Goal: Information Seeking & Learning: Learn about a topic

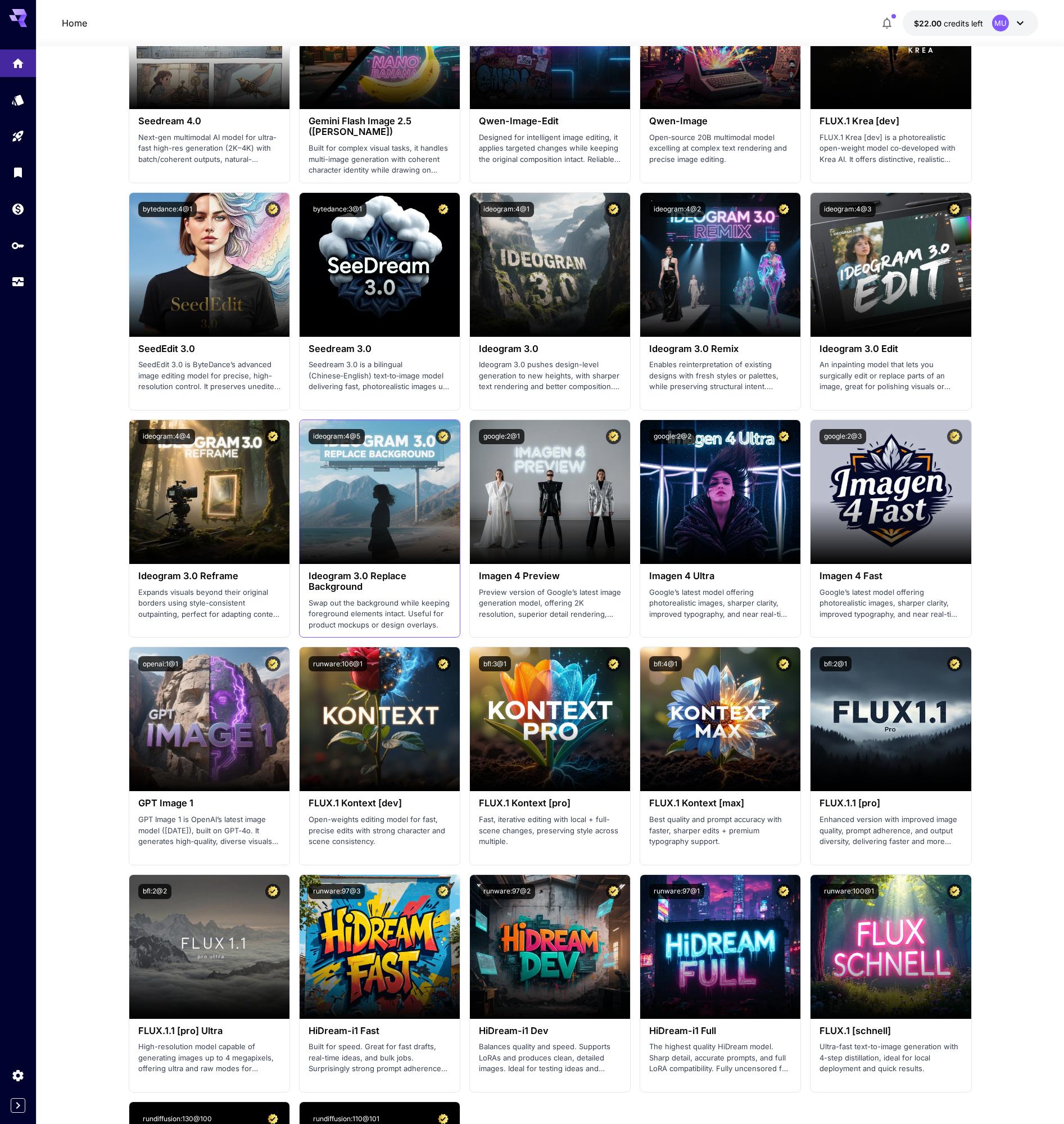
scroll to position [1449, 0]
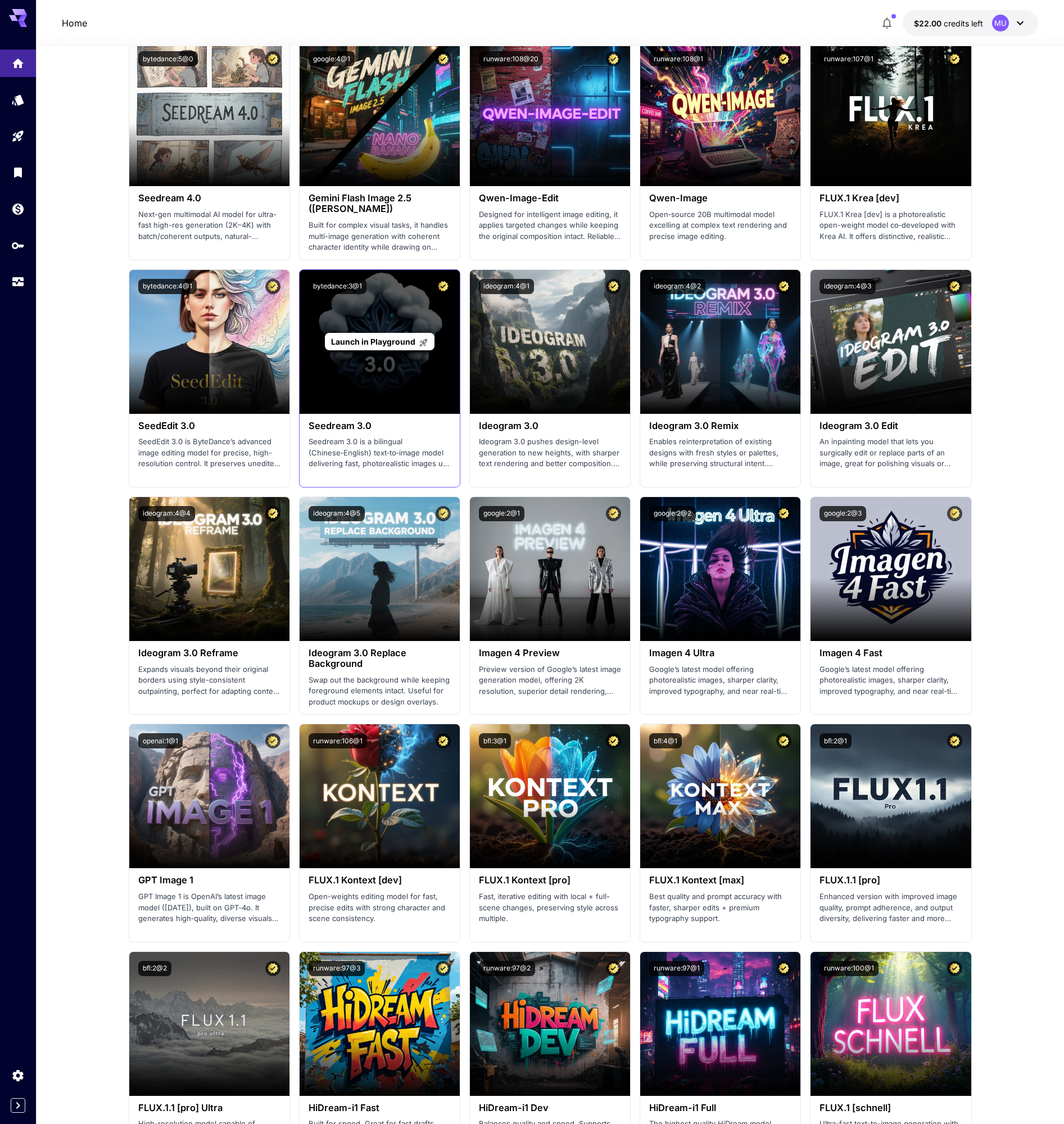
click at [386, 346] on p "Launch in Playground" at bounding box center [380, 341] width 98 height 12
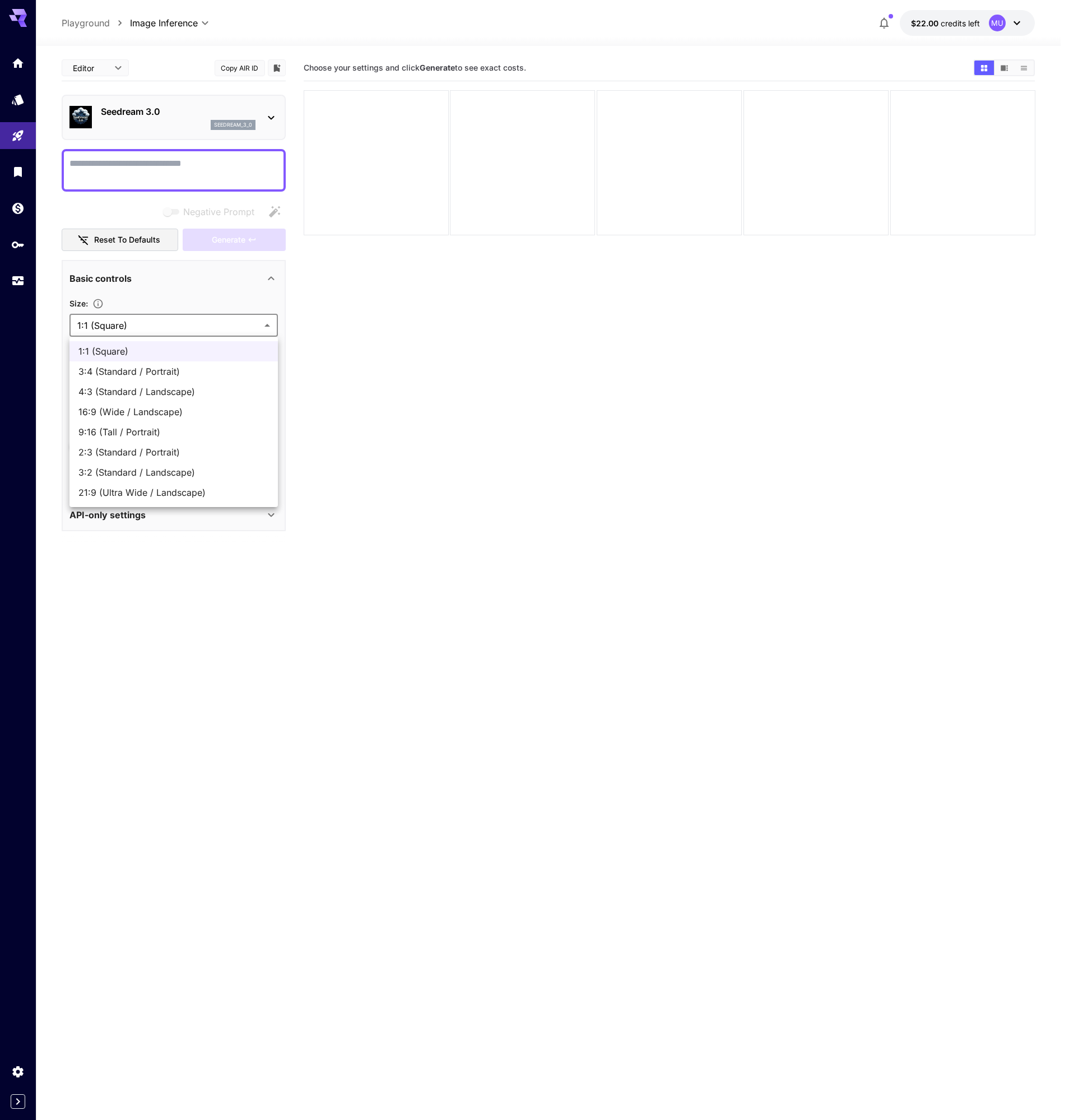
click at [173, 324] on body "**********" at bounding box center [534, 604] width 1069 height 1208
click at [197, 287] on div at bounding box center [534, 560] width 1069 height 1120
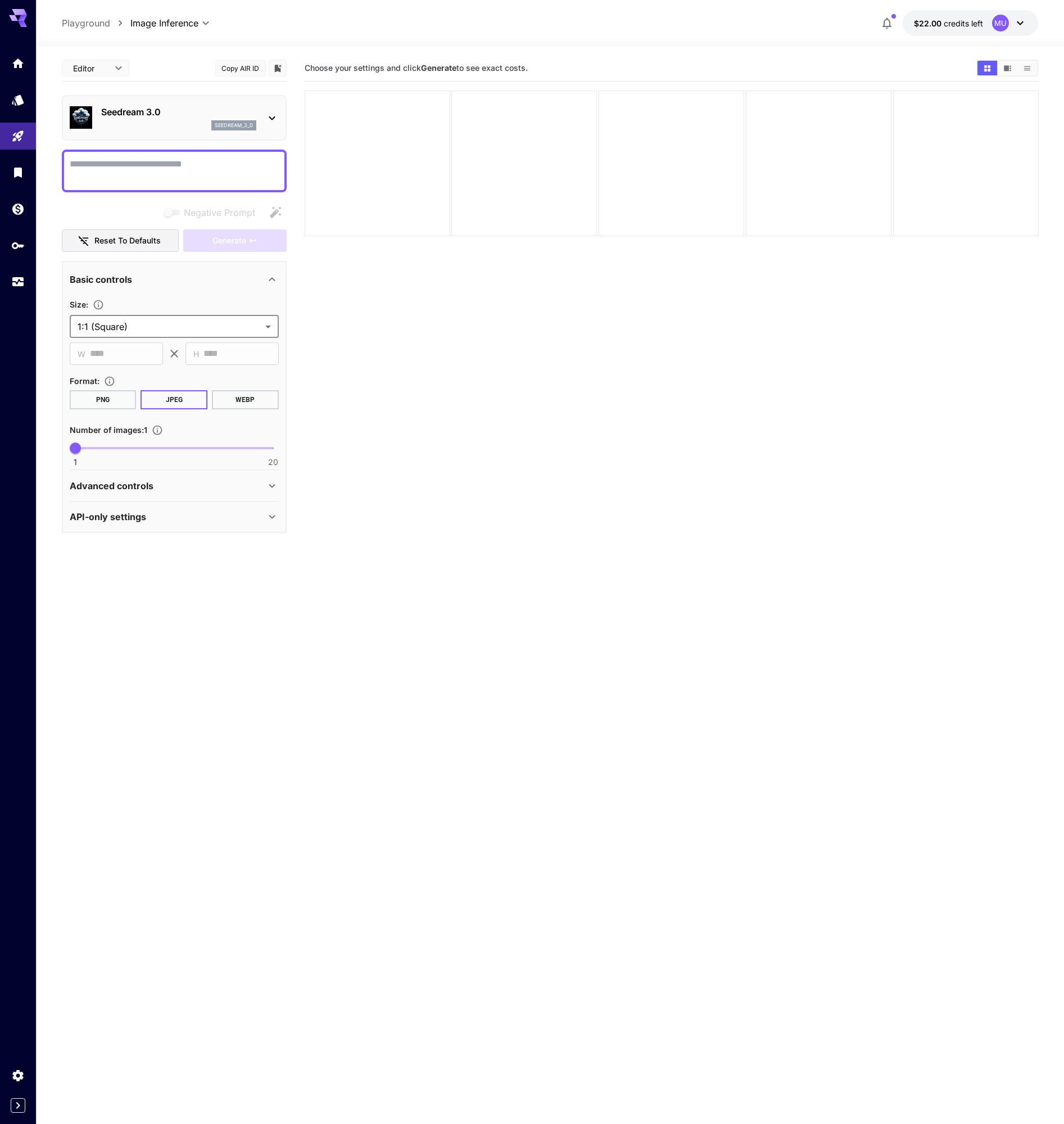
click at [275, 213] on div "Negative Prompt" at bounding box center [174, 212] width 225 height 23
click at [271, 208] on div "Negative Prompt" at bounding box center [174, 212] width 225 height 23
click at [182, 186] on div at bounding box center [174, 171] width 225 height 43
click at [185, 177] on textarea "Negative Prompt" at bounding box center [174, 171] width 209 height 27
click at [140, 164] on textarea "Negative Prompt" at bounding box center [174, 171] width 209 height 27
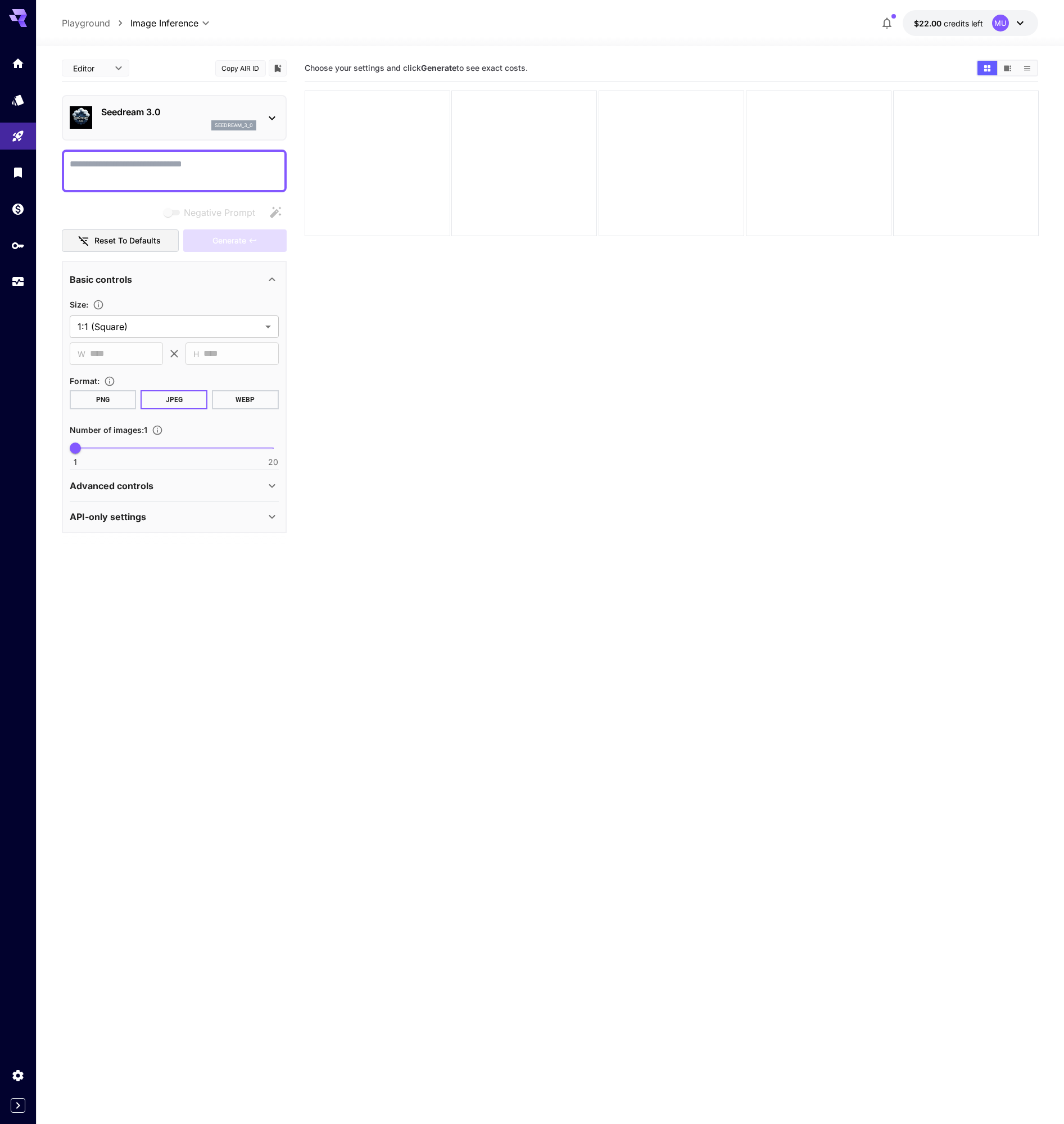
paste textarea "**********"
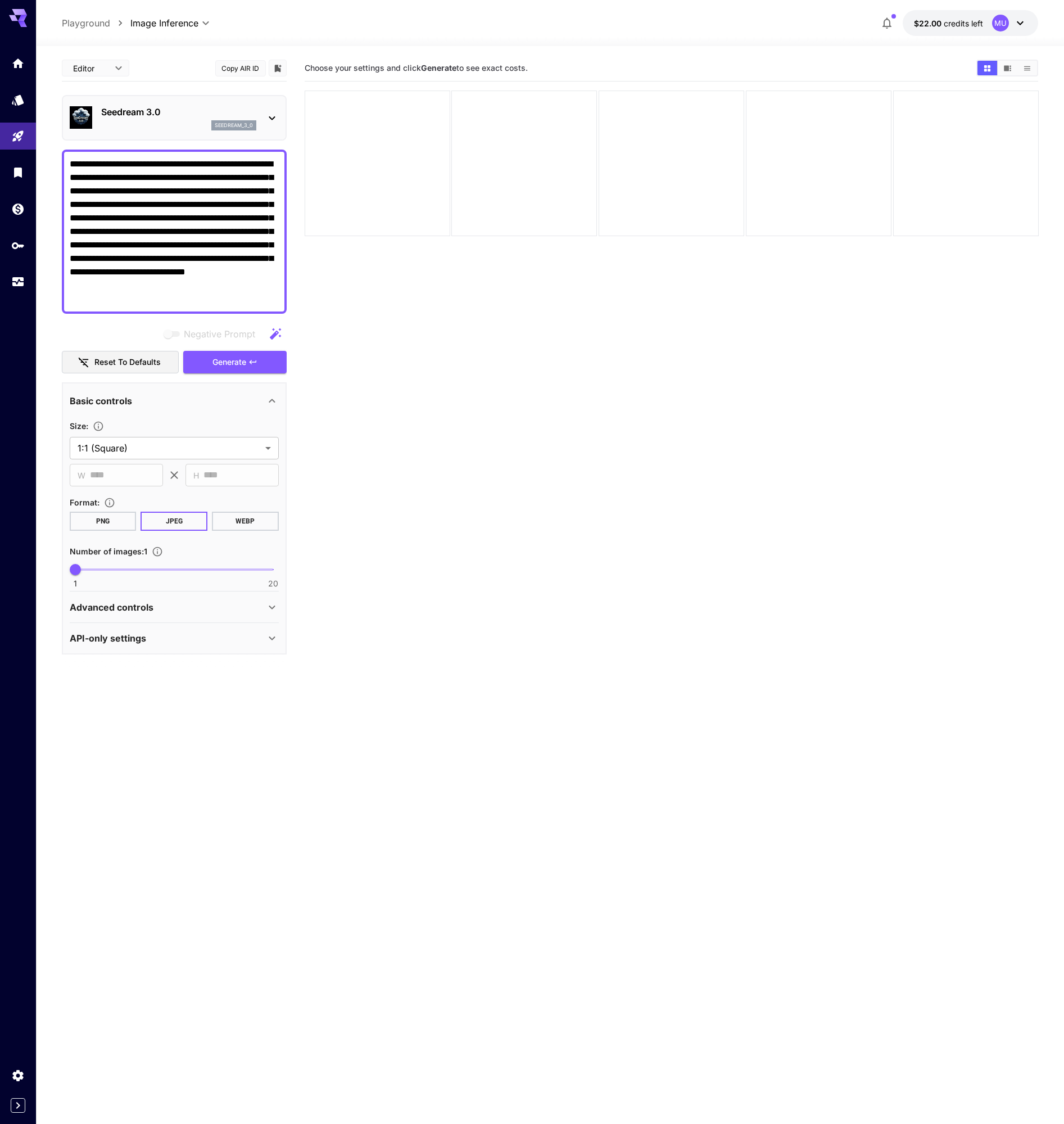
type textarea "**********"
click at [236, 639] on div "API-only settings" at bounding box center [167, 638] width 196 height 13
click at [243, 632] on div "API-only settings" at bounding box center [167, 638] width 196 height 13
click at [255, 606] on div "Advanced controls" at bounding box center [167, 607] width 196 height 13
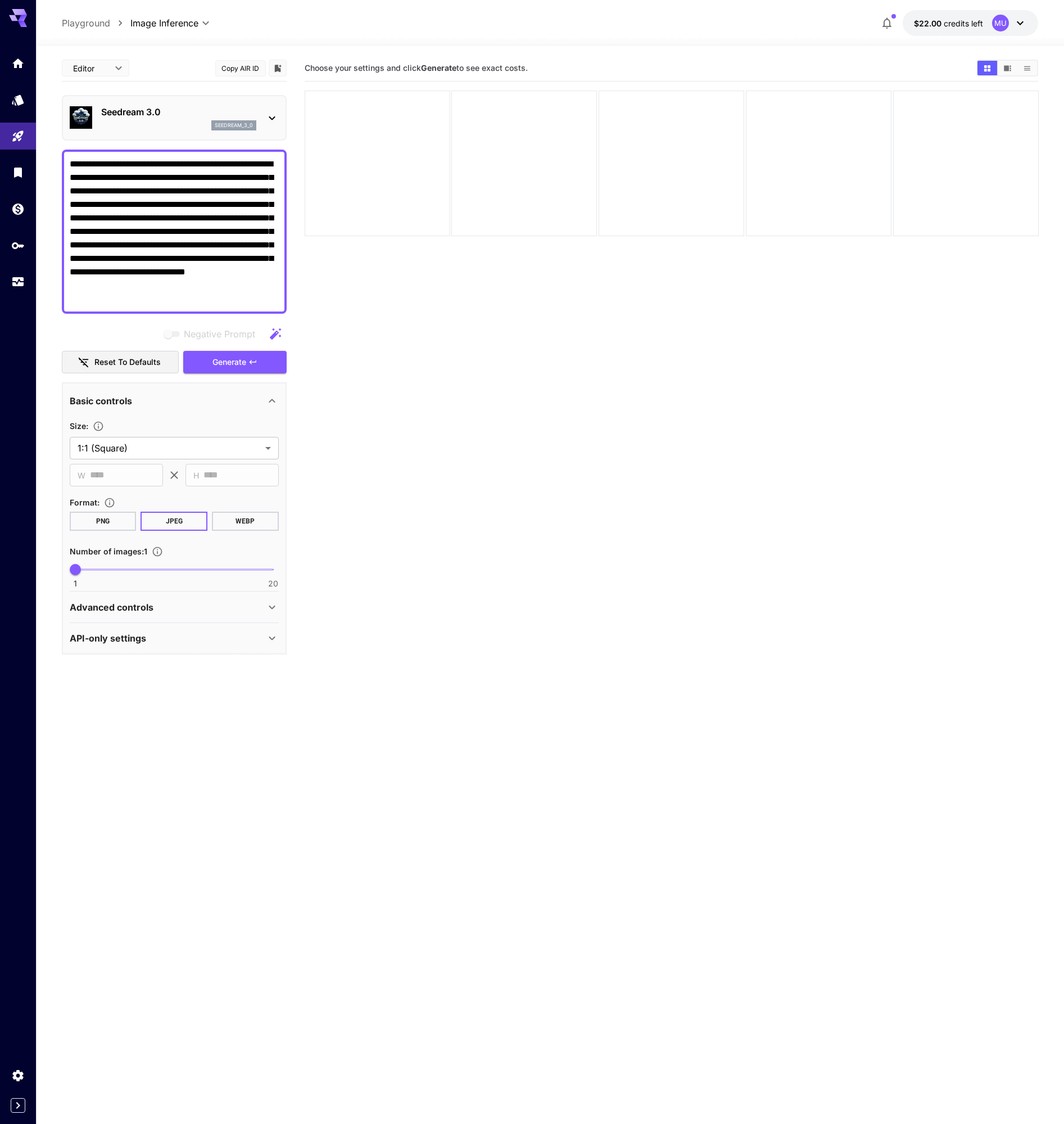
click at [227, 609] on div "Advanced controls" at bounding box center [167, 607] width 196 height 13
type input "*"
drag, startPoint x: 108, startPoint y: 706, endPoint x: 119, endPoint y: 706, distance: 11.0
click at [119, 706] on span "3" at bounding box center [119, 707] width 11 height 11
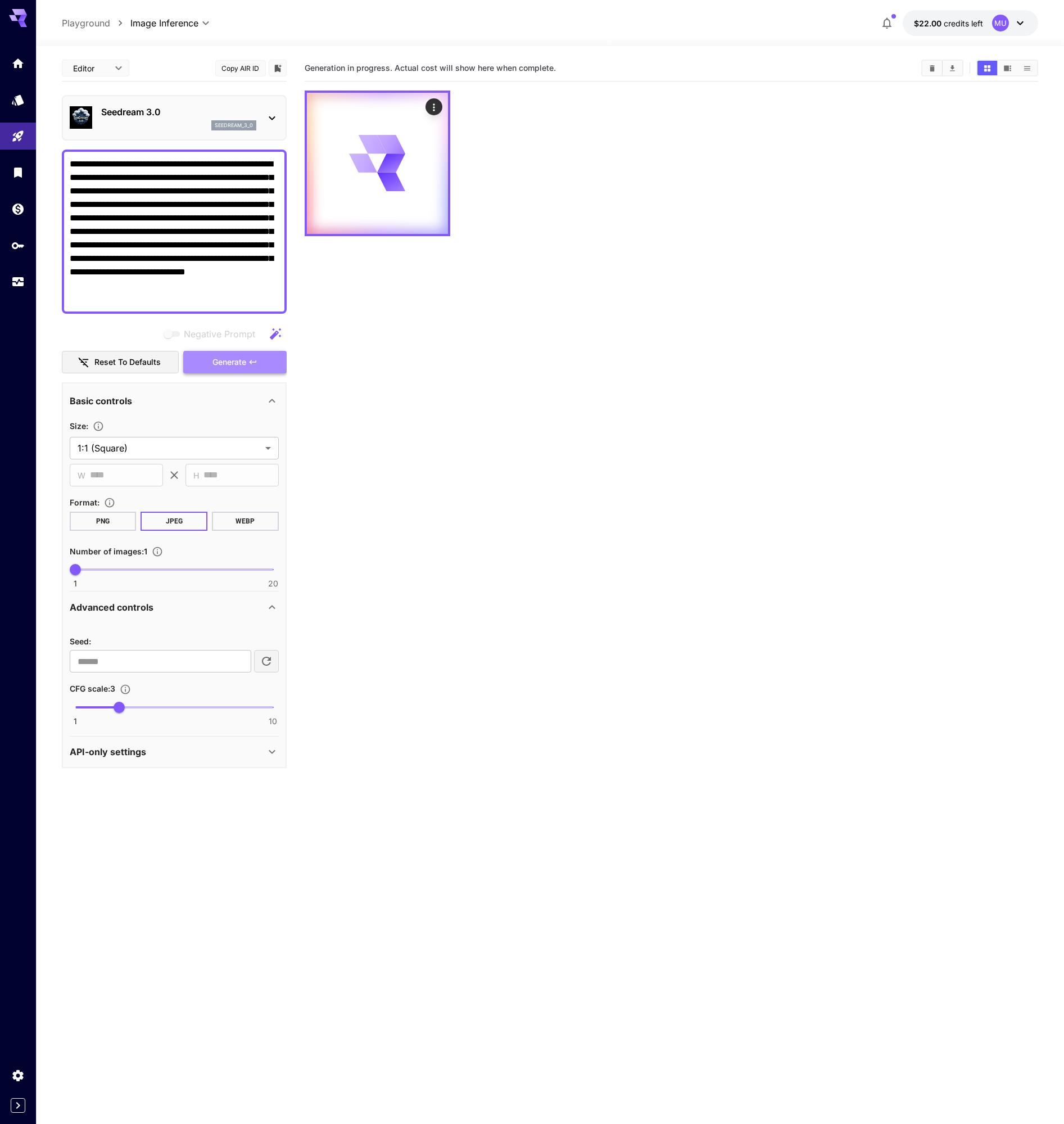
click at [232, 362] on span "Generate" at bounding box center [229, 362] width 34 height 14
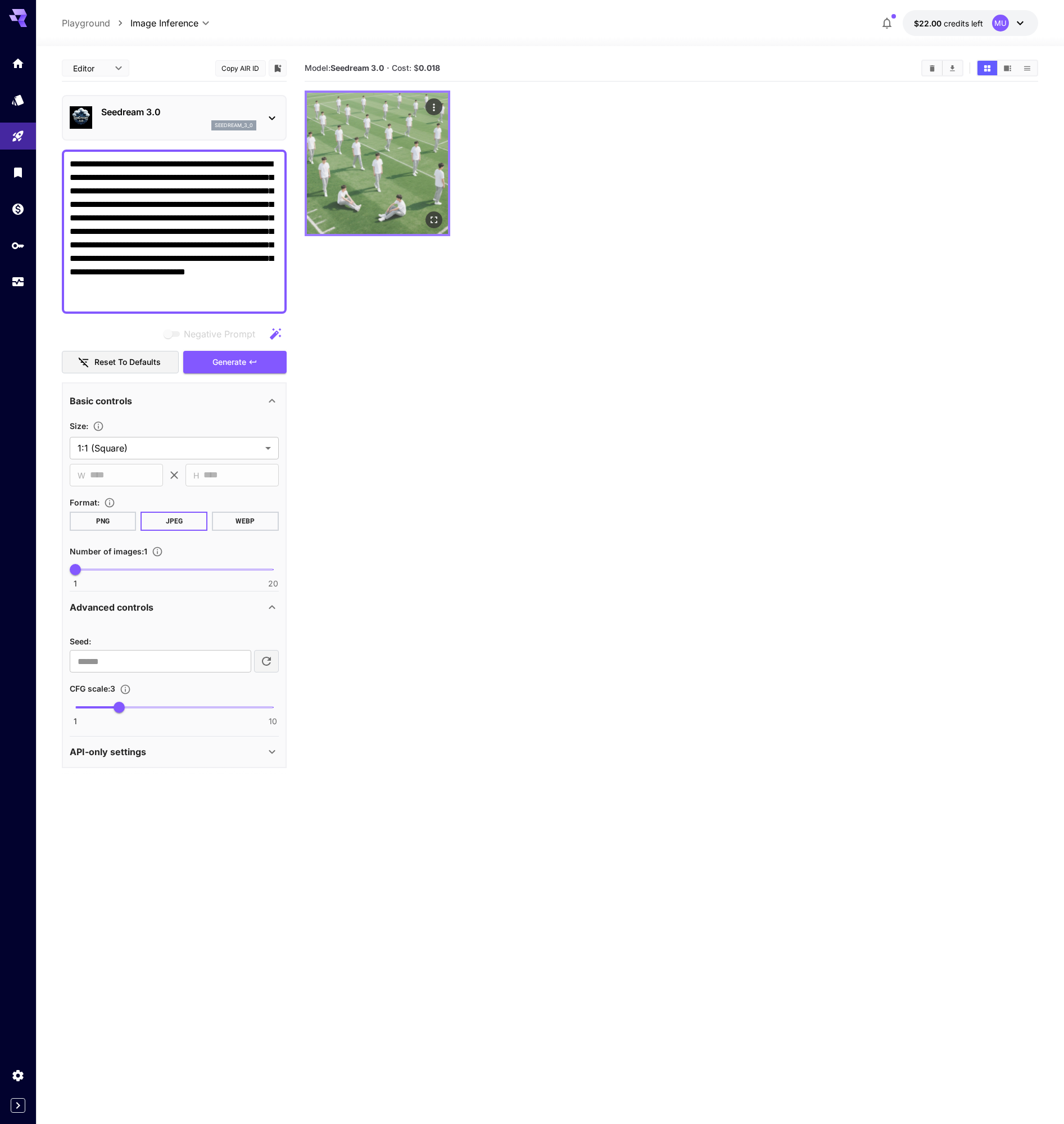
click at [372, 179] on img at bounding box center [377, 163] width 141 height 141
click at [437, 219] on icon "Open in fullscreen" at bounding box center [433, 219] width 11 height 11
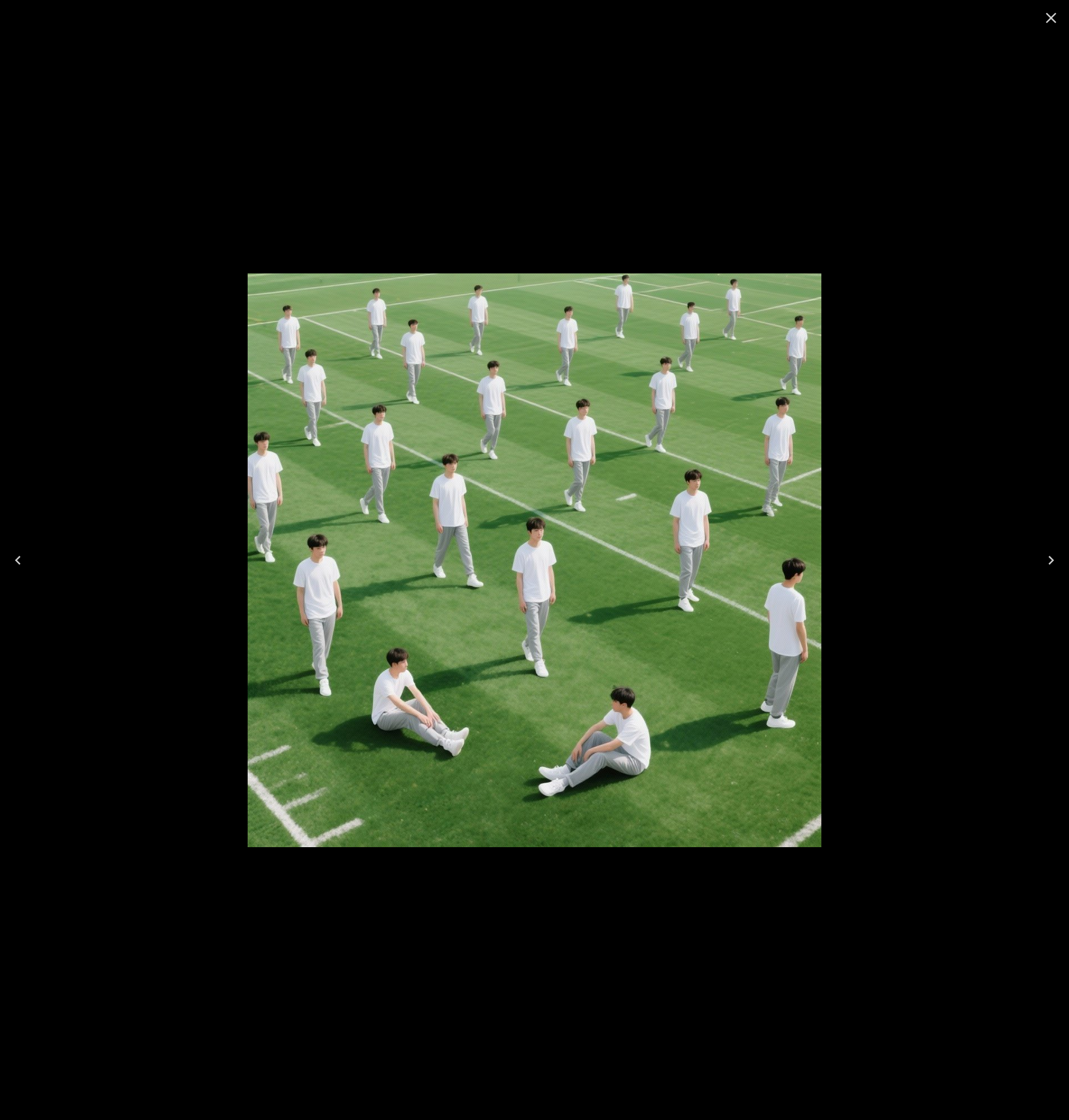
click at [448, 206] on div at bounding box center [534, 560] width 1069 height 1120
click at [1055, 17] on icon "Close" at bounding box center [1051, 18] width 18 height 18
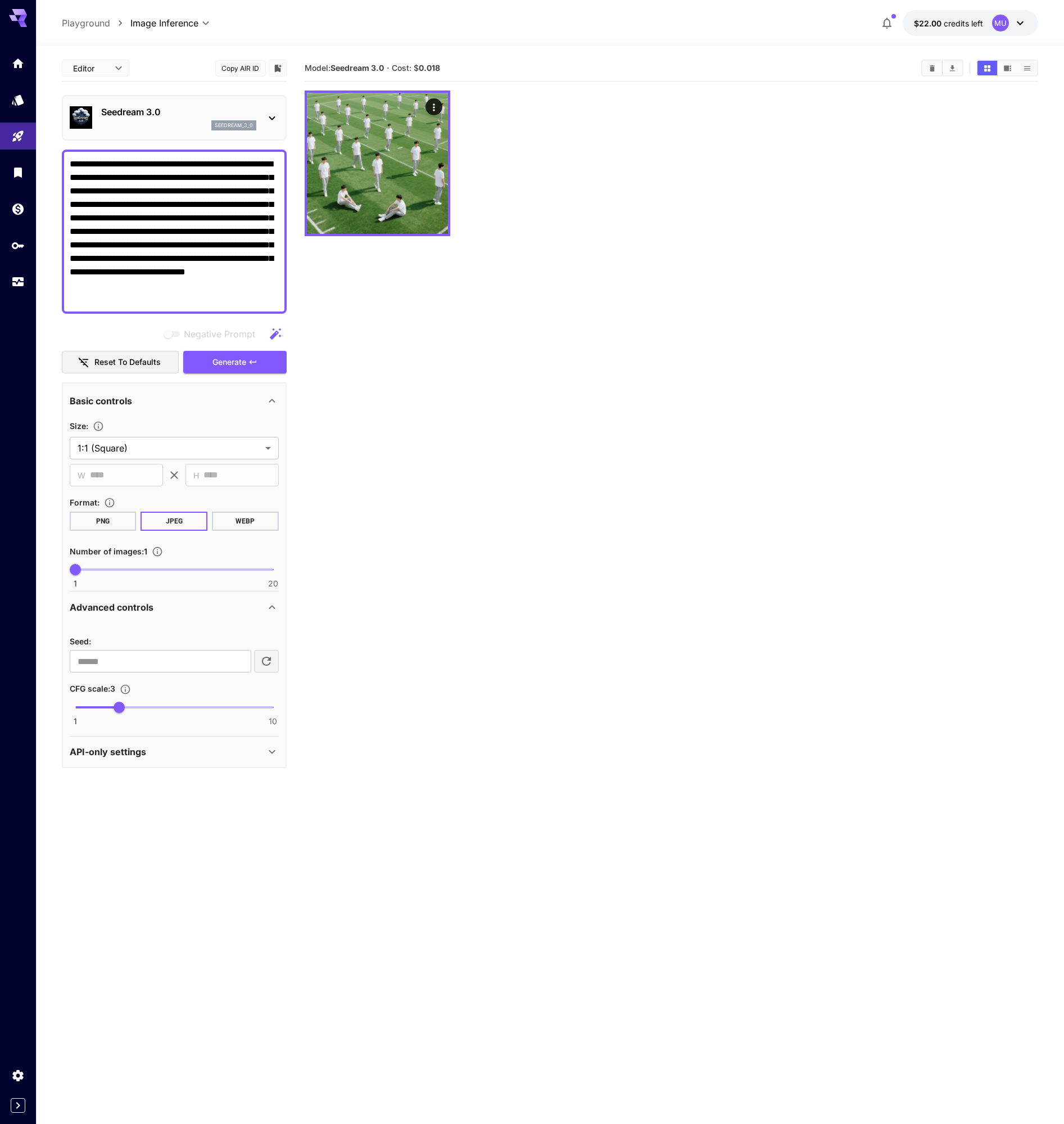
drag, startPoint x: 112, startPoint y: 303, endPoint x: 43, endPoint y: 155, distance: 163.3
click at [43, 155] on section "**********" at bounding box center [550, 630] width 1028 height 1167
paste textarea "**********"
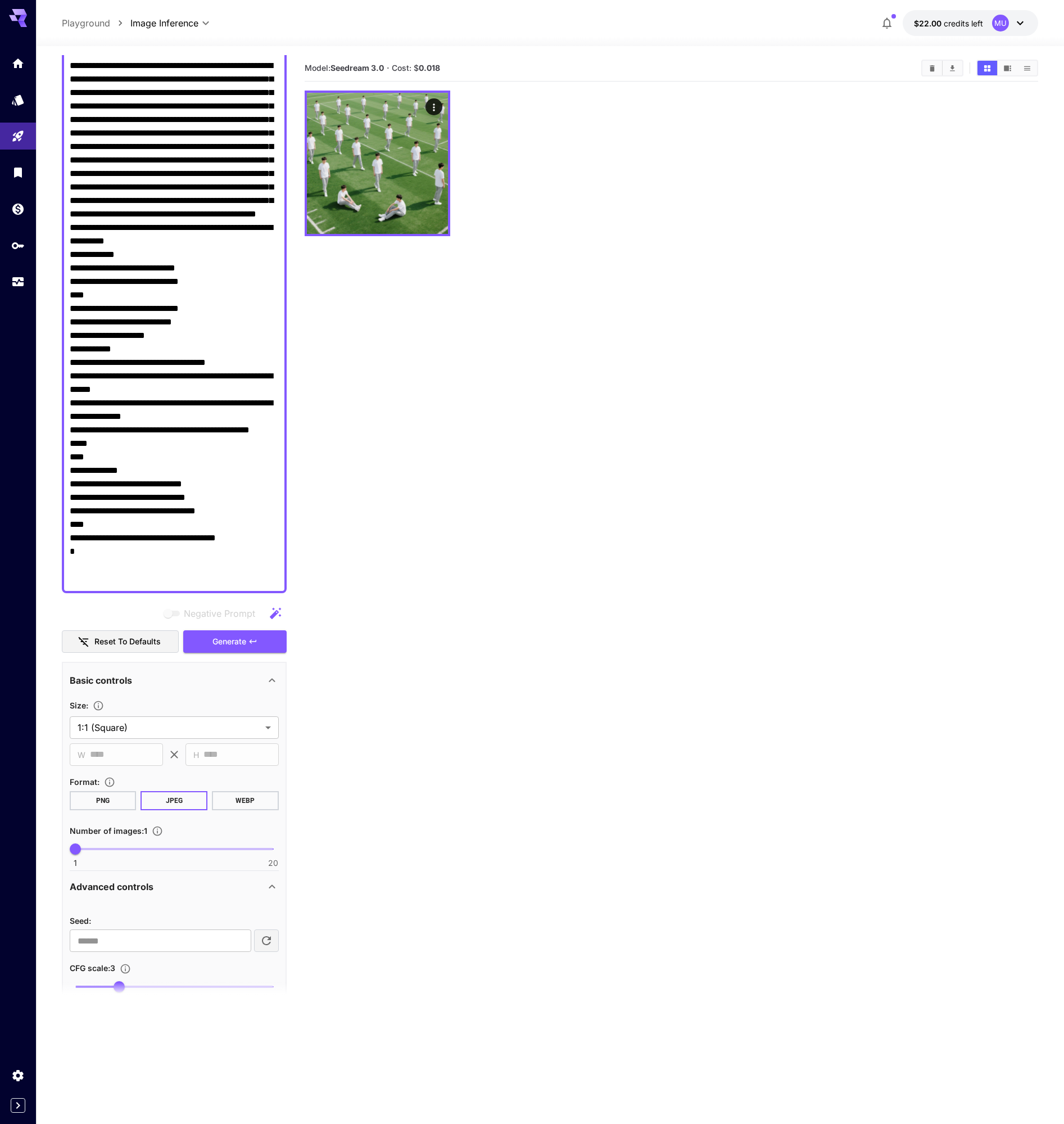
scroll to position [177, 0]
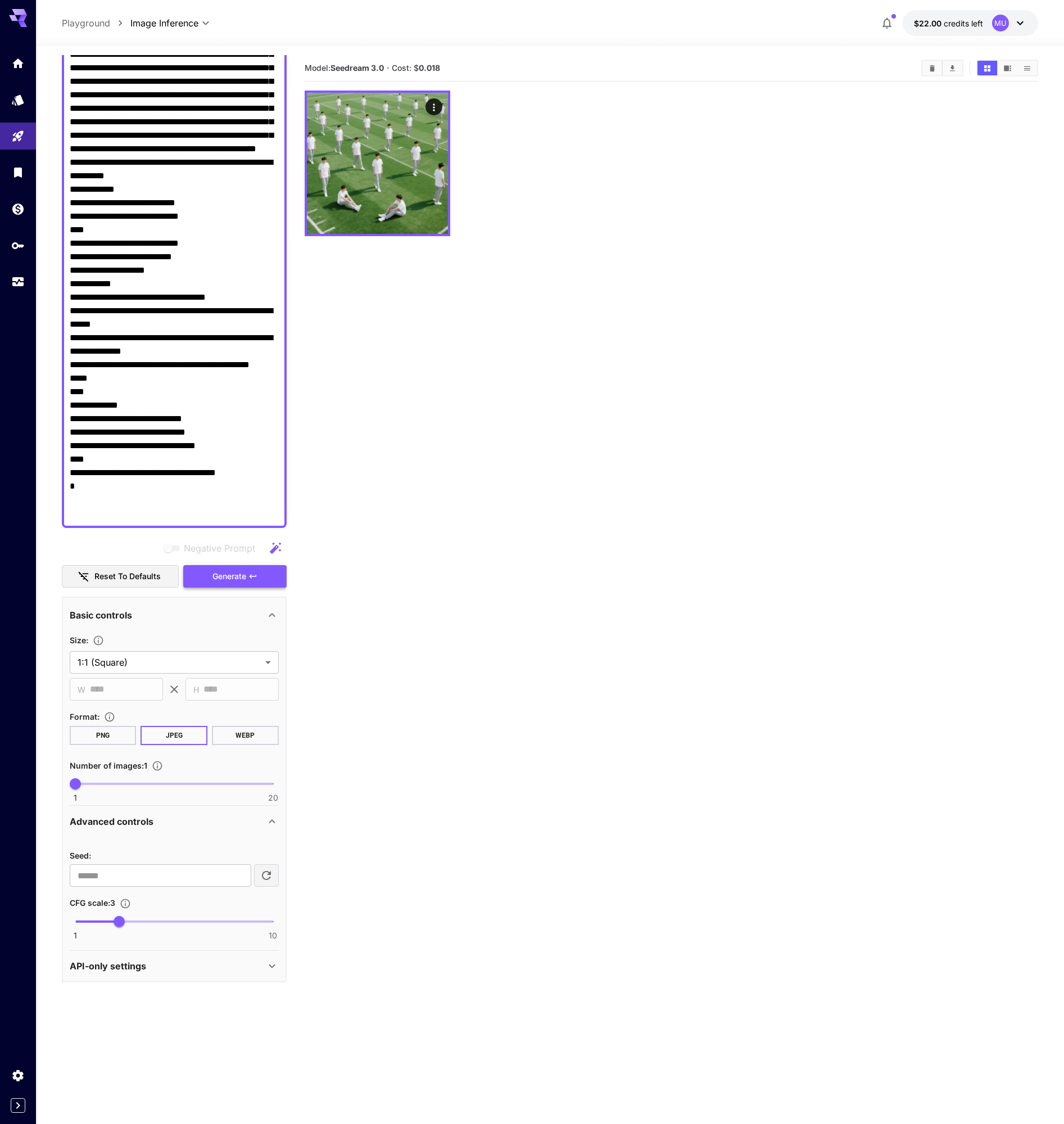
type textarea "**********"
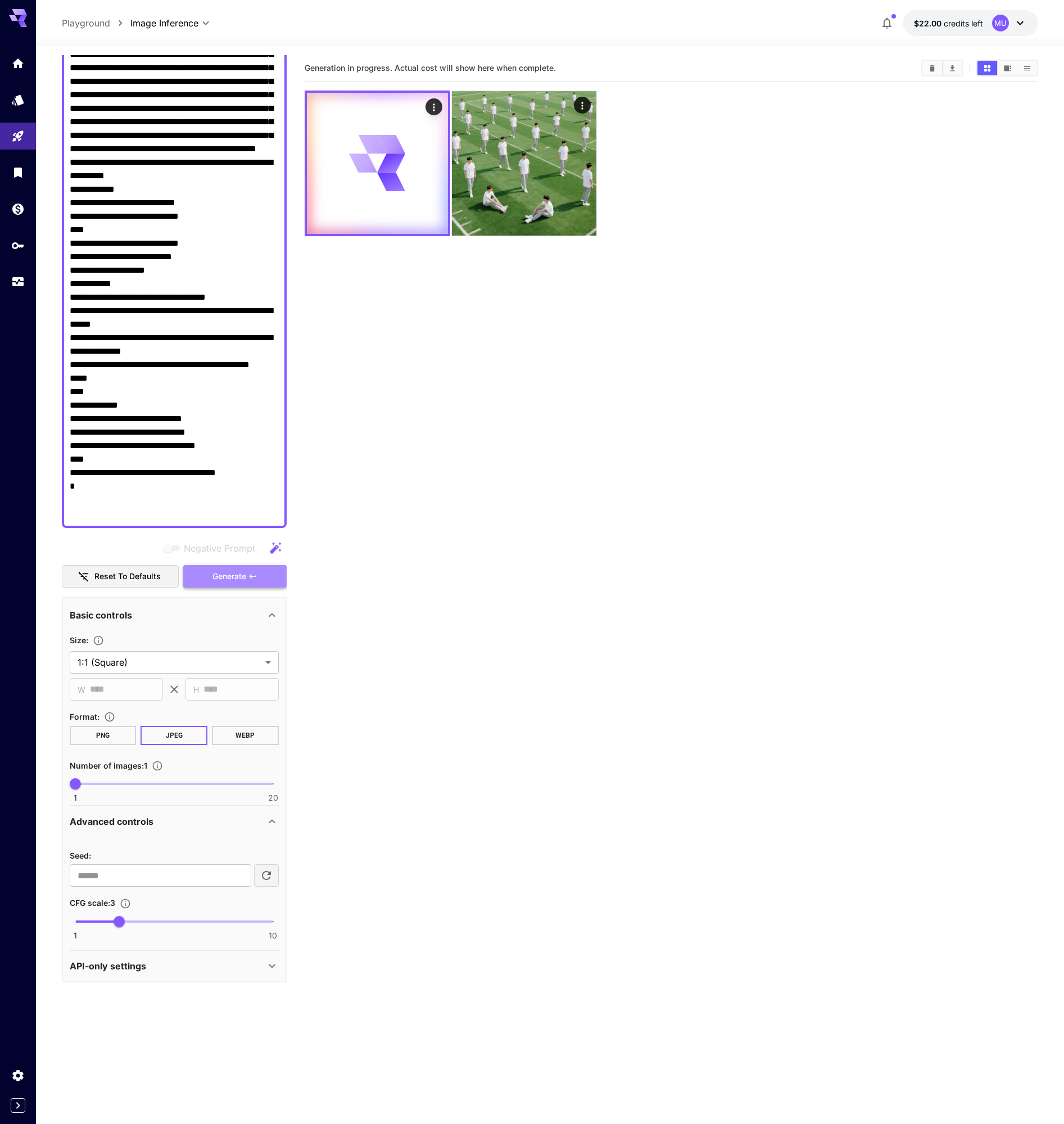
click at [233, 575] on span "Generate" at bounding box center [229, 576] width 34 height 14
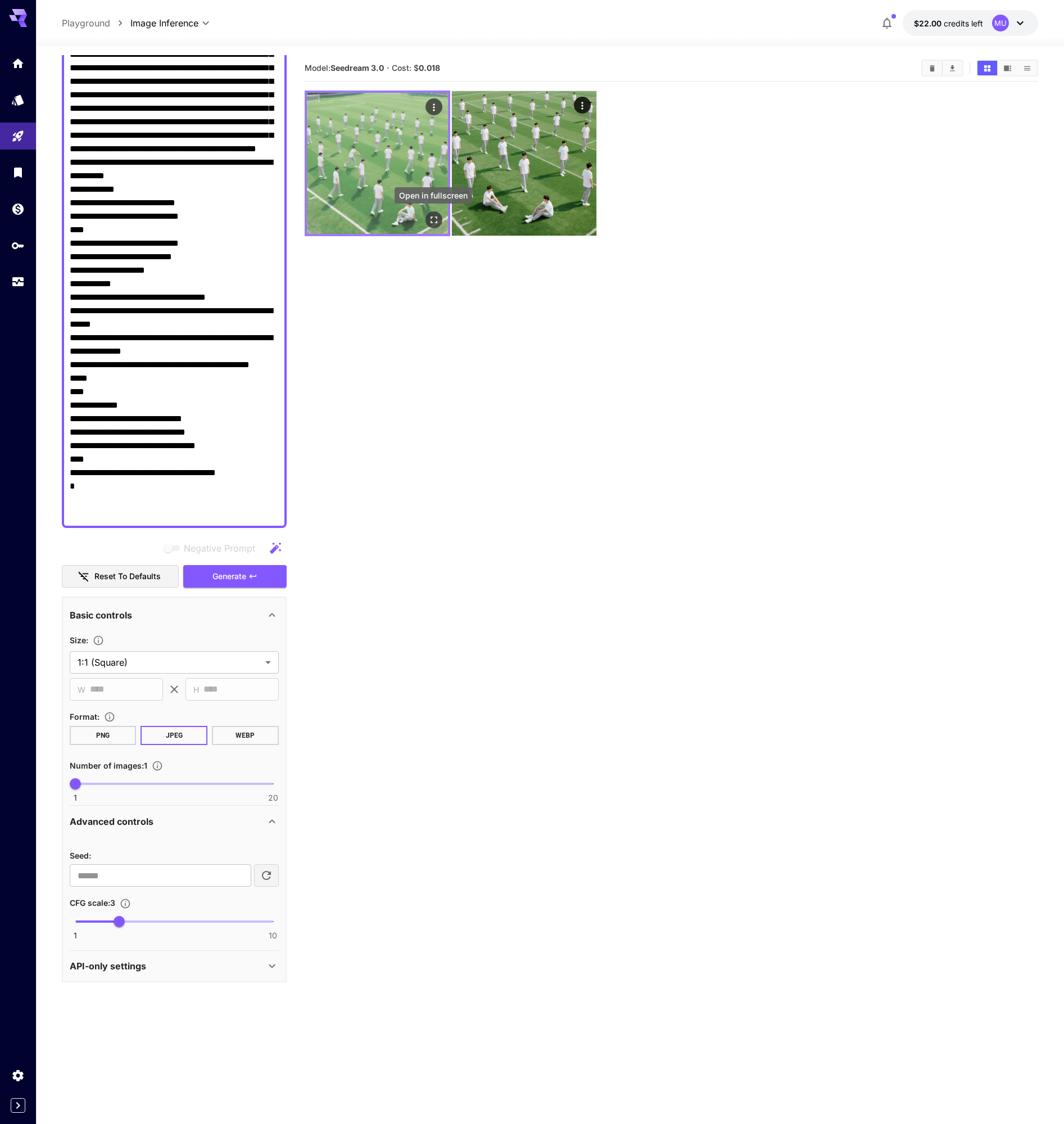
click at [439, 216] on button "Open in fullscreen" at bounding box center [433, 220] width 17 height 17
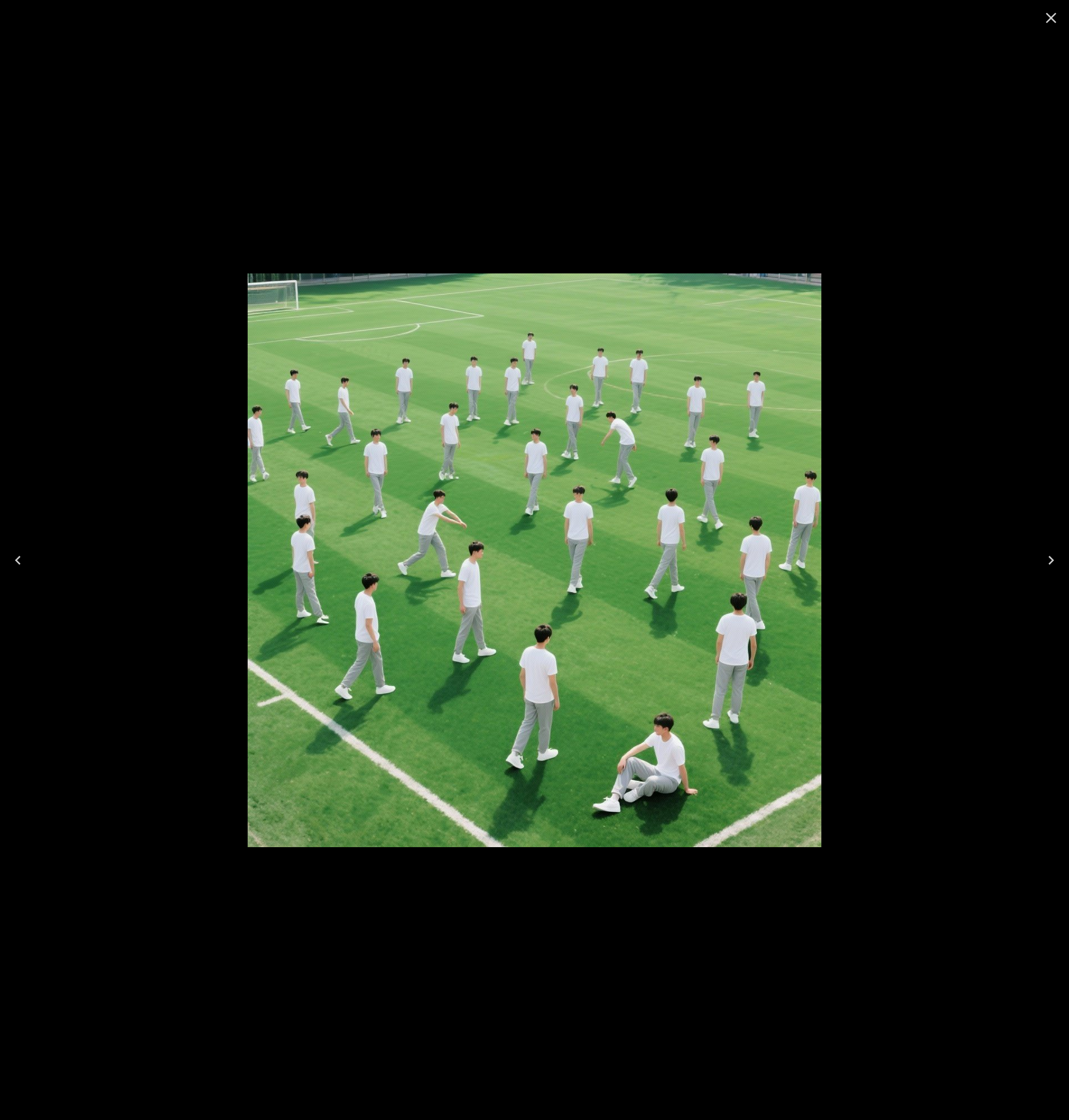
click at [1051, 560] on icon "Next" at bounding box center [1050, 560] width 5 height 9
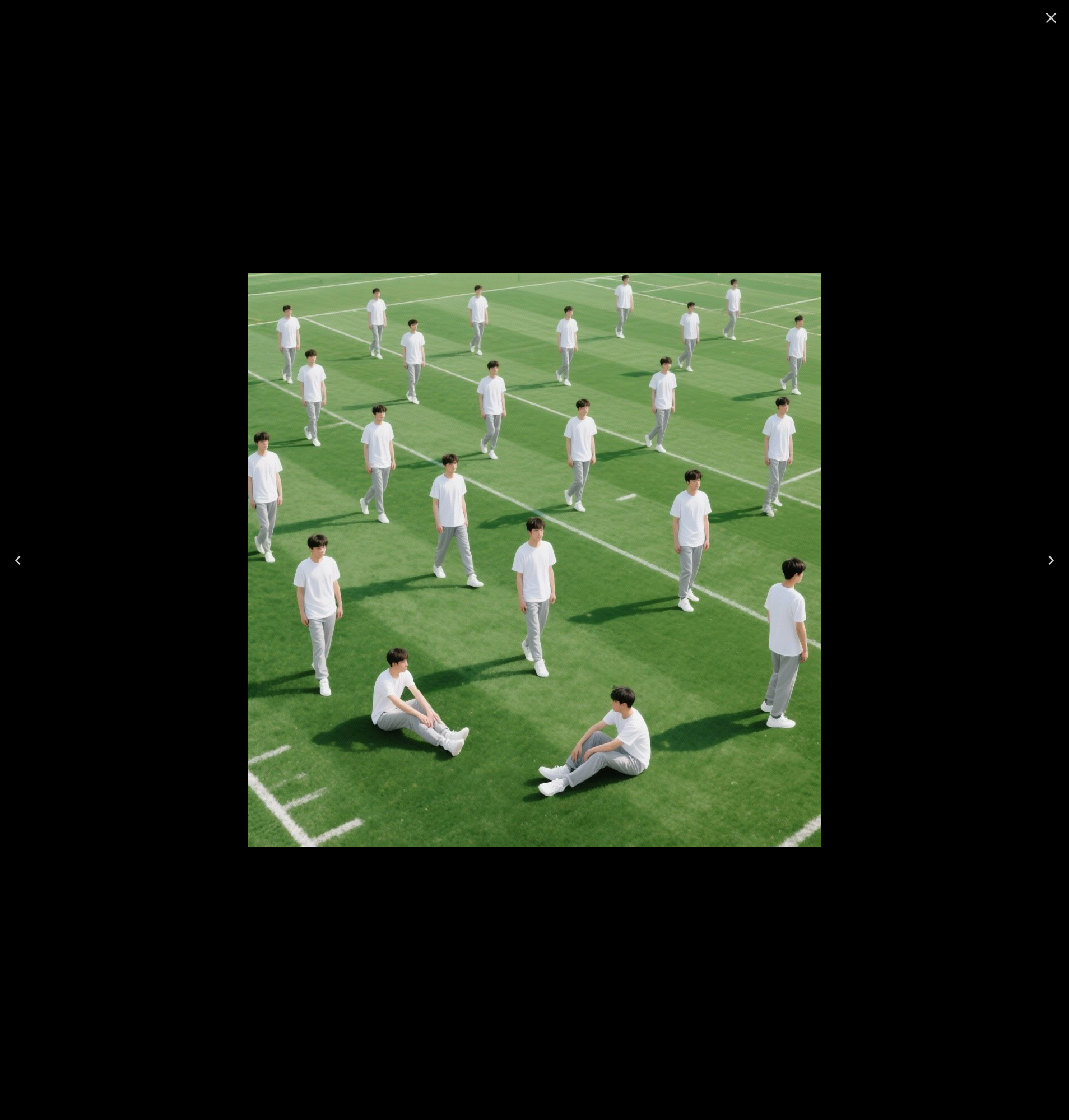
click at [25, 560] on icon "Previous" at bounding box center [18, 560] width 18 height 18
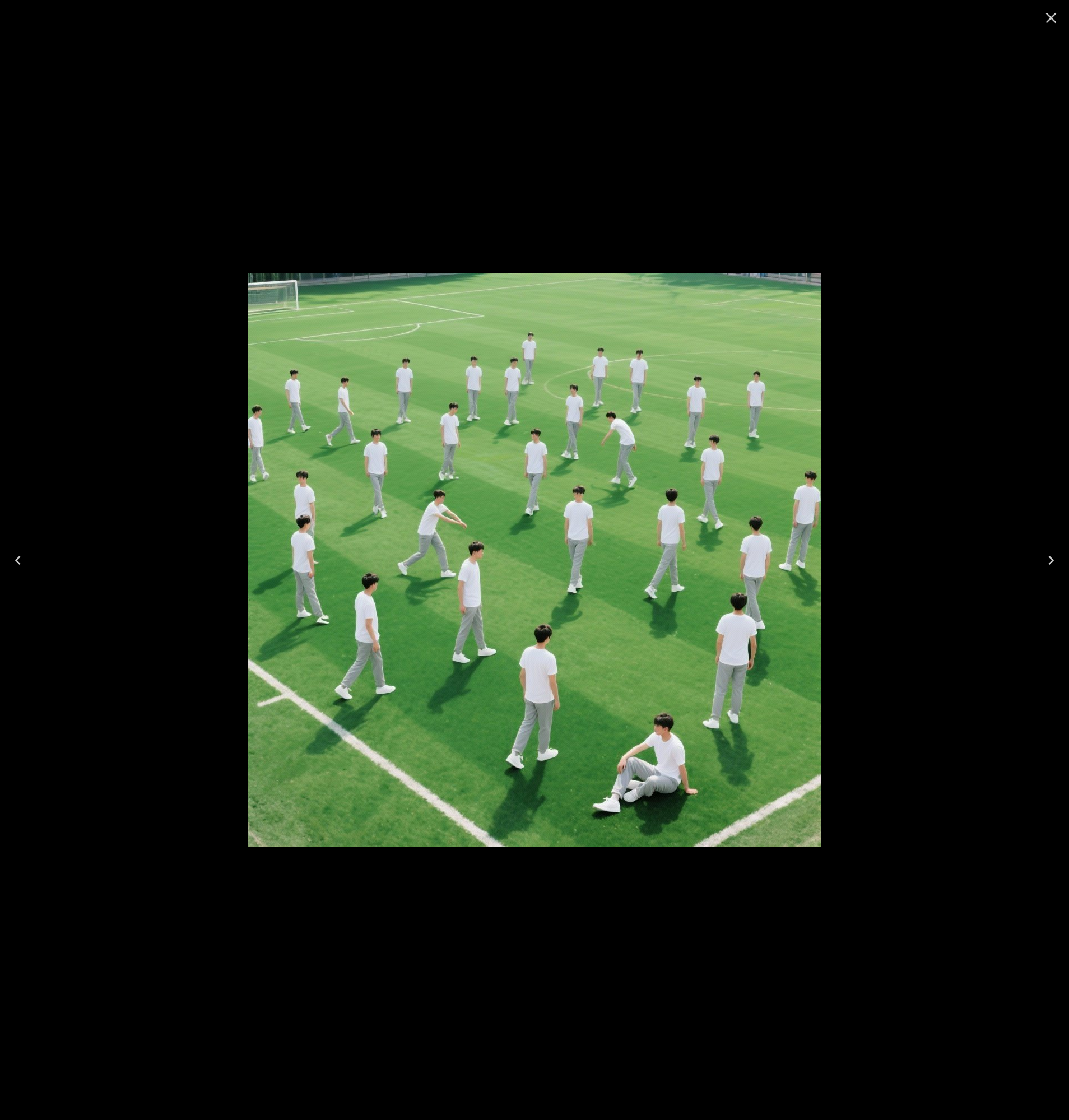
click at [1048, 558] on icon "Next" at bounding box center [1051, 560] width 18 height 18
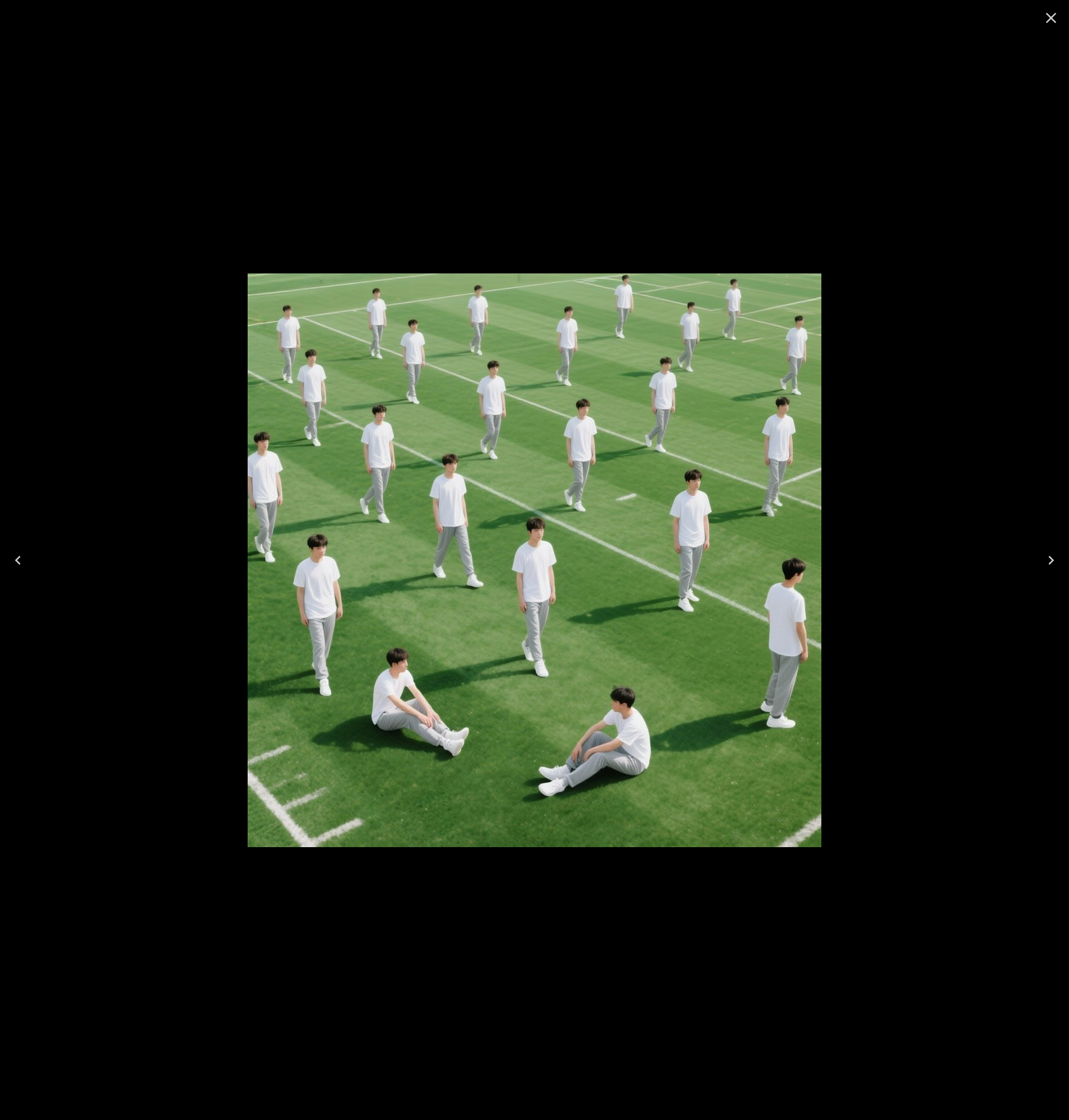
click at [13, 558] on icon "Previous" at bounding box center [18, 560] width 18 height 18
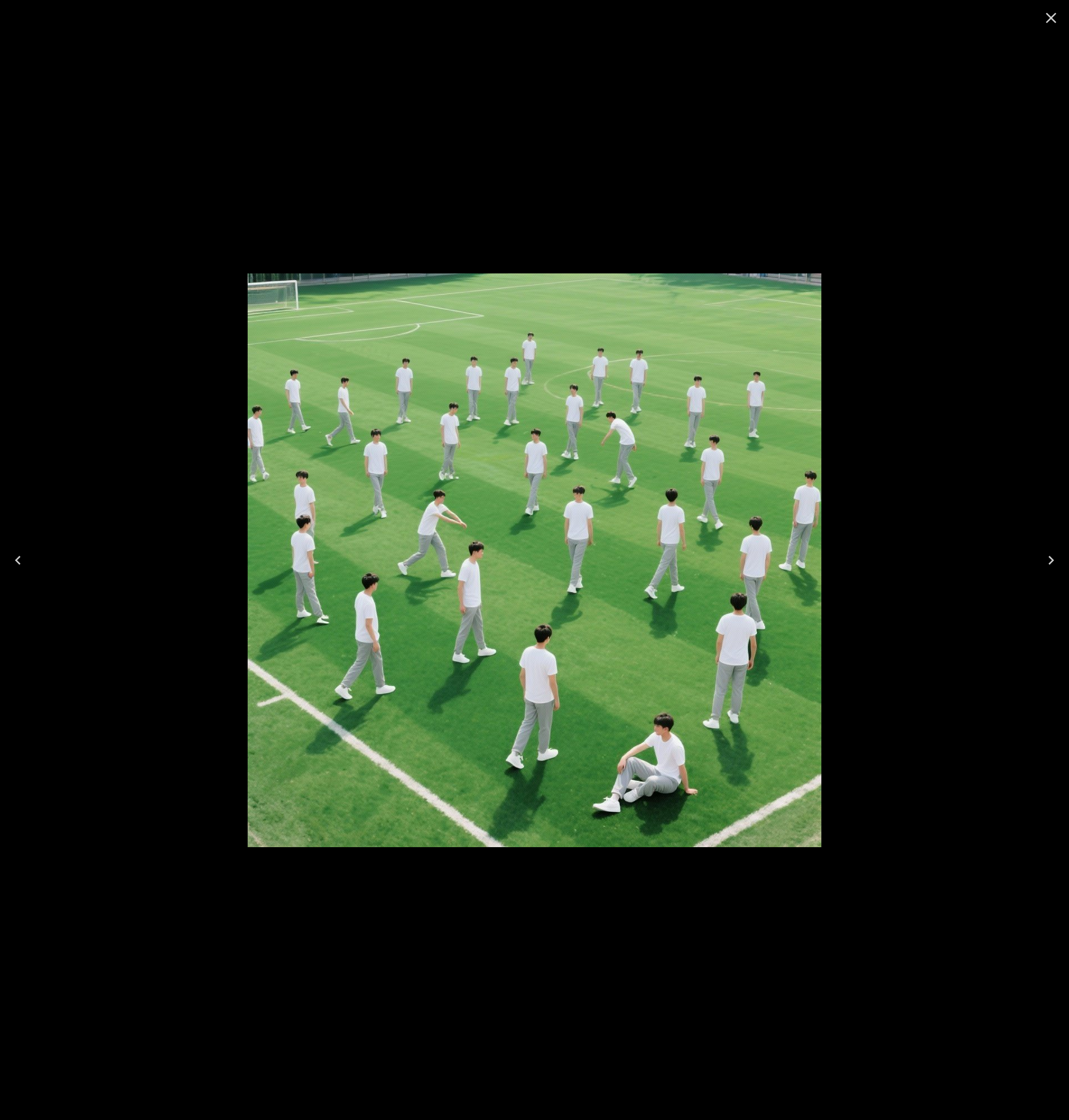
click at [474, 127] on div at bounding box center [534, 560] width 1069 height 1120
click at [243, 68] on div at bounding box center [534, 560] width 1069 height 1120
click at [1056, 10] on icon "Close" at bounding box center [1051, 18] width 18 height 18
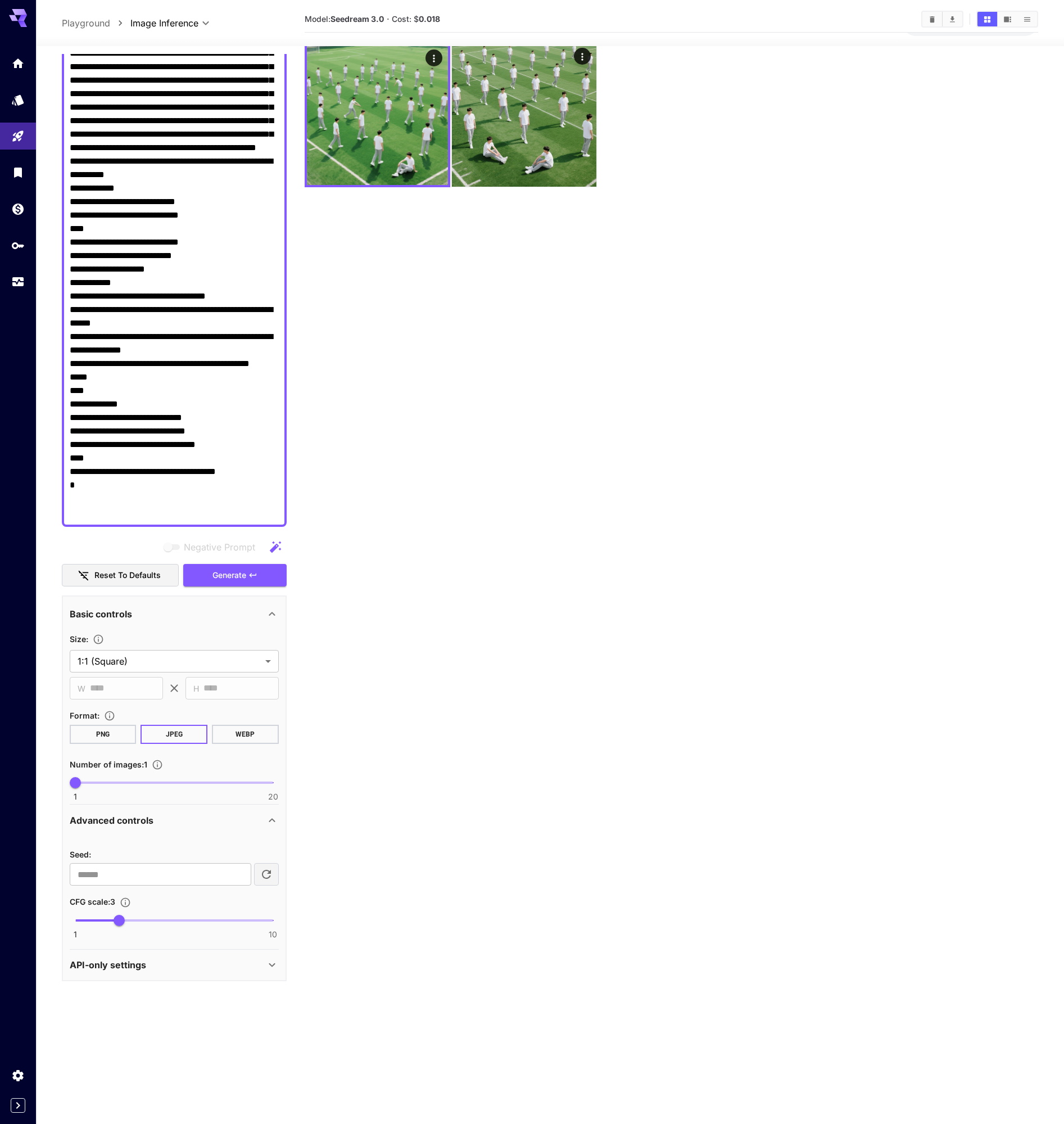
scroll to position [0, 0]
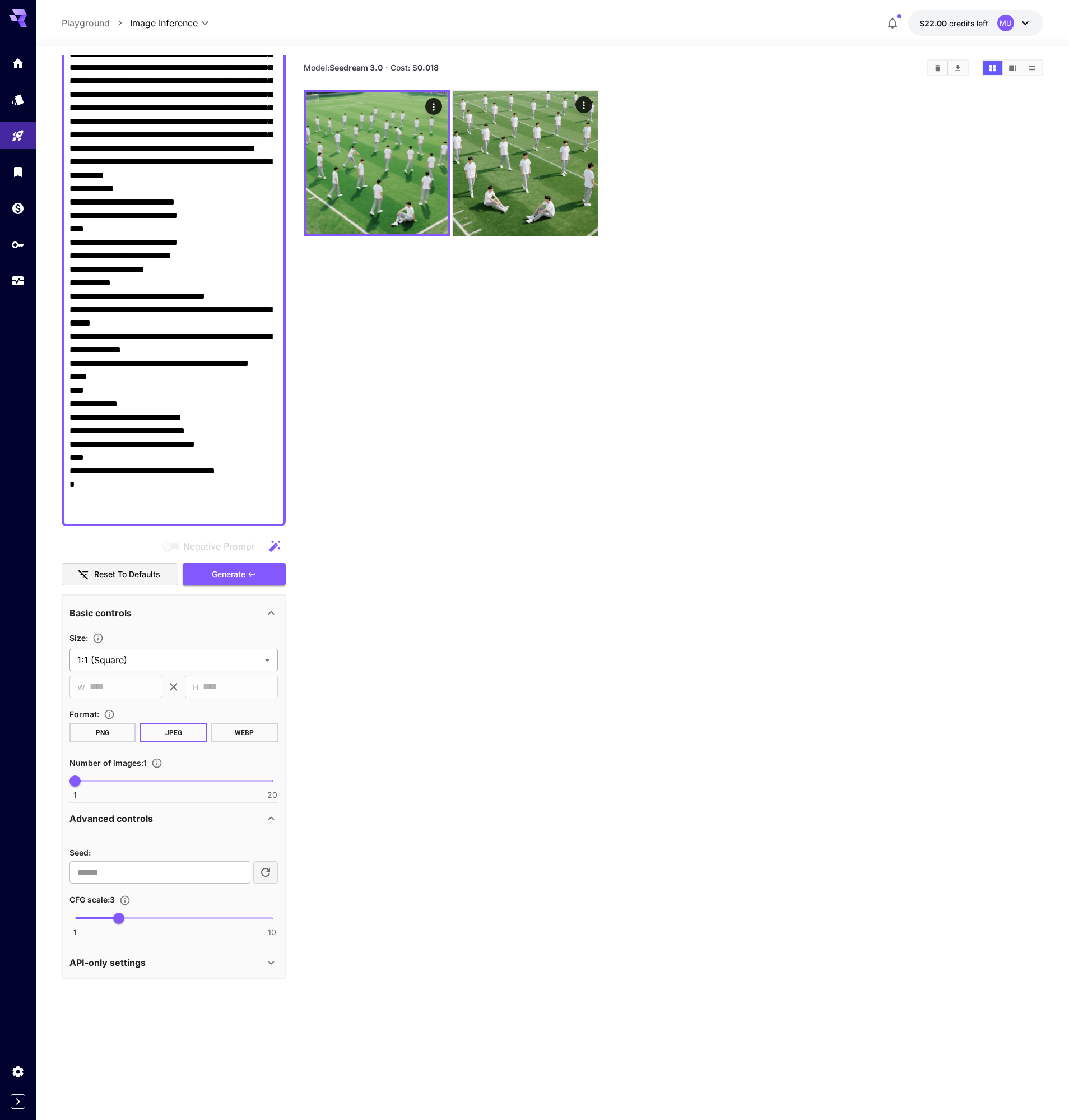
click at [247, 666] on body "**********" at bounding box center [534, 604] width 1069 height 1208
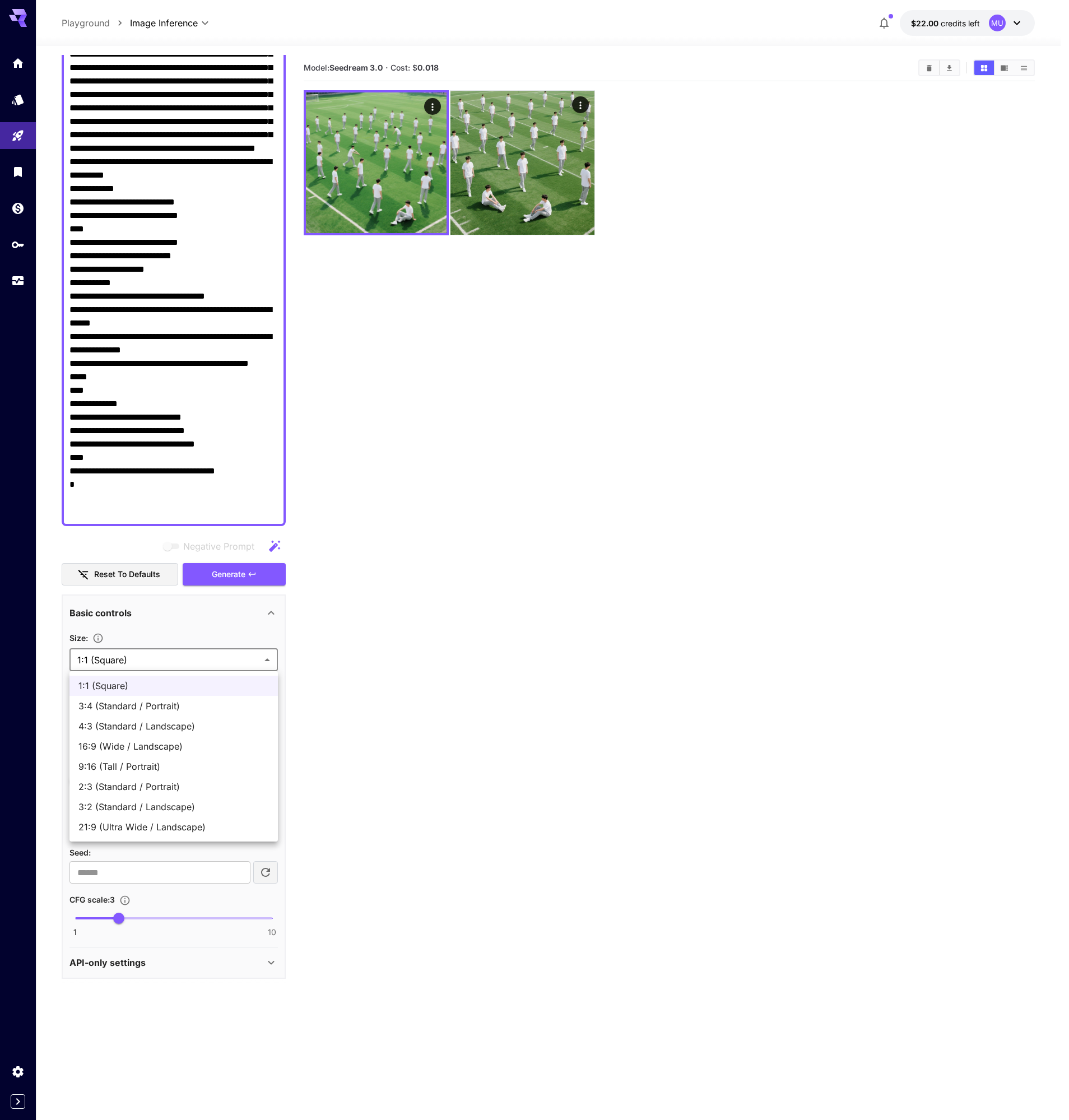
click at [212, 821] on span "21:9 (Ultra Wide / Landscape)" at bounding box center [174, 827] width 191 height 13
type input "**********"
type input "****"
type input "***"
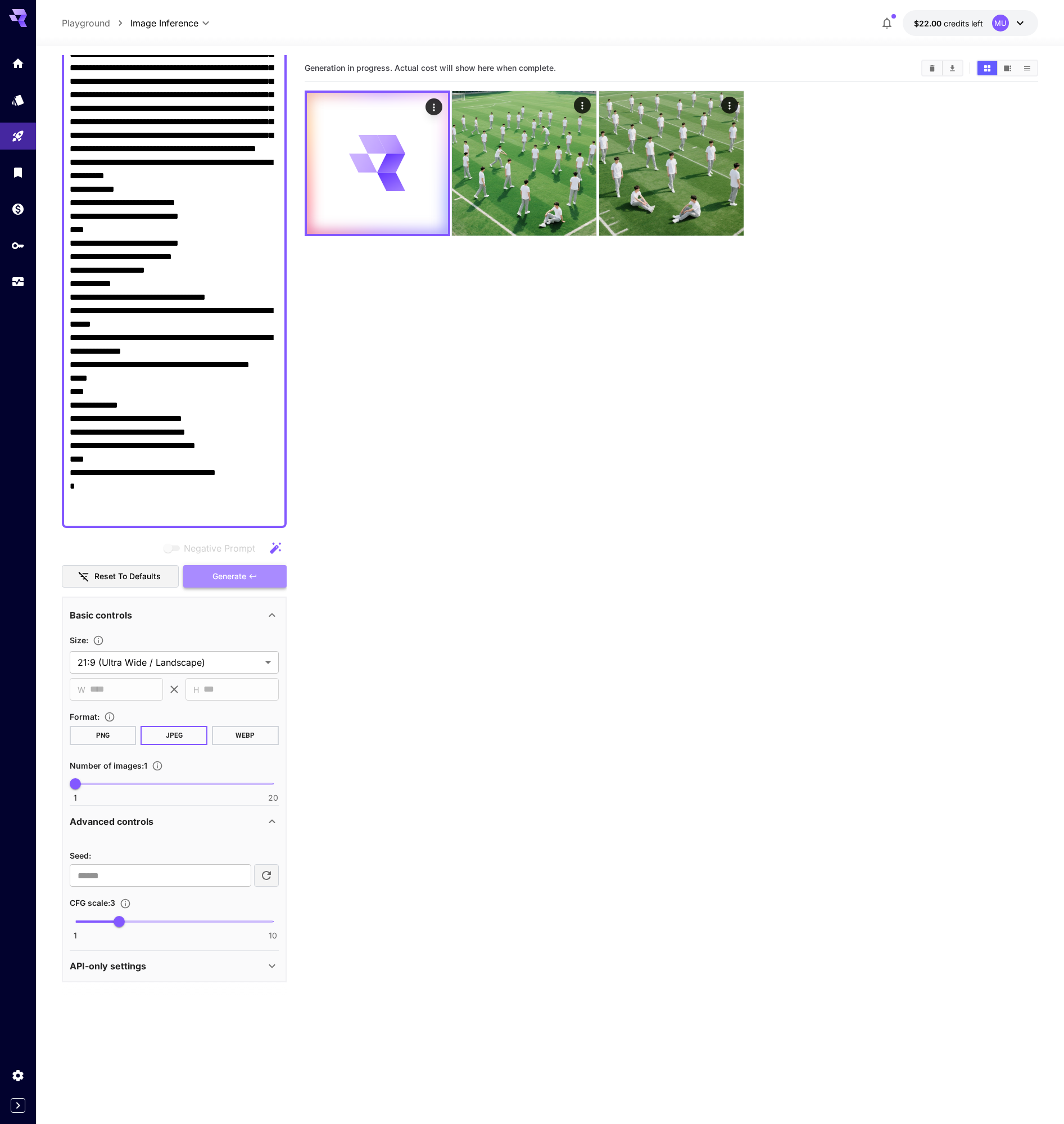
click at [233, 575] on span "Generate" at bounding box center [229, 576] width 34 height 14
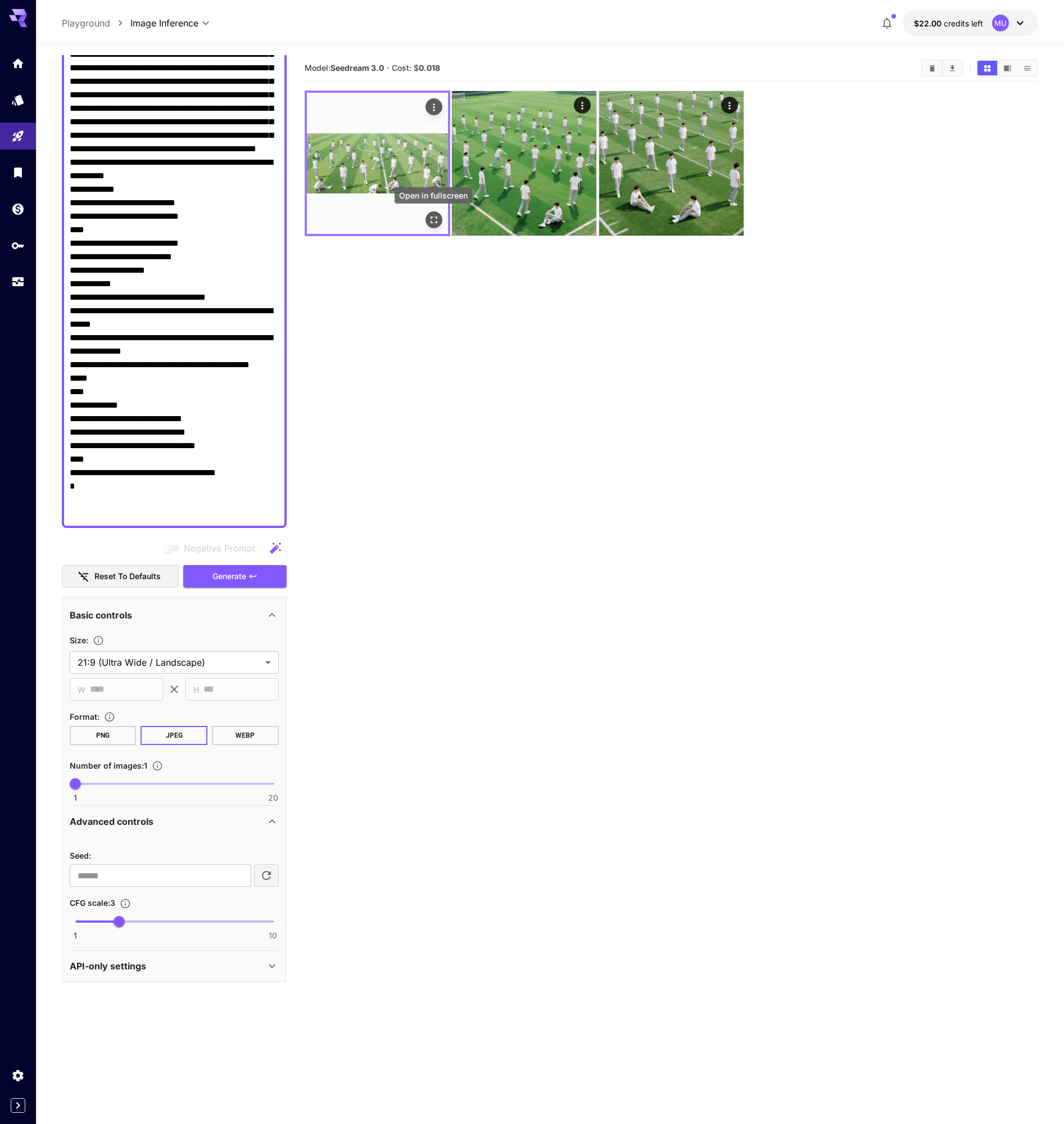
click at [436, 217] on icon "Open in fullscreen" at bounding box center [433, 219] width 7 height 7
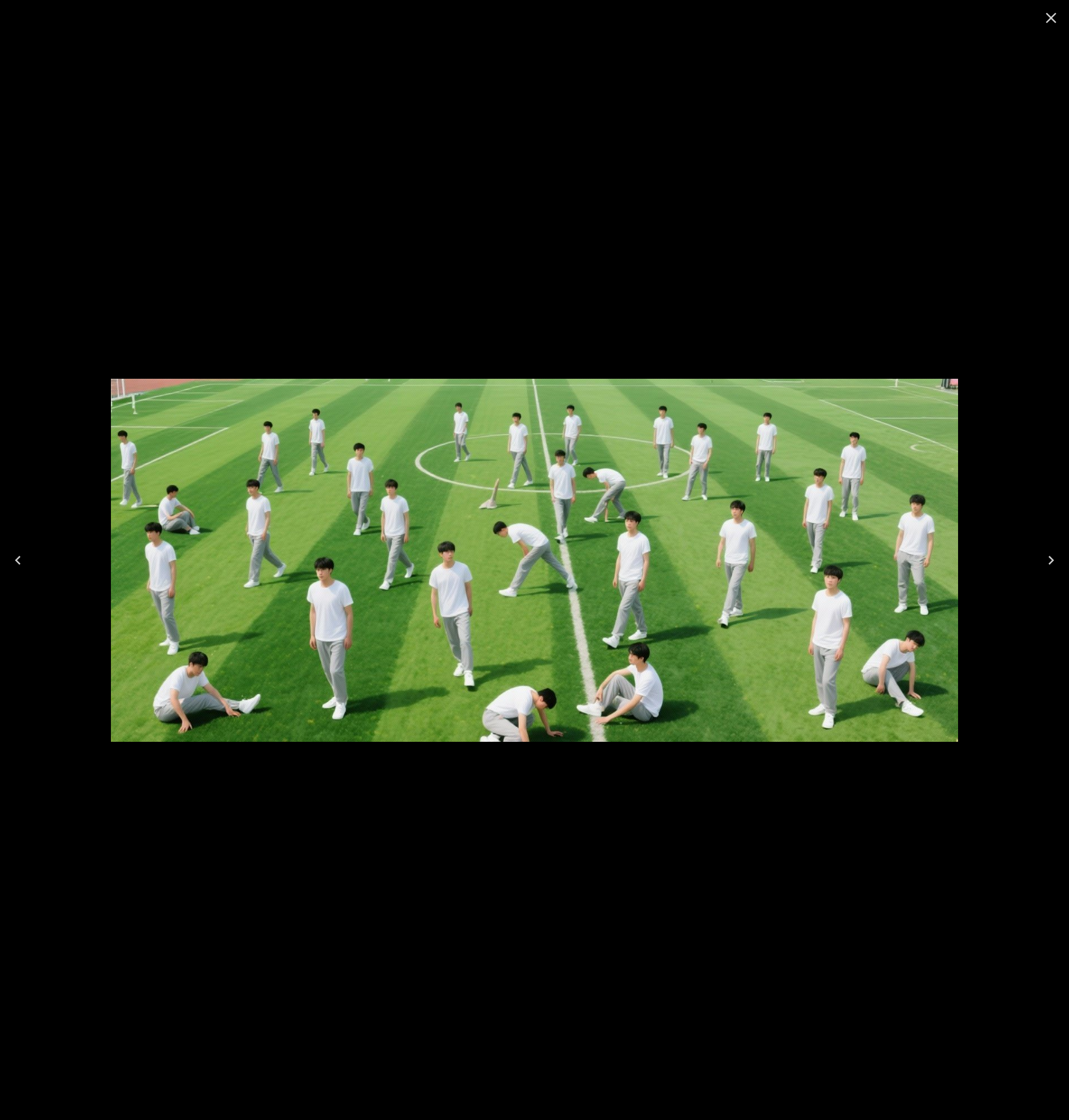
click at [1057, 553] on icon "Next" at bounding box center [1051, 560] width 18 height 18
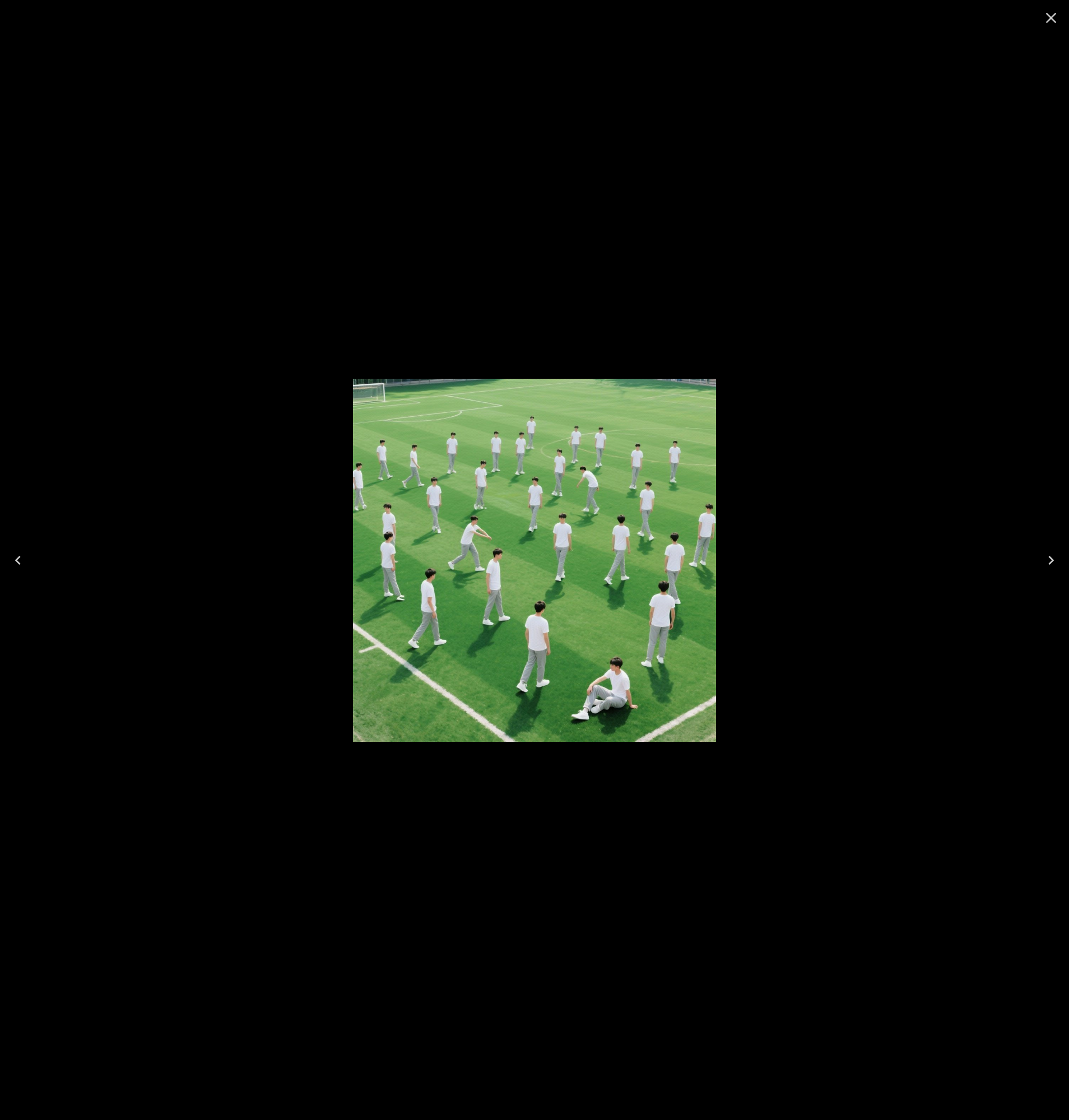
click at [310, 233] on div at bounding box center [534, 560] width 1069 height 1120
click at [1043, 18] on icon "Close" at bounding box center [1051, 18] width 18 height 18
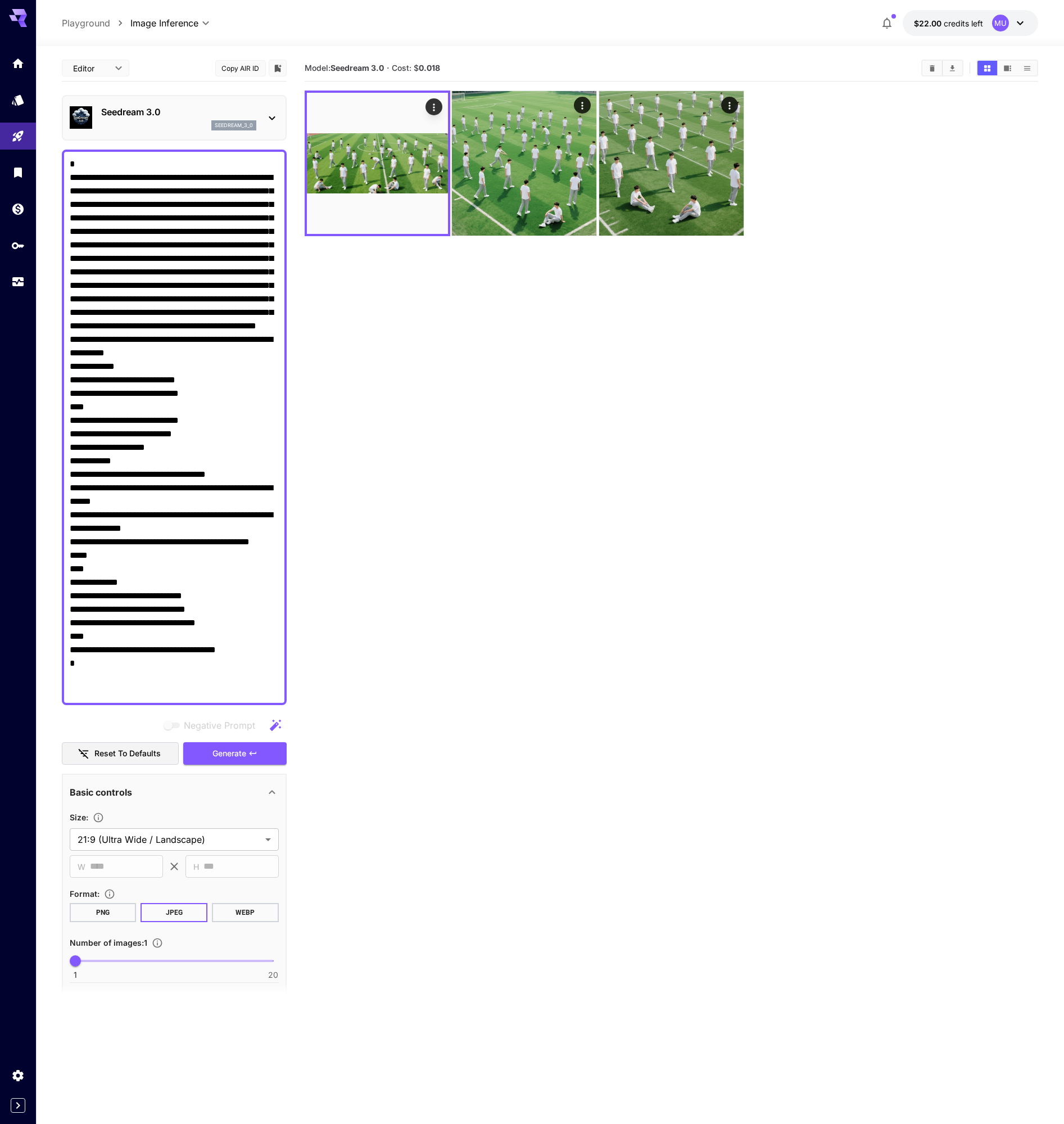
click at [264, 121] on div "Seedream 3.0 seedream_3_0" at bounding box center [174, 118] width 209 height 34
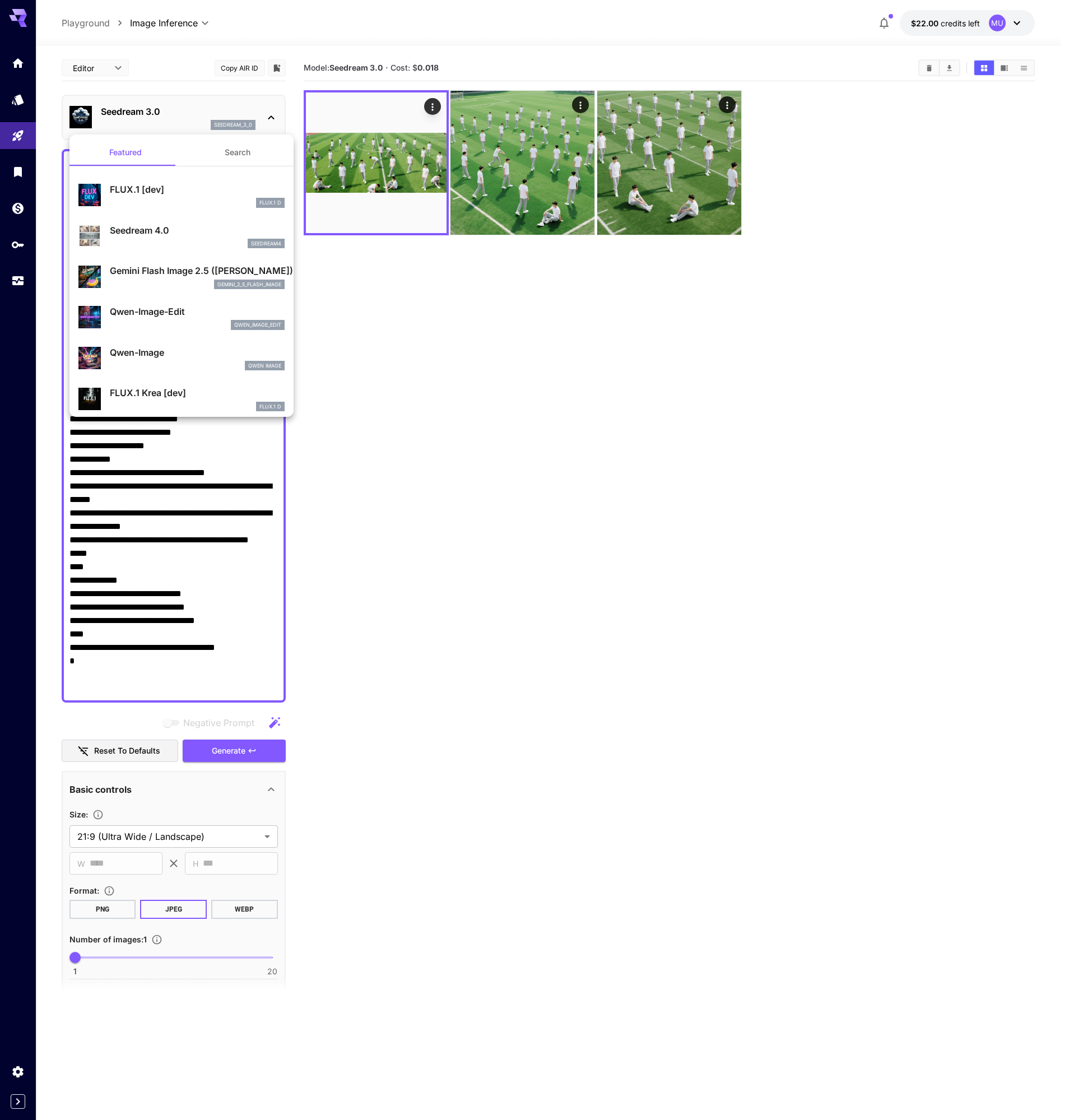
click at [162, 188] on p "FLUX.1 [dev]" at bounding box center [197, 190] width 175 height 13
type input "**********"
type input "****"
type input "***"
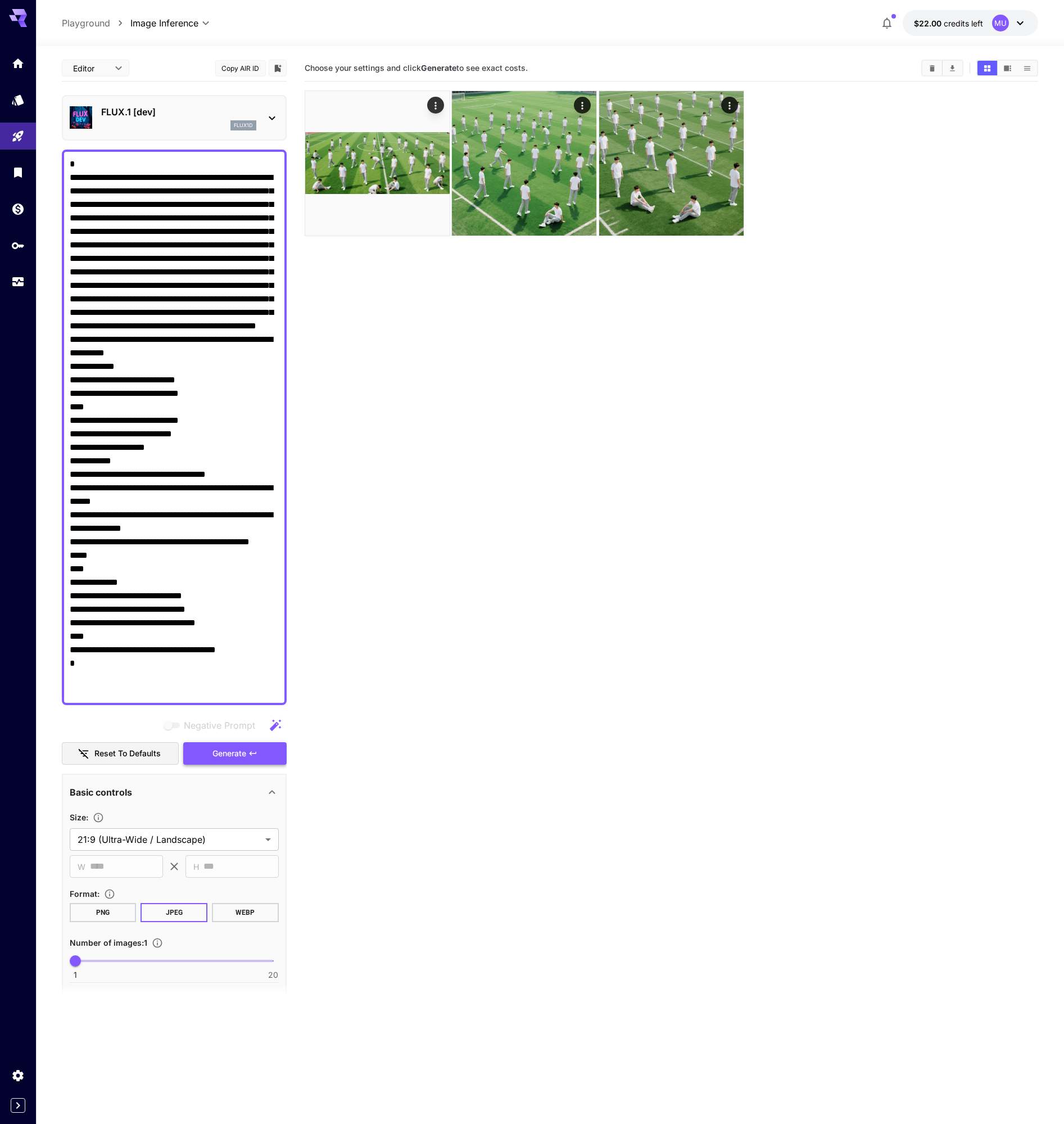
click at [235, 754] on span "Generate" at bounding box center [229, 753] width 34 height 14
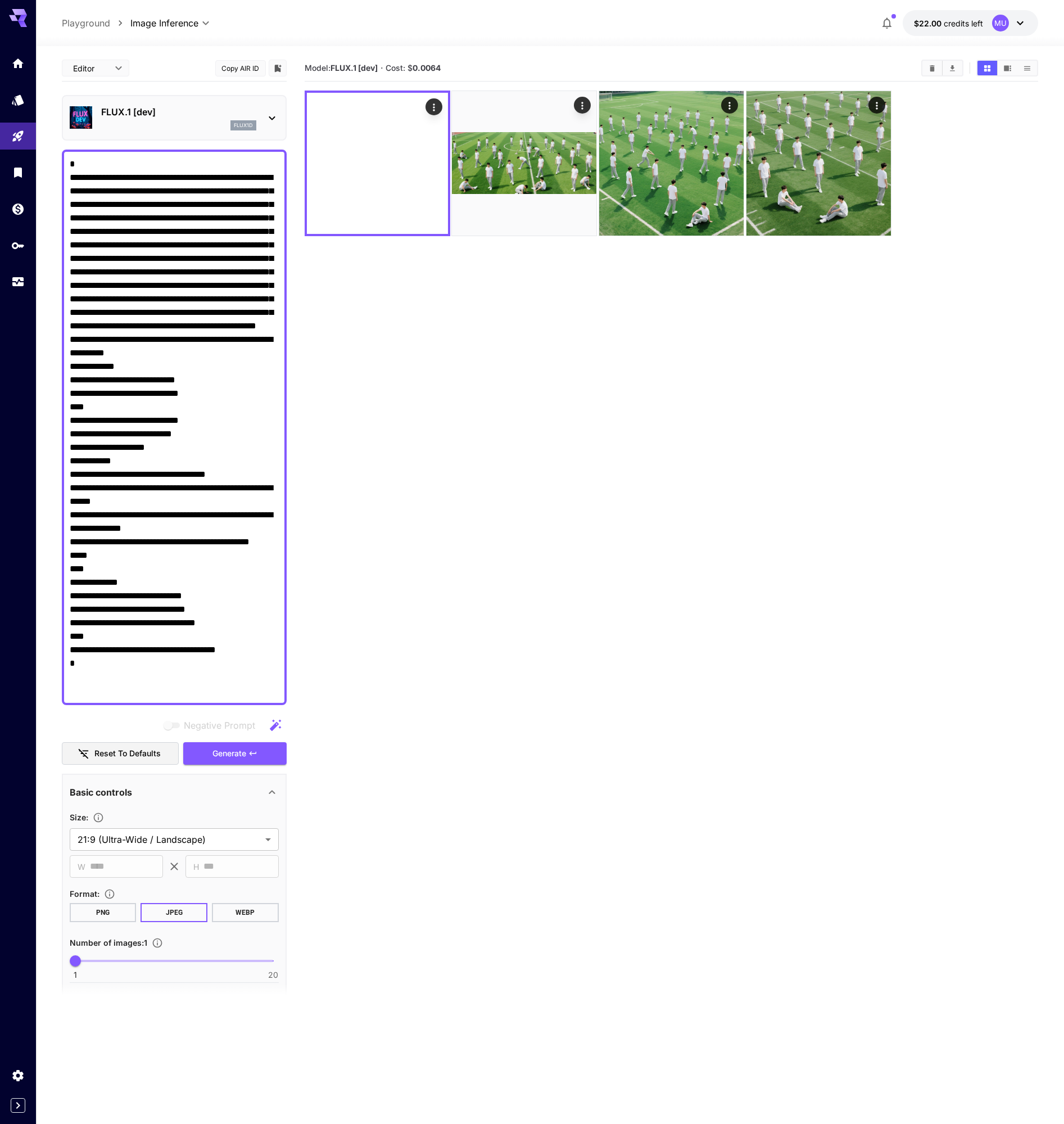
click at [267, 116] on icon at bounding box center [272, 118] width 13 height 13
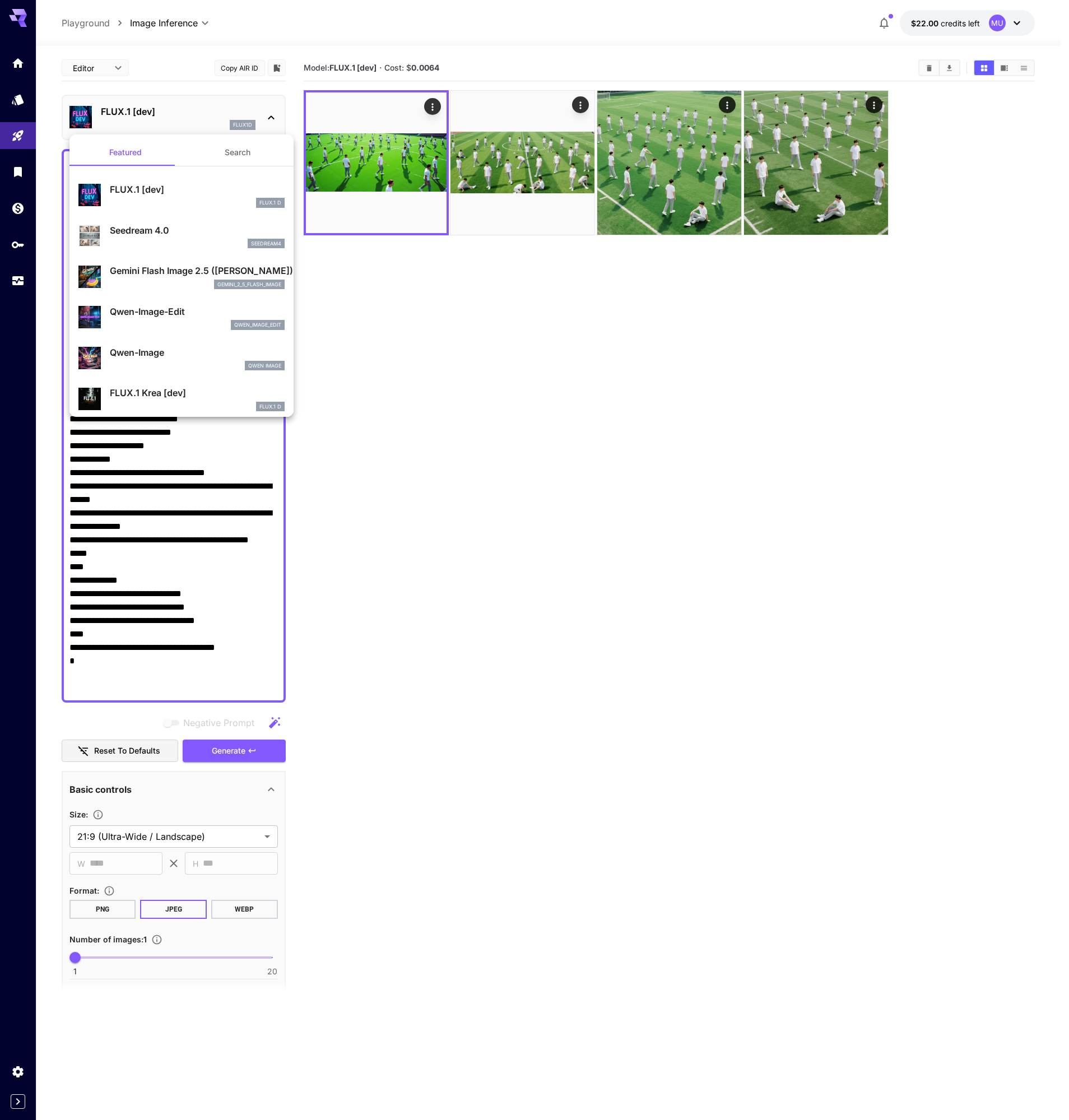
click at [392, 155] on div at bounding box center [534, 560] width 1069 height 1120
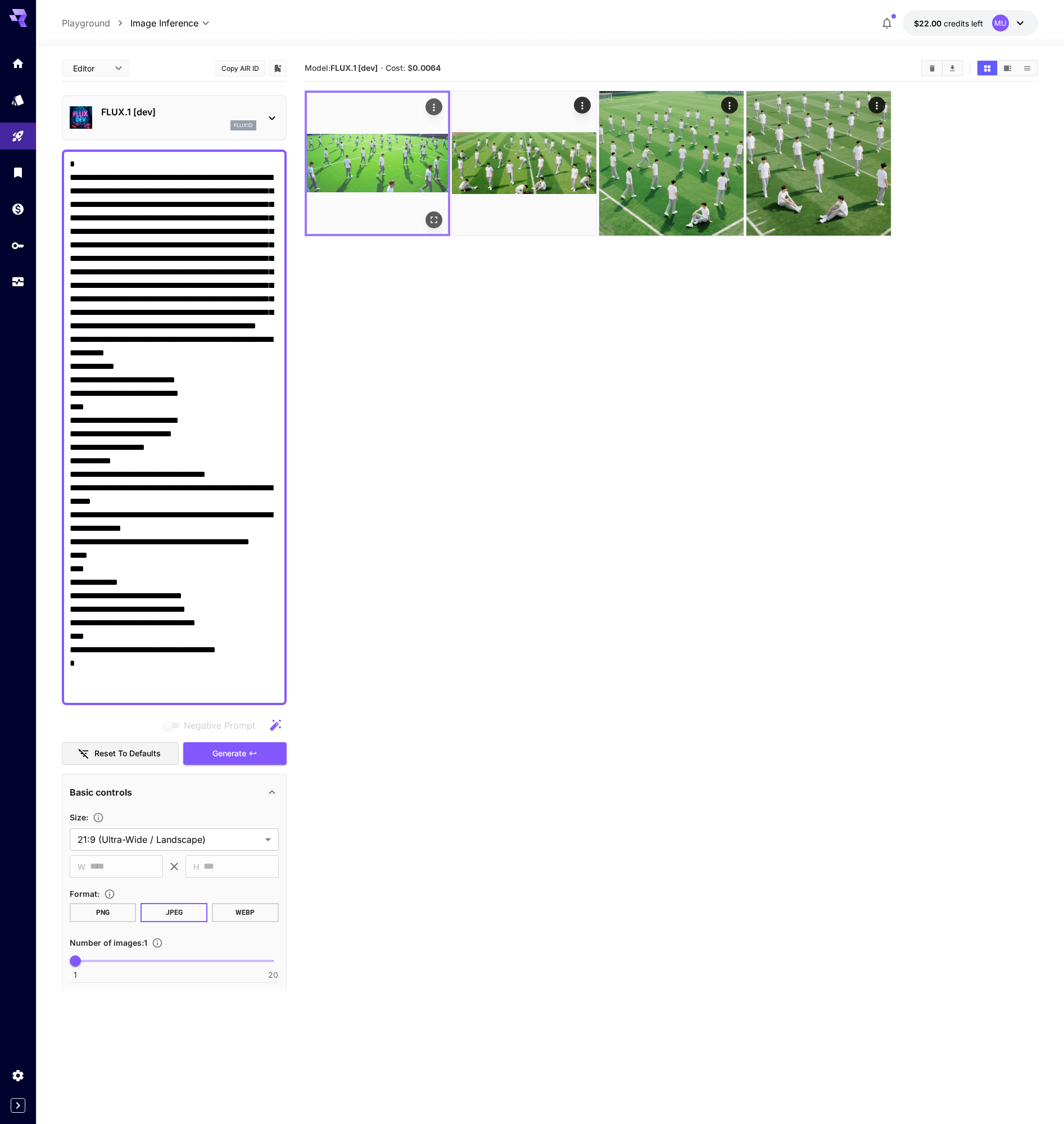
click at [387, 146] on img at bounding box center [377, 163] width 141 height 141
click at [435, 215] on icon "Open in fullscreen" at bounding box center [433, 219] width 11 height 11
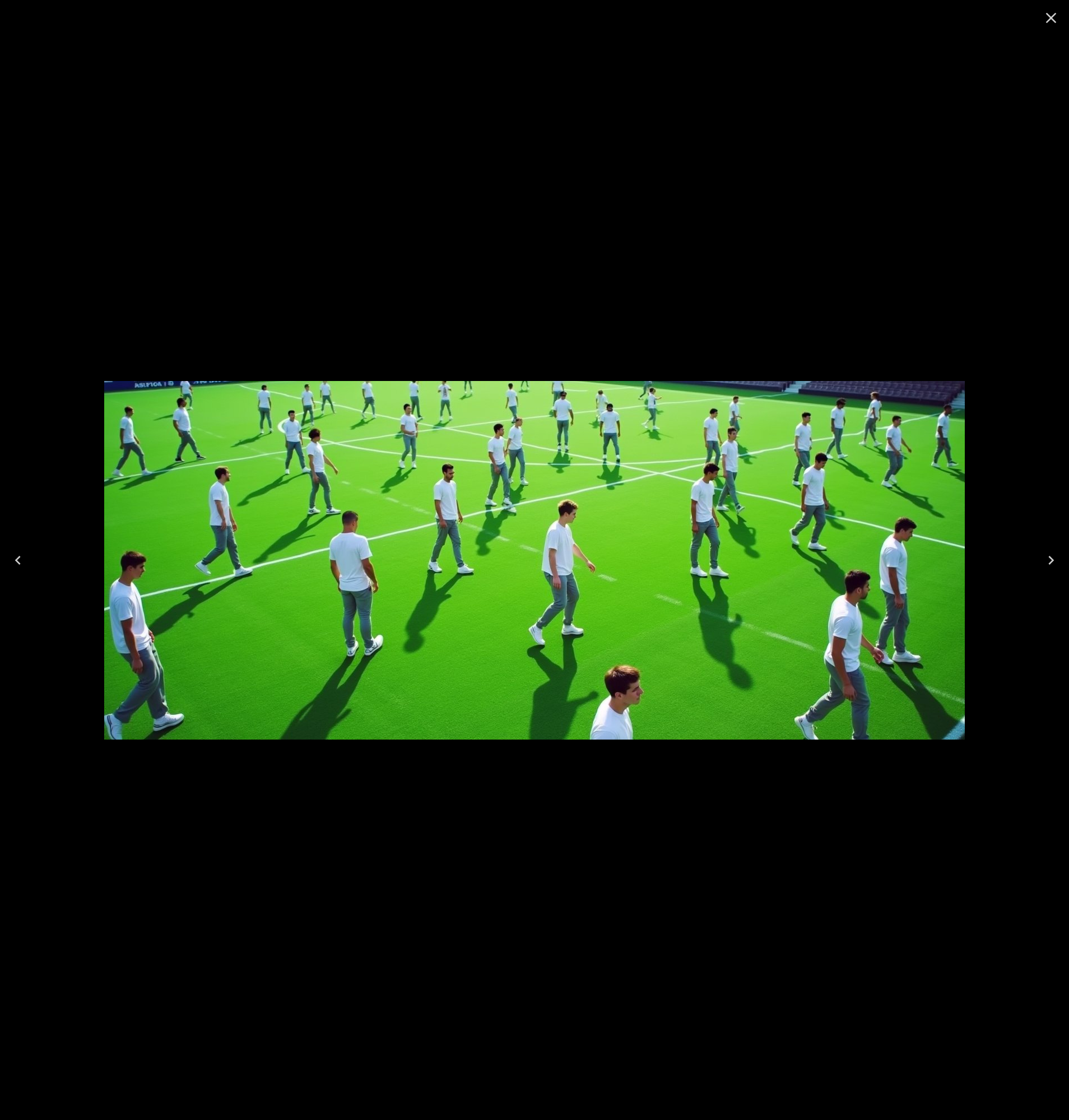
click at [587, 200] on div at bounding box center [534, 560] width 1069 height 1120
click at [564, 212] on div at bounding box center [534, 560] width 1069 height 1120
click at [1054, 17] on icon "Close" at bounding box center [1051, 18] width 18 height 18
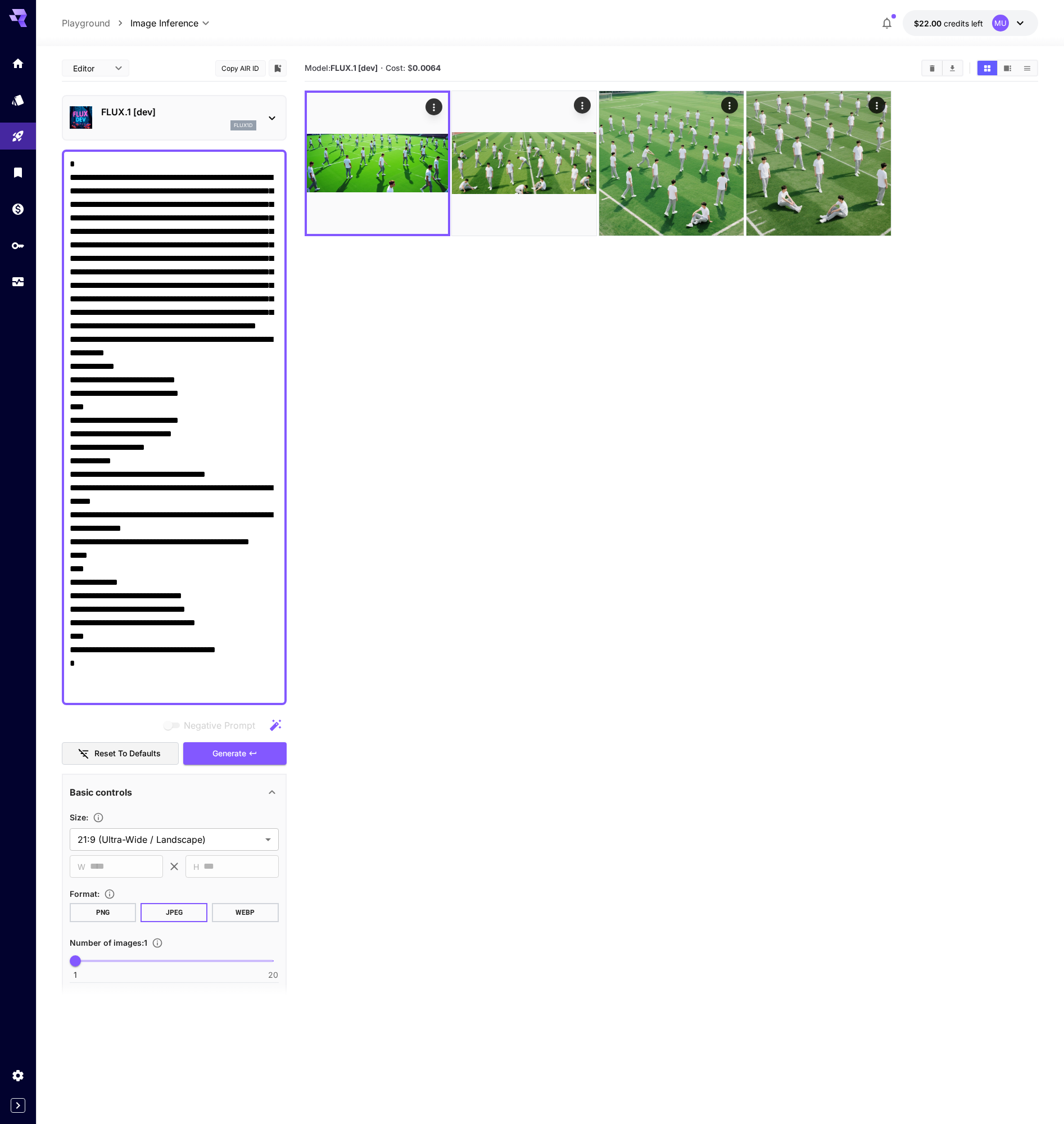
click at [271, 113] on icon at bounding box center [272, 118] width 13 height 13
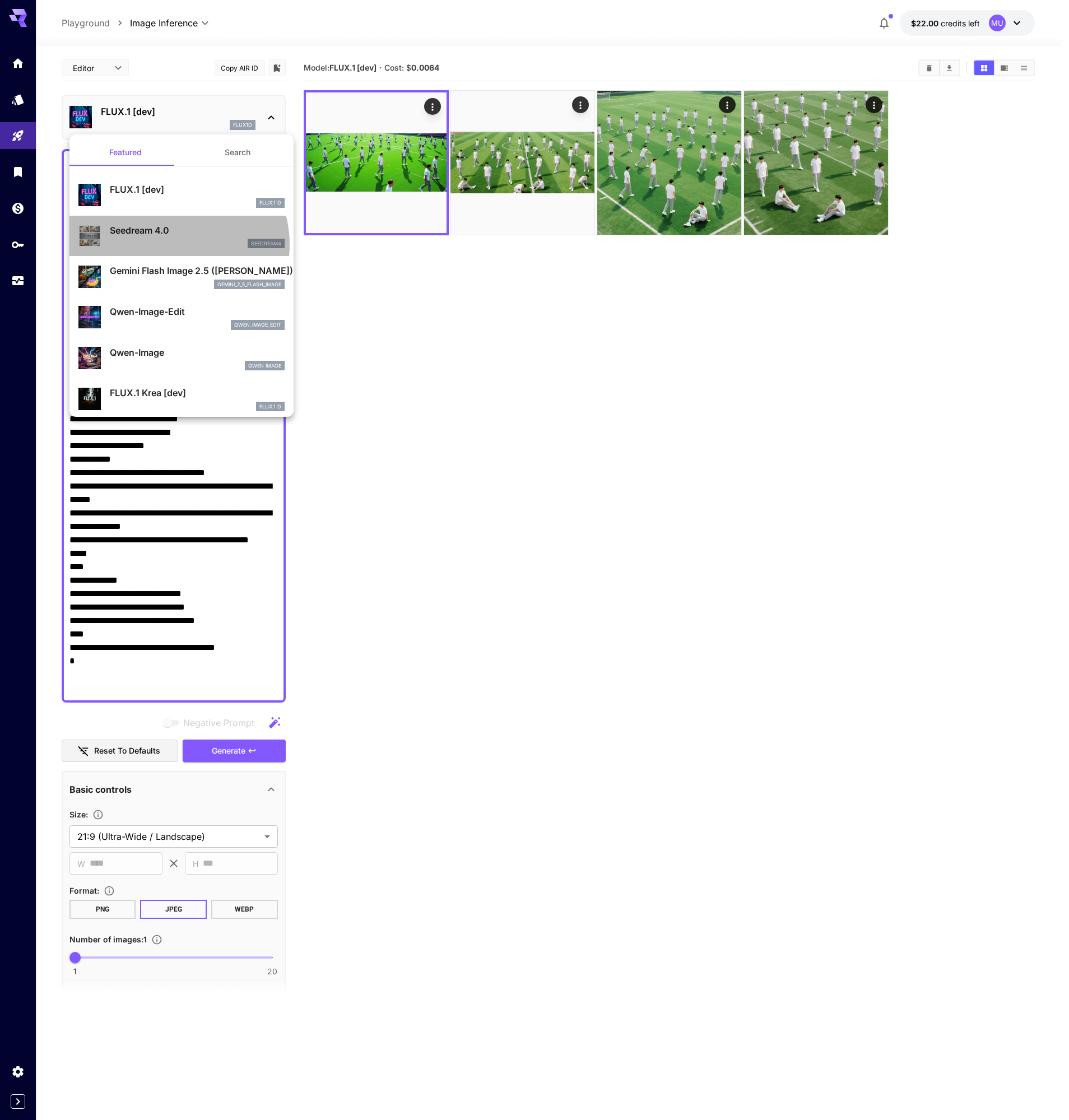
click at [172, 245] on div "seedream4" at bounding box center [197, 244] width 175 height 10
type input "**********"
type input "****"
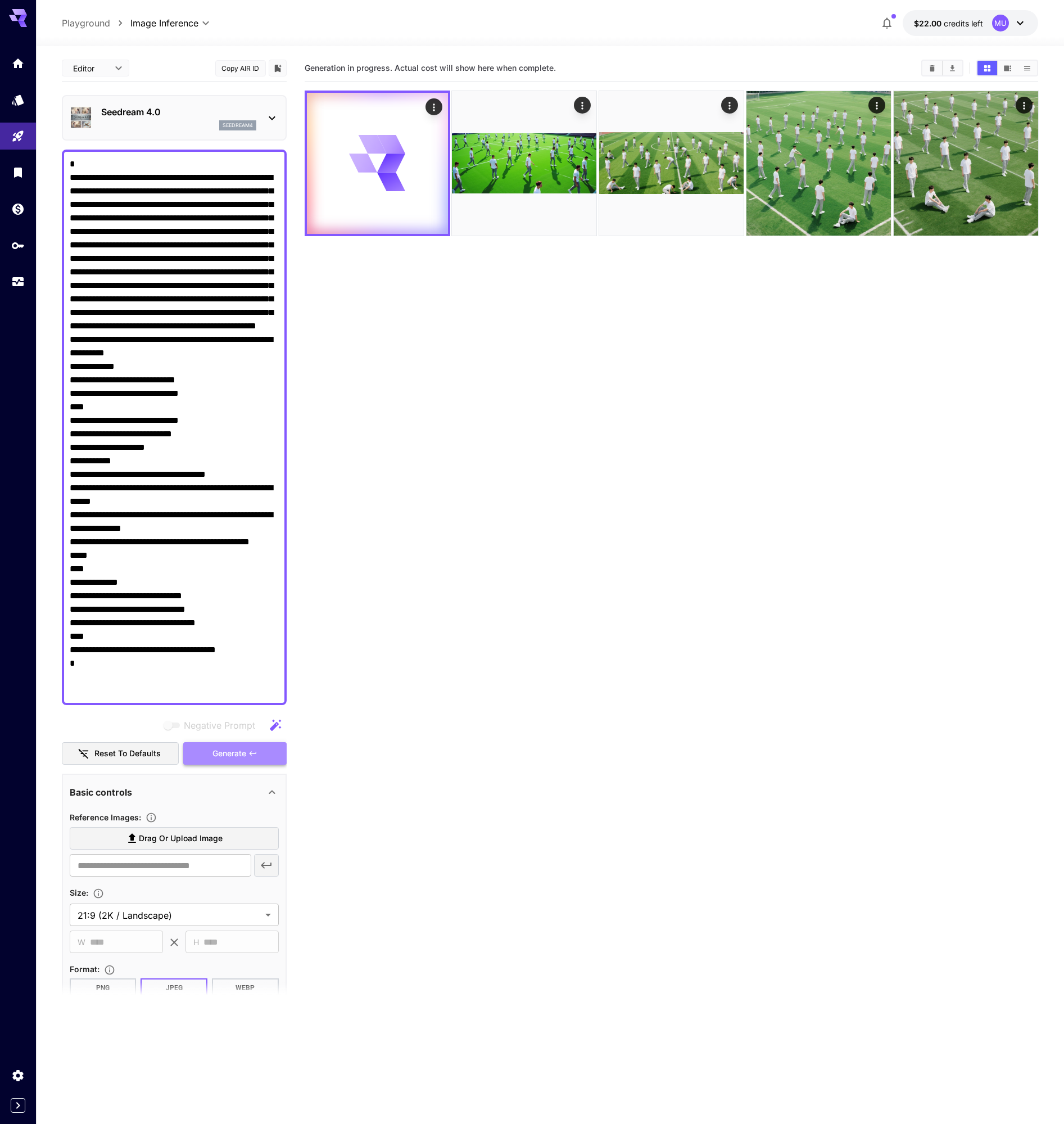
click at [229, 748] on span "Generate" at bounding box center [229, 753] width 34 height 14
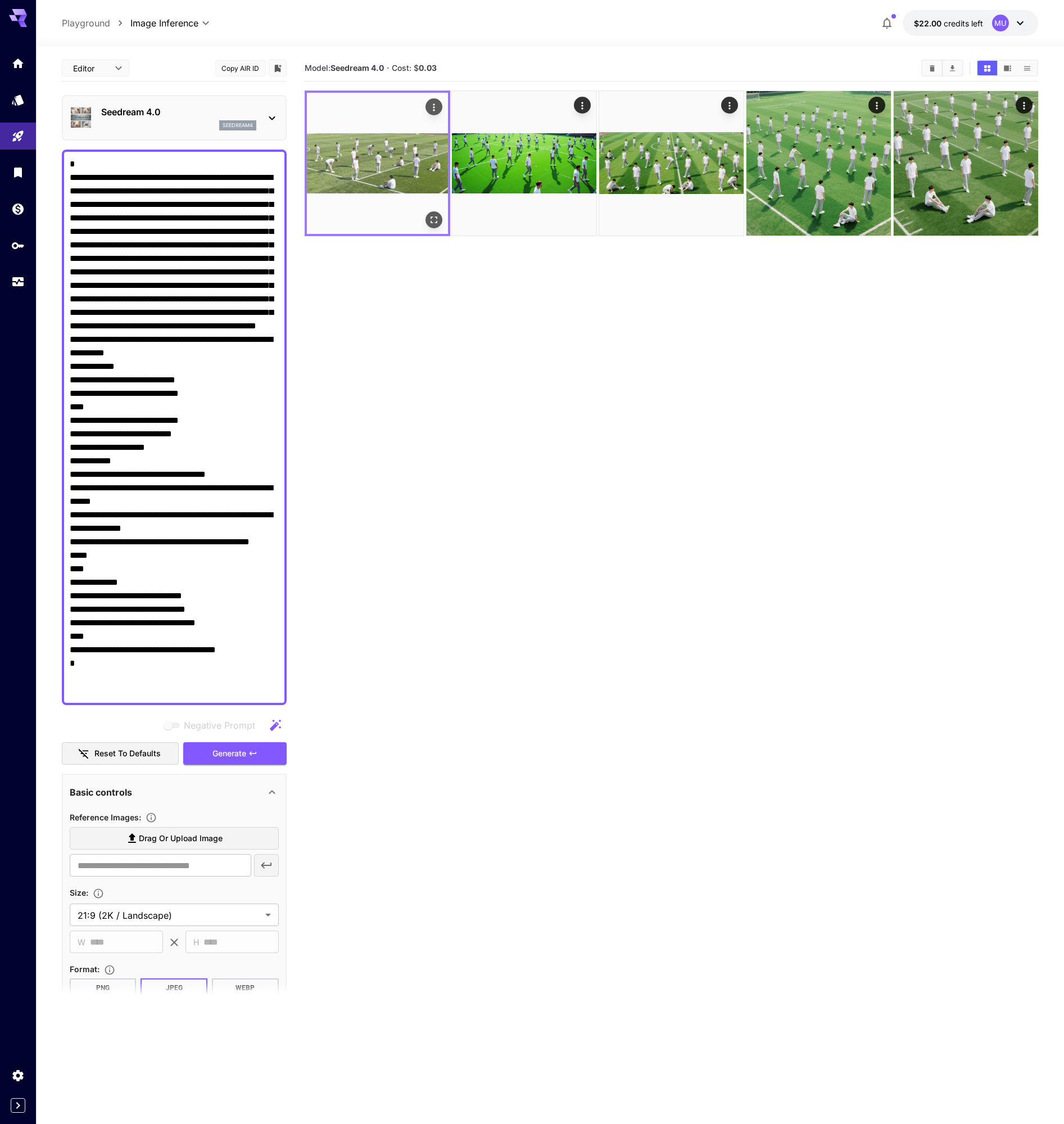
click at [400, 164] on img at bounding box center [377, 163] width 141 height 141
click at [442, 222] on img at bounding box center [377, 163] width 141 height 141
click at [436, 217] on icon "Open in fullscreen" at bounding box center [433, 219] width 7 height 7
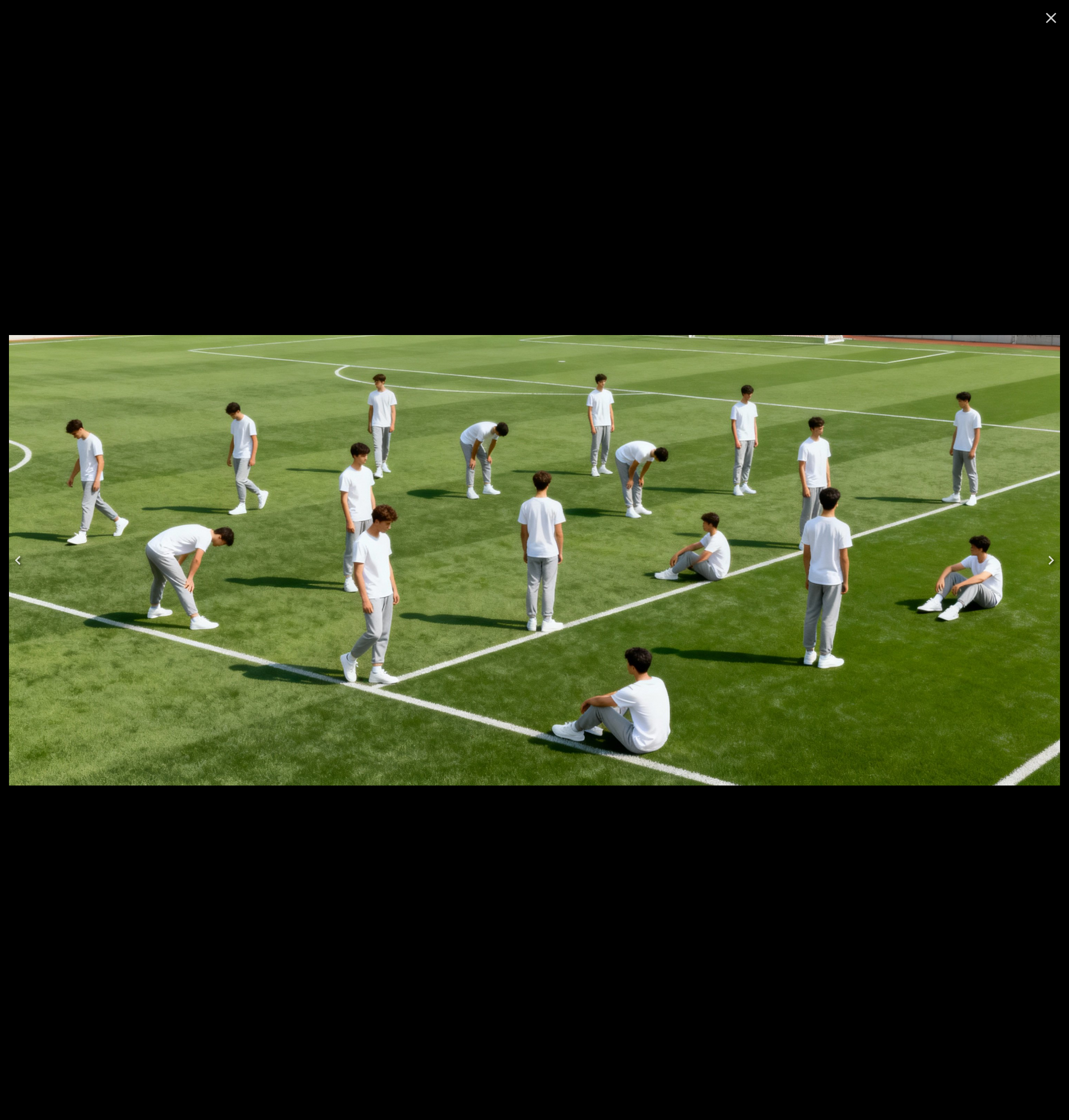
click at [1059, 12] on icon "Close" at bounding box center [1051, 18] width 18 height 18
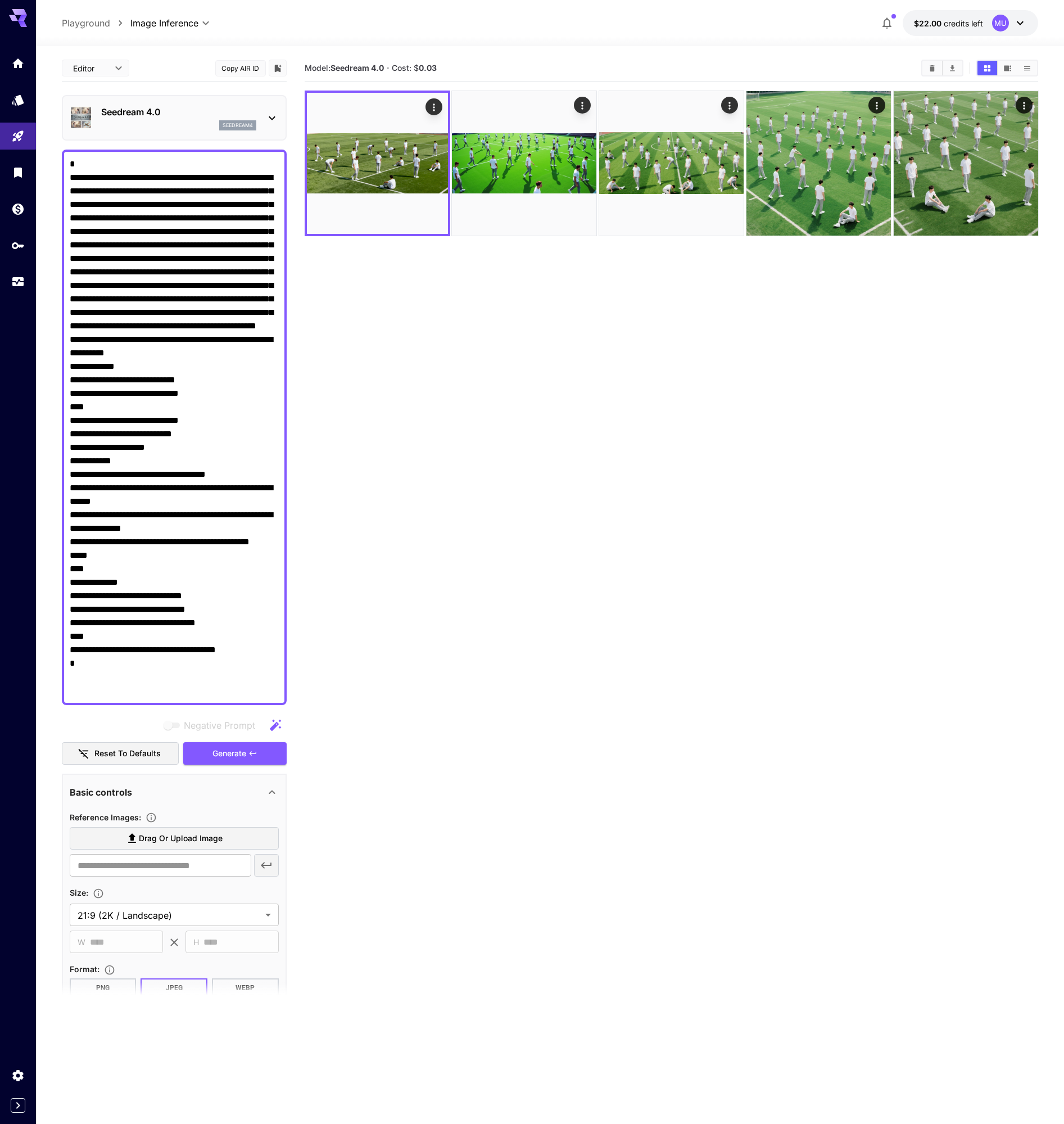
click at [397, 674] on section "Model: Seedream 4.0 · Cost: $ 0.03" at bounding box center [672, 617] width 734 height 1124
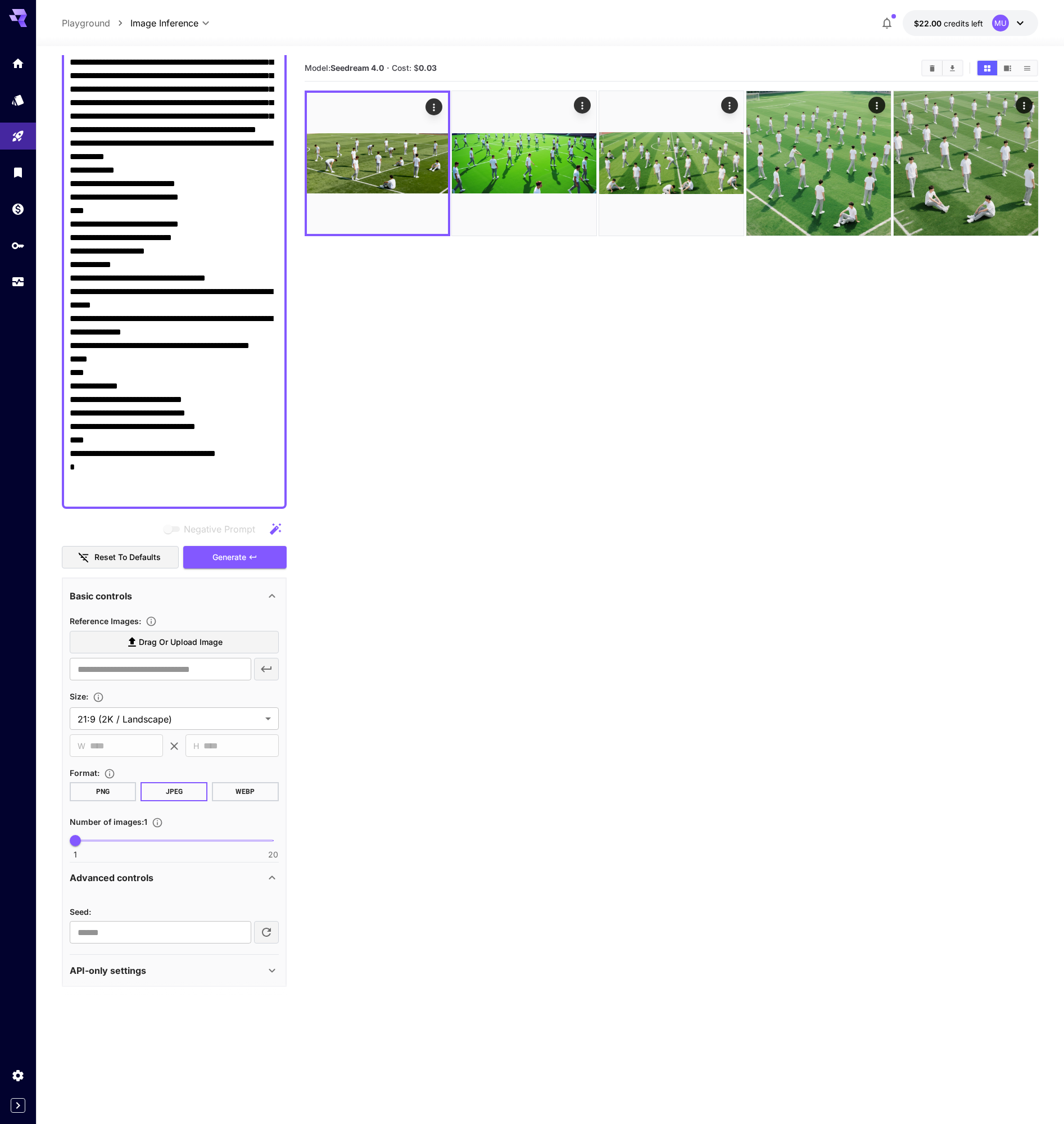
scroll to position [201, 0]
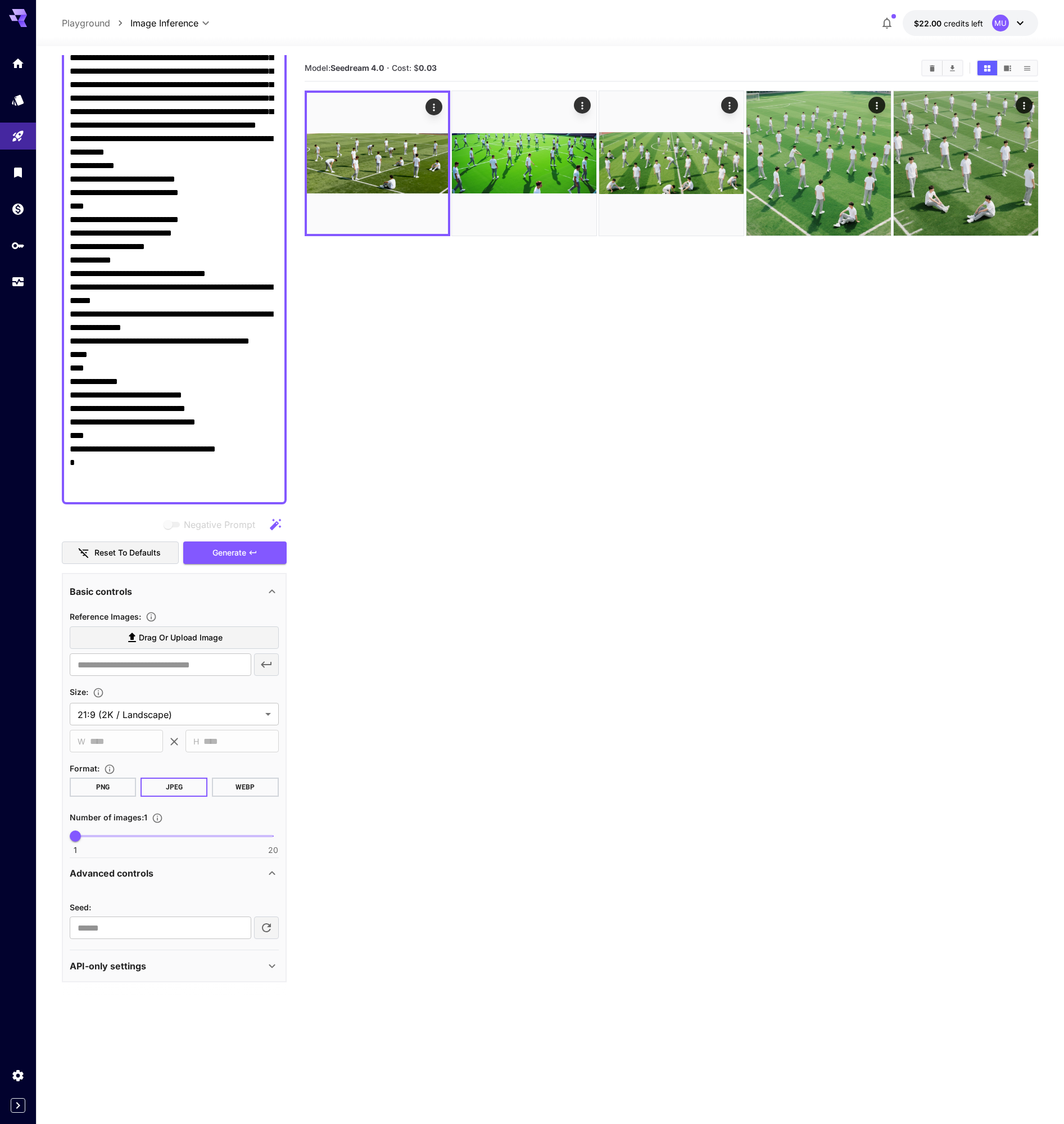
click at [257, 971] on div "API-only settings" at bounding box center [167, 966] width 196 height 13
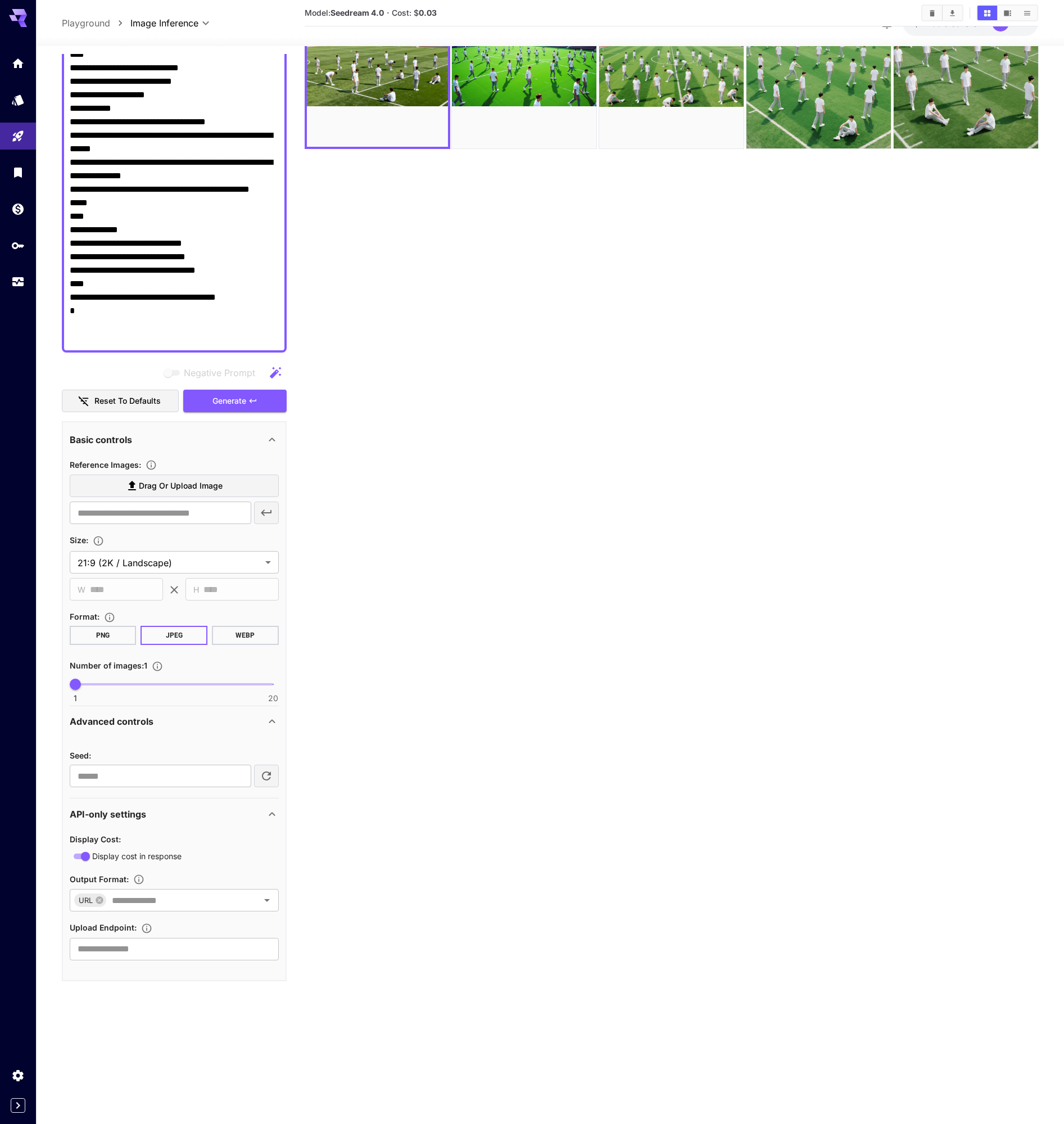
scroll to position [89, 0]
click at [236, 955] on input "text" at bounding box center [174, 948] width 209 height 23
drag, startPoint x: 235, startPoint y: 953, endPoint x: 221, endPoint y: 950, distance: 14.3
click at [235, 953] on input "text" at bounding box center [174, 948] width 209 height 23
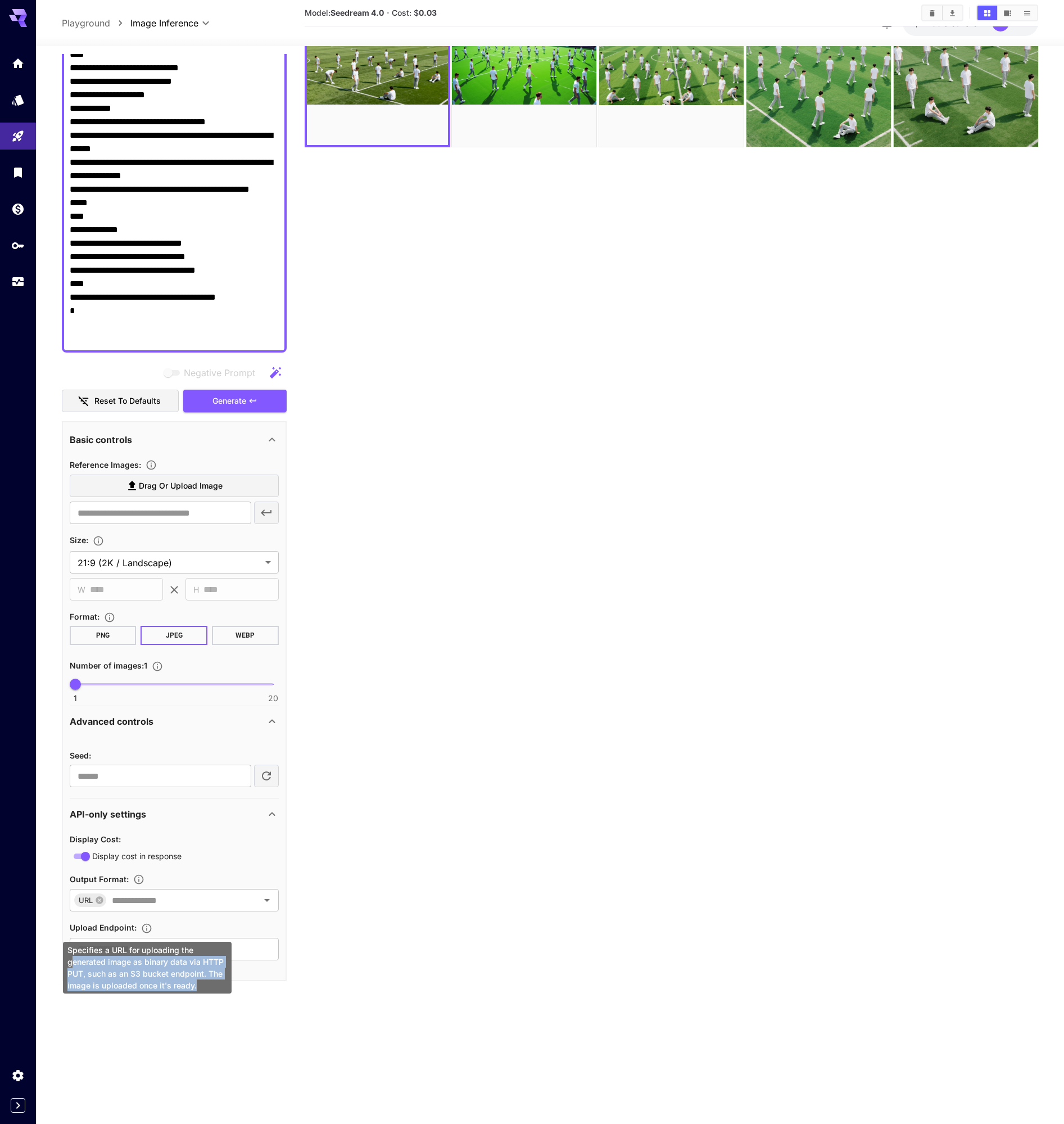
drag, startPoint x: 73, startPoint y: 959, endPoint x: 199, endPoint y: 991, distance: 130.0
click at [199, 991] on div "Specifies a URL for uploading the generated image as binary data via HTTP PUT, …" at bounding box center [147, 967] width 169 height 52
click at [202, 987] on div "Specifies a URL for uploading the generated image as binary data via HTTP PUT, …" at bounding box center [147, 967] width 169 height 52
drag, startPoint x: 202, startPoint y: 987, endPoint x: 66, endPoint y: 955, distance: 139.7
click at [66, 955] on div "Specifies a URL for uploading the generated image as binary data via HTTP PUT, …" at bounding box center [147, 967] width 169 height 52
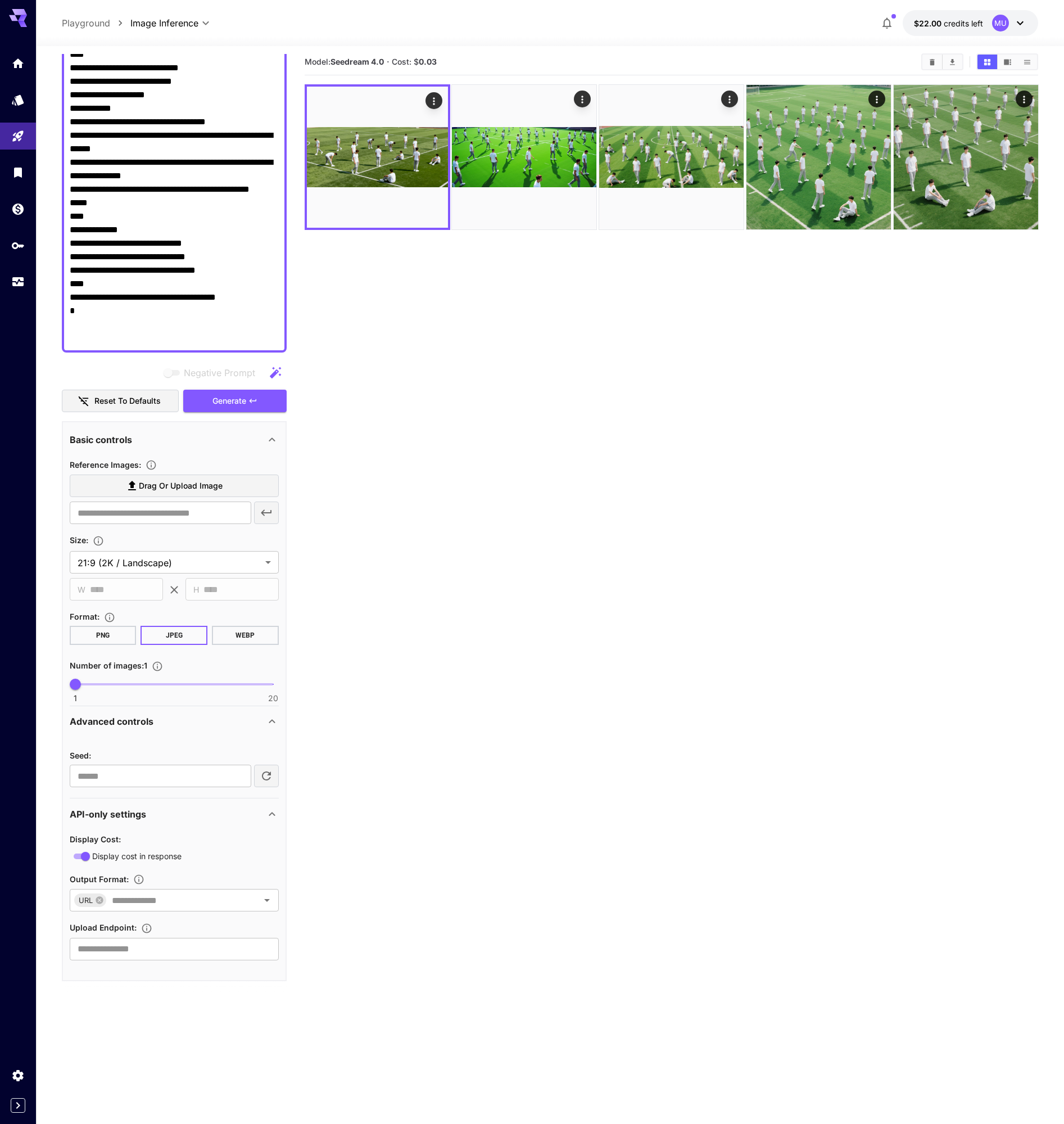
scroll to position [0, 0]
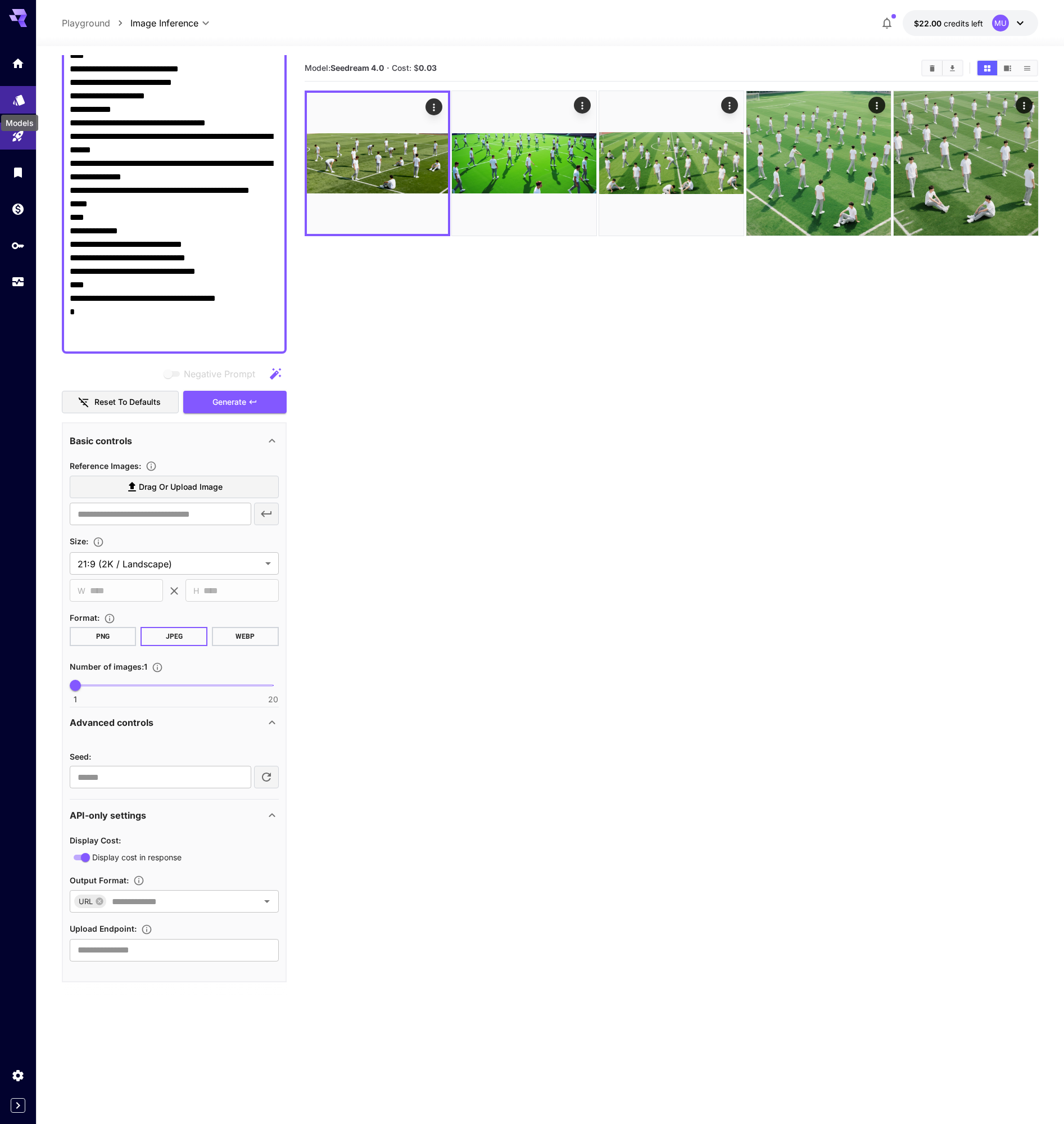
click at [15, 98] on icon "Models" at bounding box center [18, 96] width 12 height 11
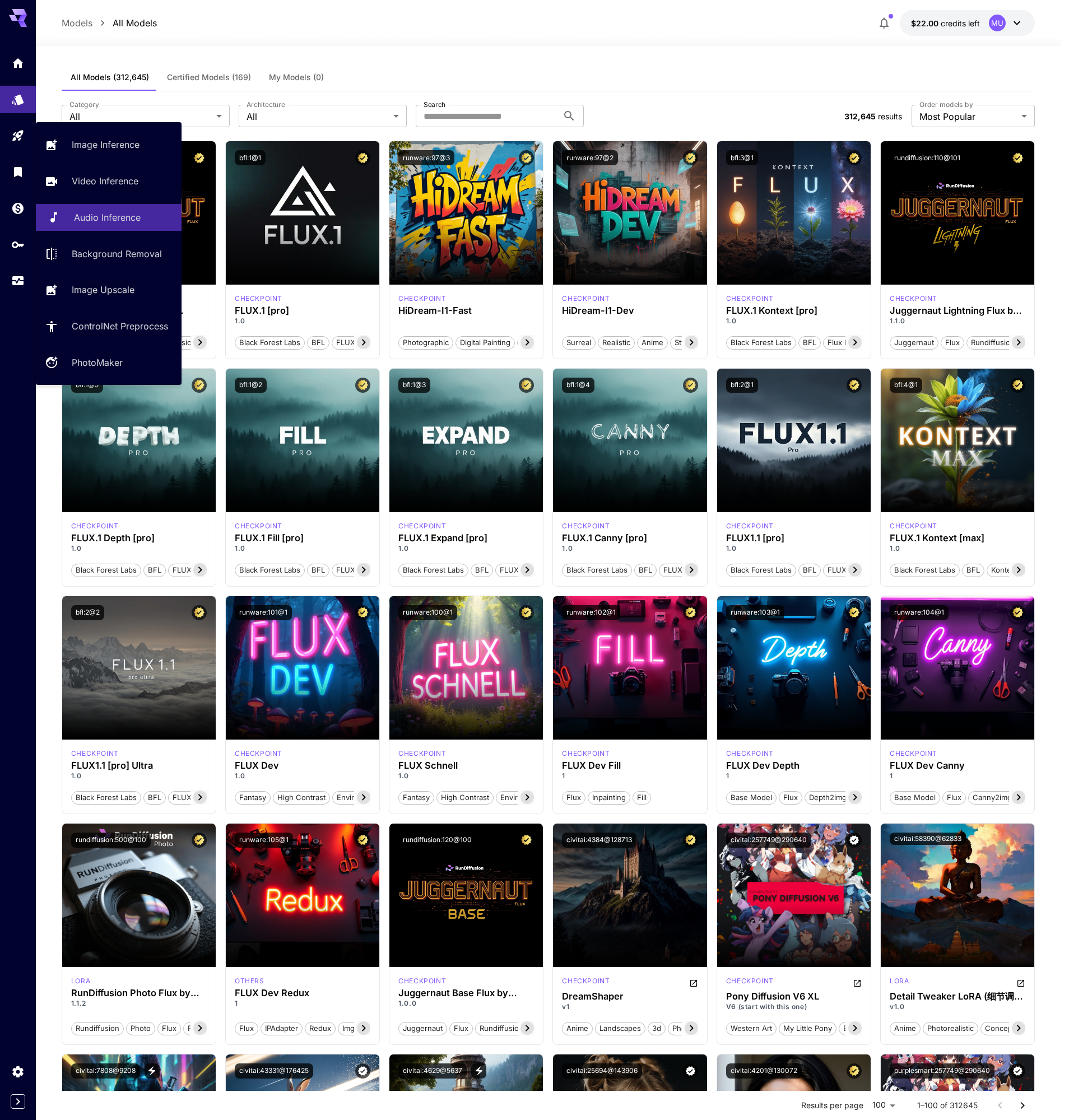
click at [78, 225] on link "Audio Inference" at bounding box center [109, 217] width 146 height 27
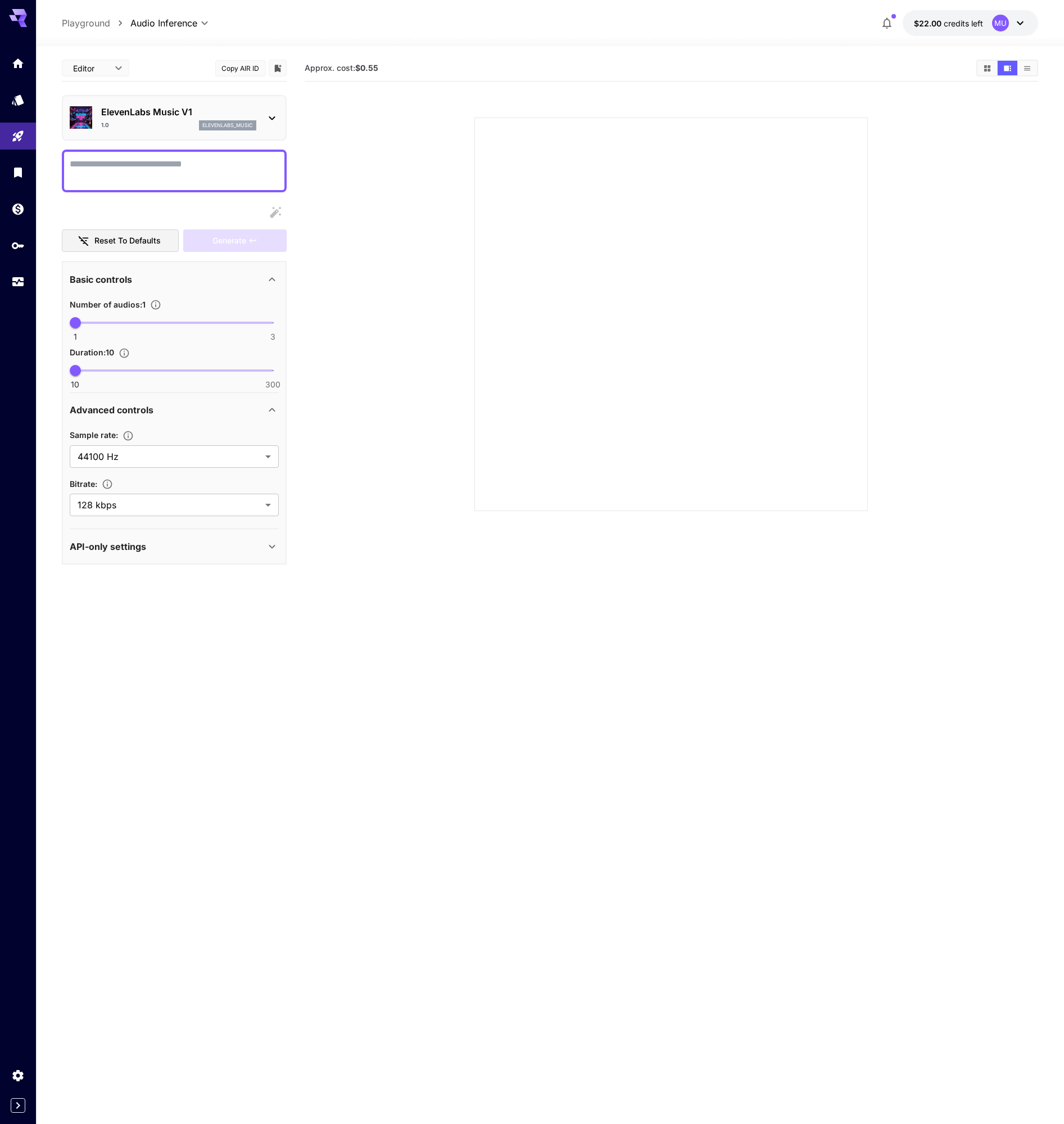
click at [177, 113] on p "ElevenLabs Music V1" at bounding box center [179, 112] width 155 height 13
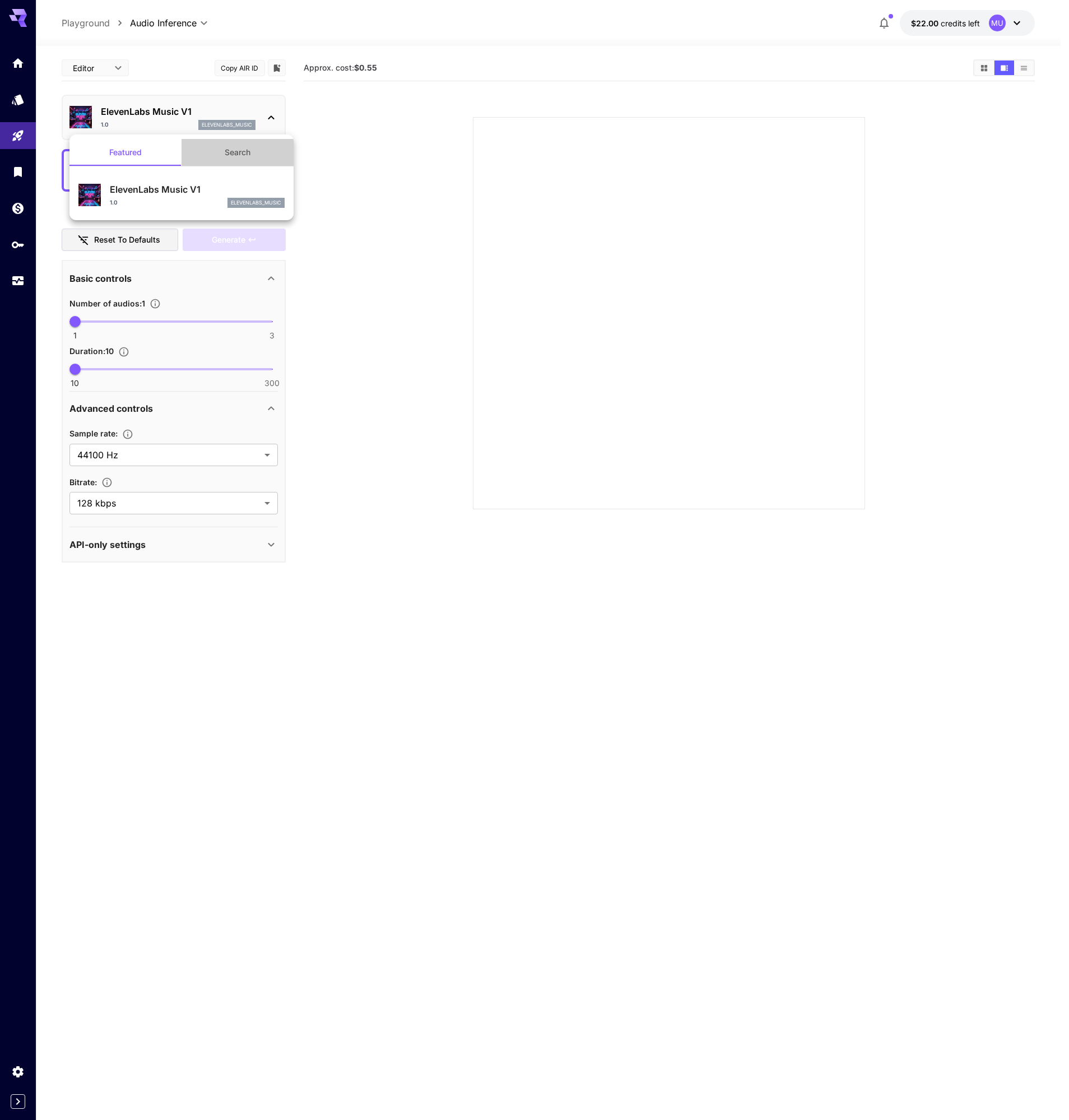
click at [253, 165] on button "Search" at bounding box center [237, 152] width 112 height 27
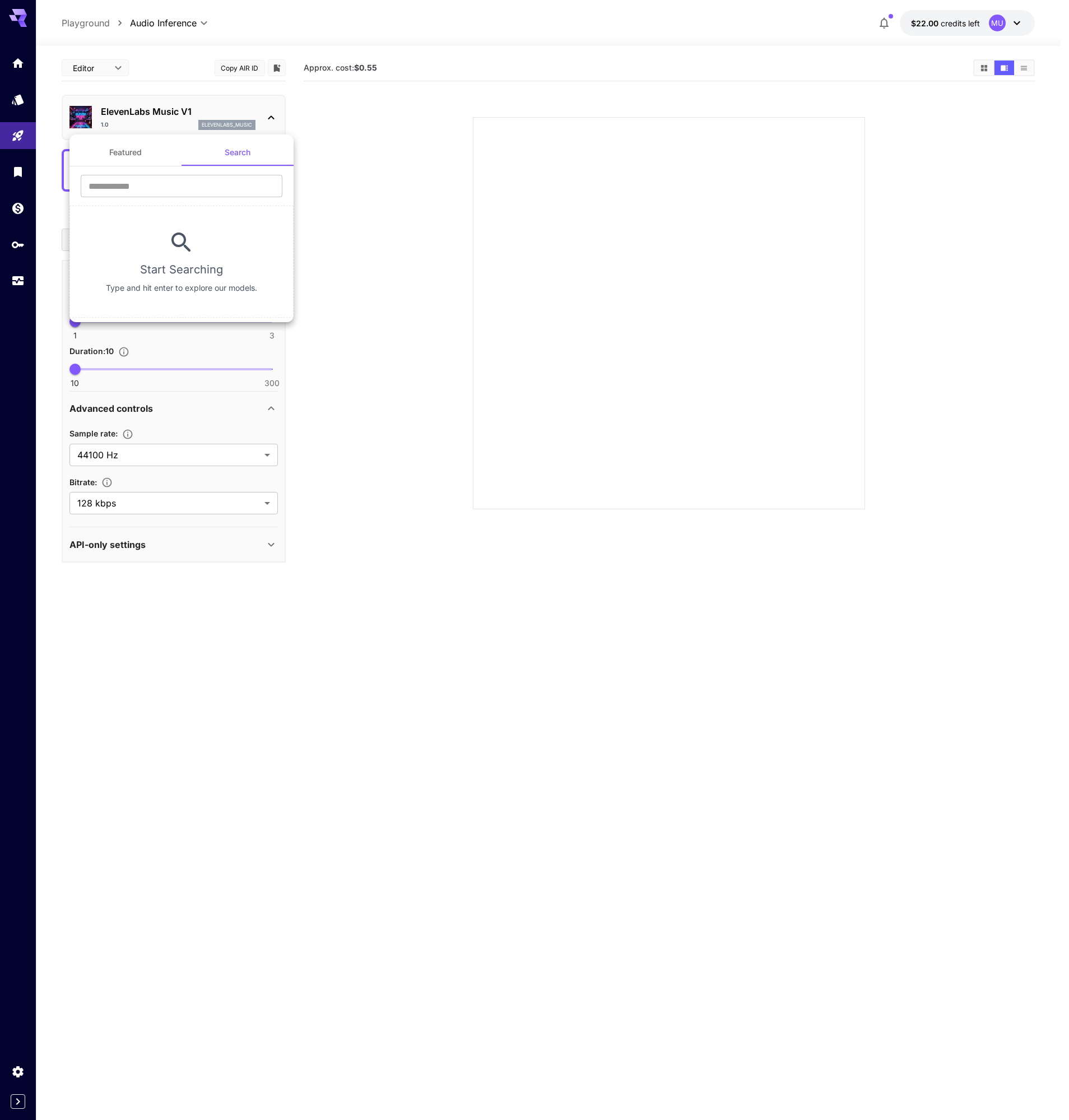
click at [94, 152] on button "Featured" at bounding box center [125, 152] width 112 height 27
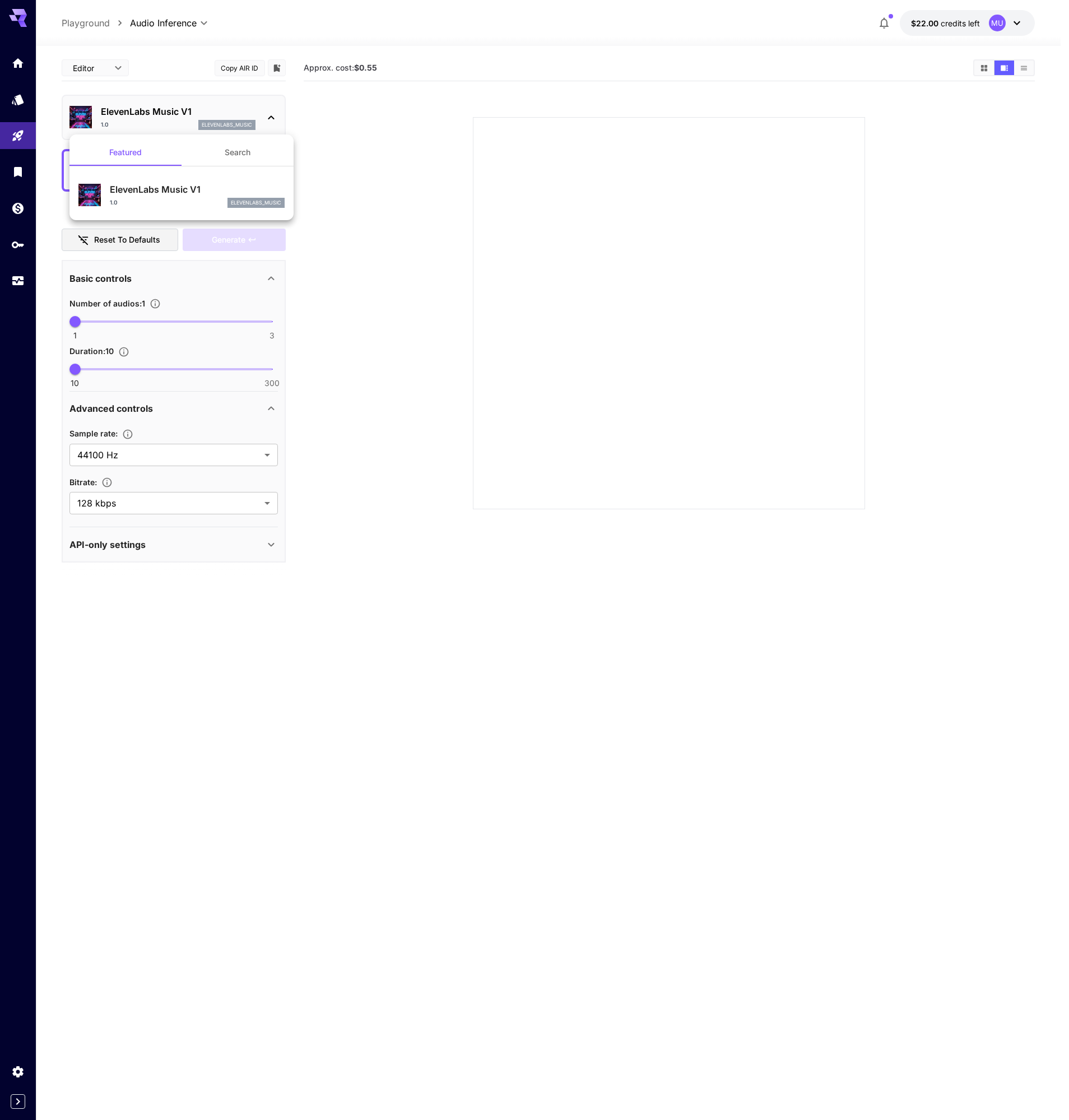
click at [266, 114] on div at bounding box center [534, 560] width 1069 height 1120
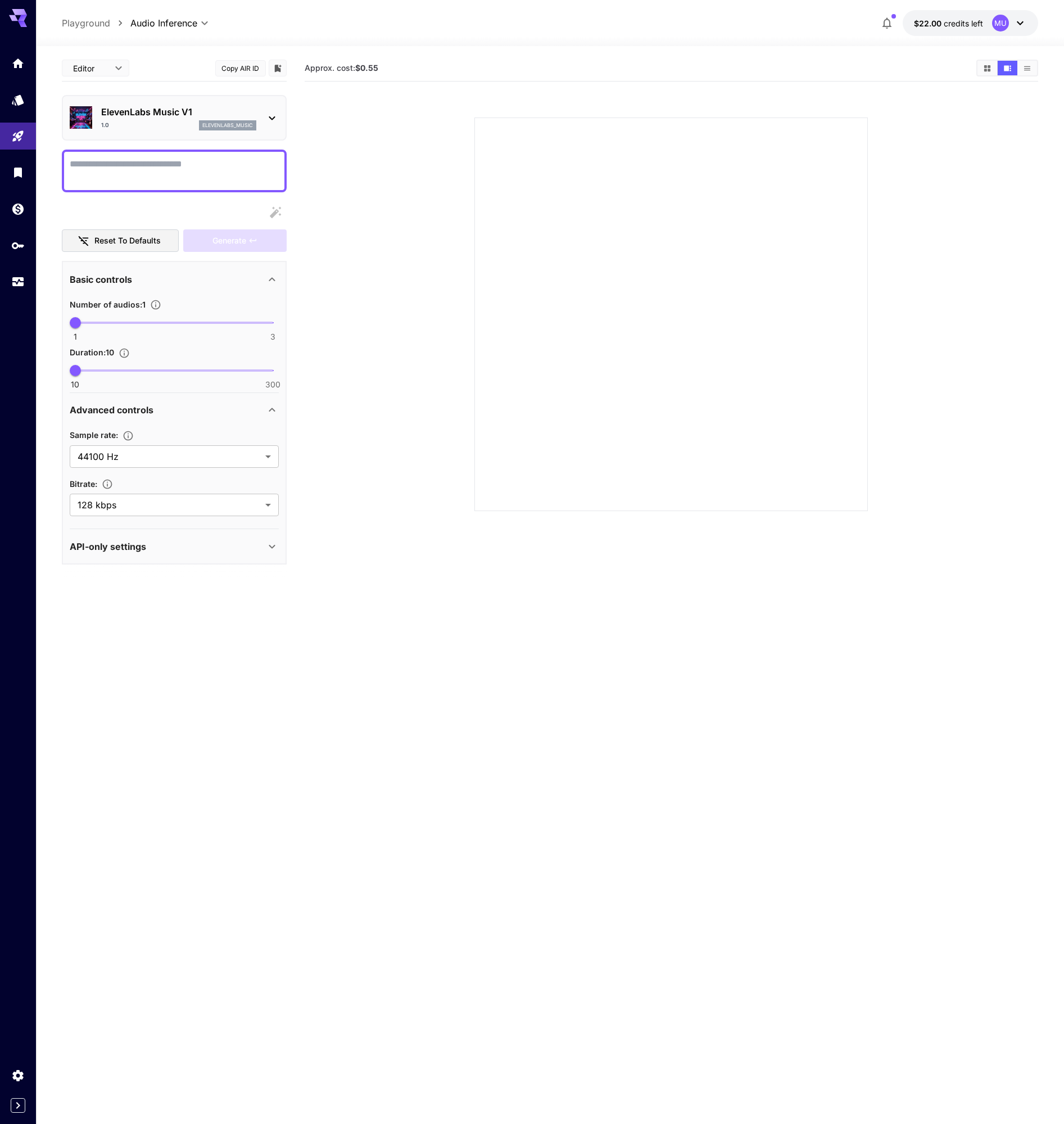
click at [264, 116] on div "ElevenLabs Music V1 1.0 elevenlabs_music" at bounding box center [174, 118] width 209 height 34
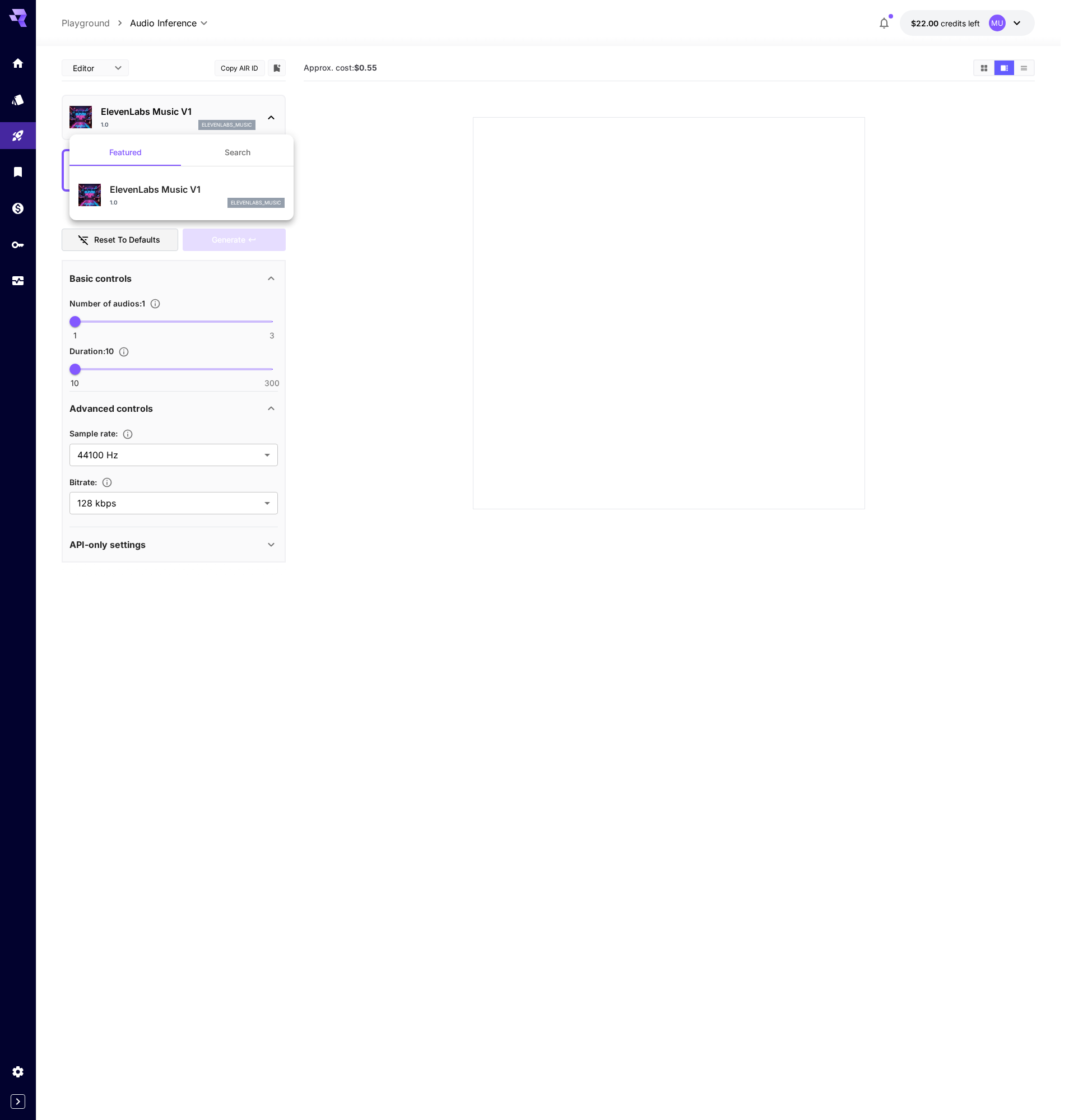
click at [262, 115] on div at bounding box center [534, 560] width 1069 height 1120
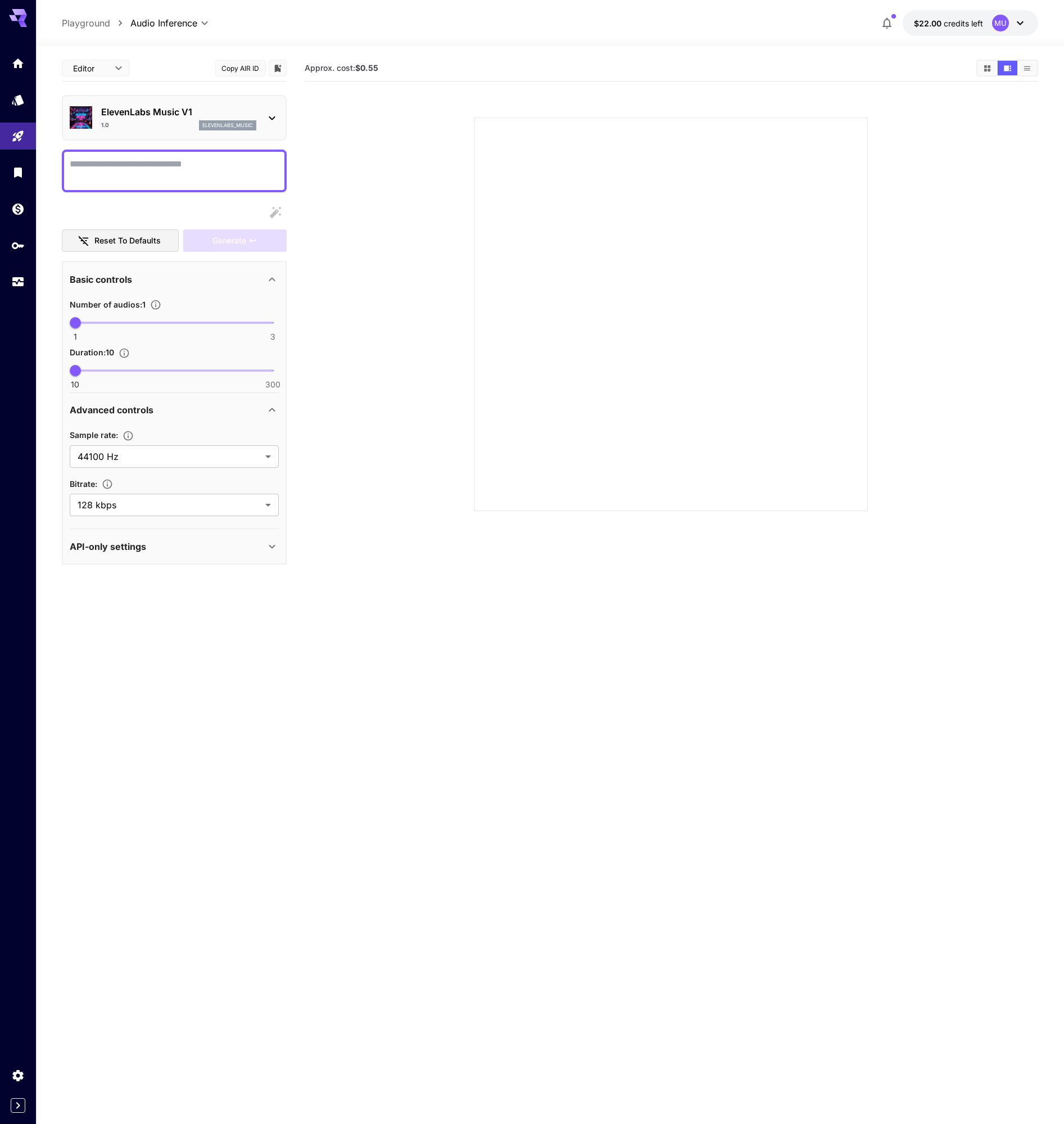
click at [98, 24] on p "Playground" at bounding box center [85, 23] width 48 height 13
type input "**********"
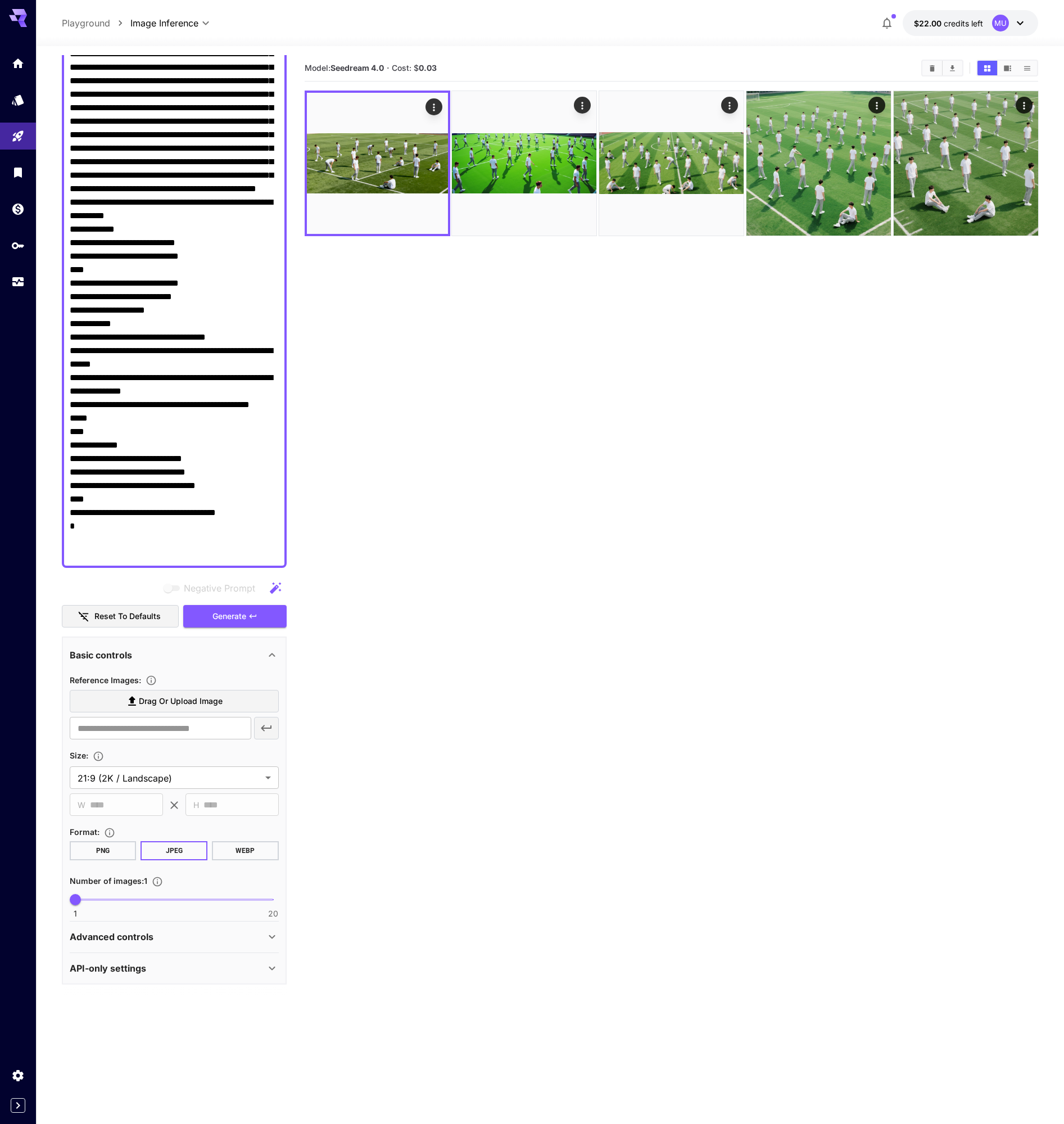
scroll to position [140, 0]
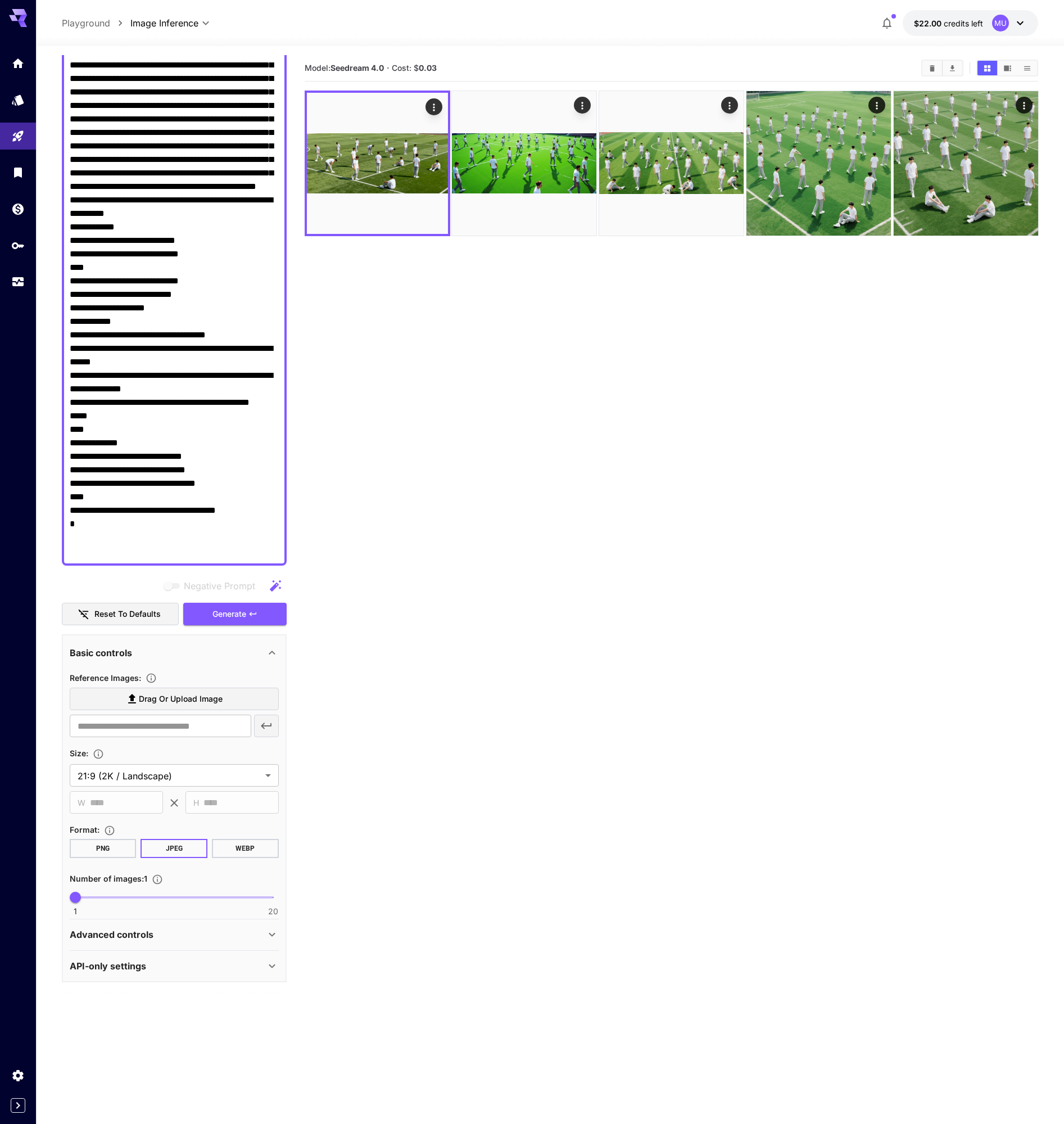
click at [177, 966] on div "API-only settings" at bounding box center [167, 966] width 196 height 13
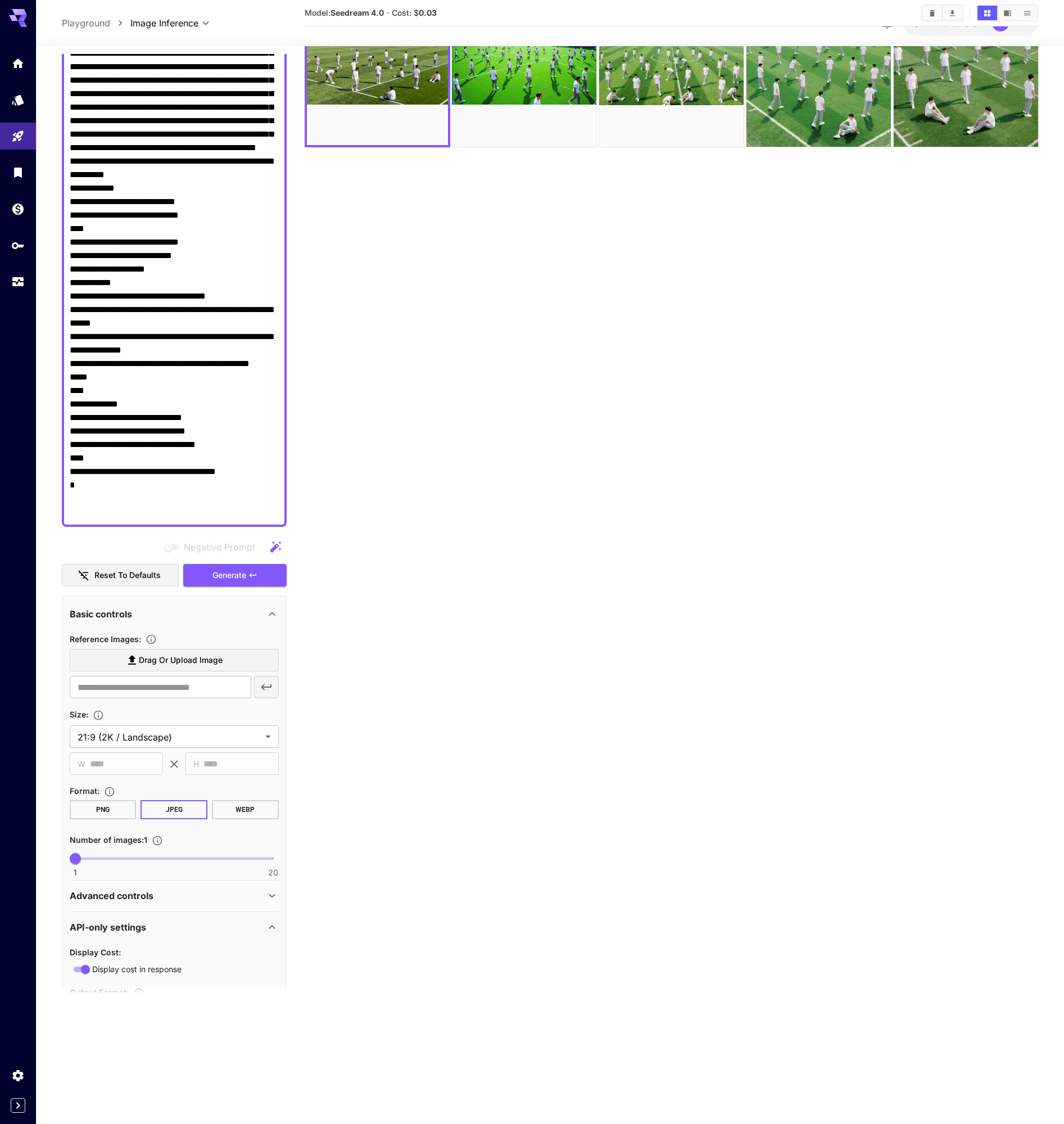
scroll to position [290, 0]
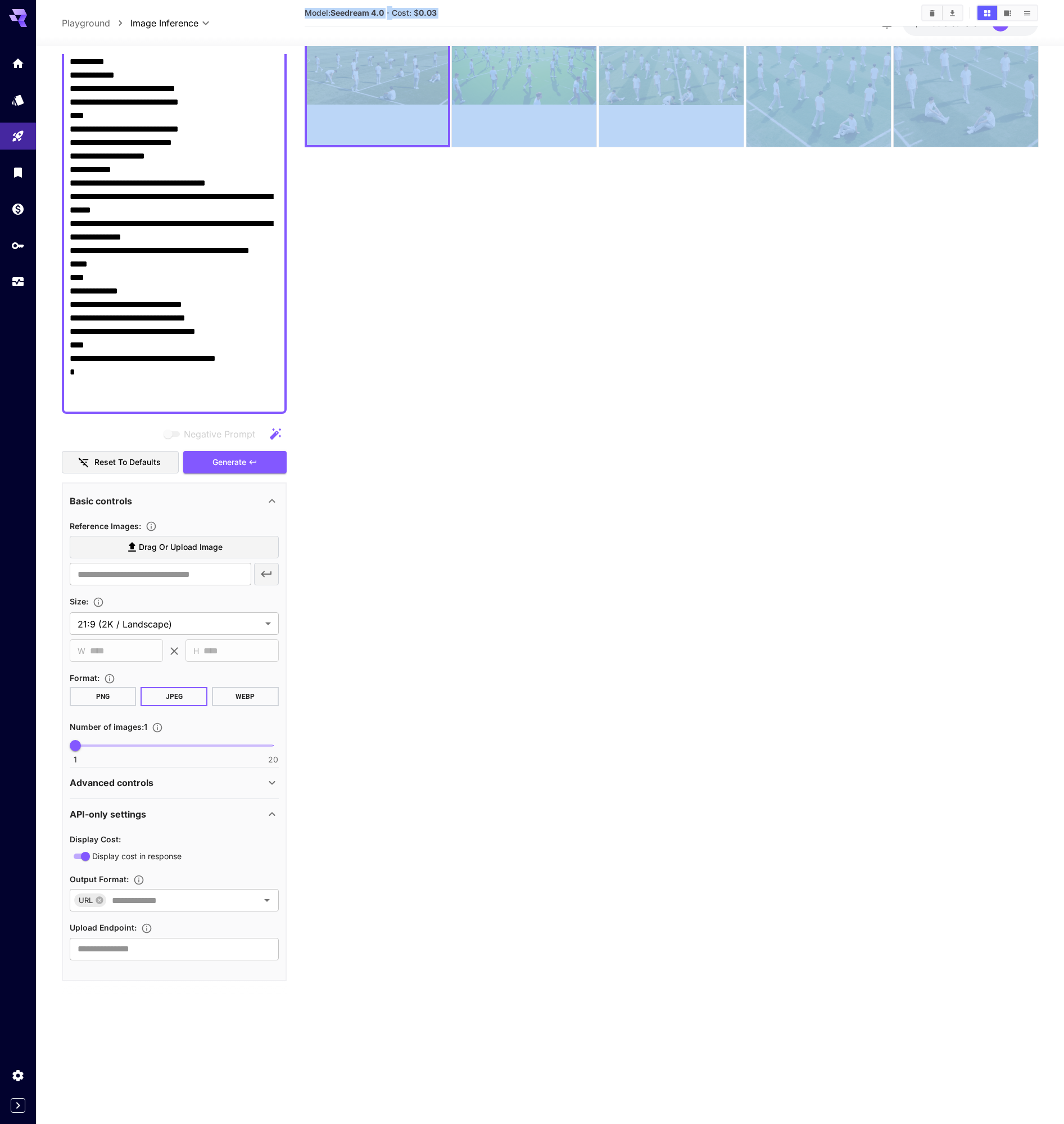
drag, startPoint x: 67, startPoint y: 950, endPoint x: 185, endPoint y: 976, distance: 120.8
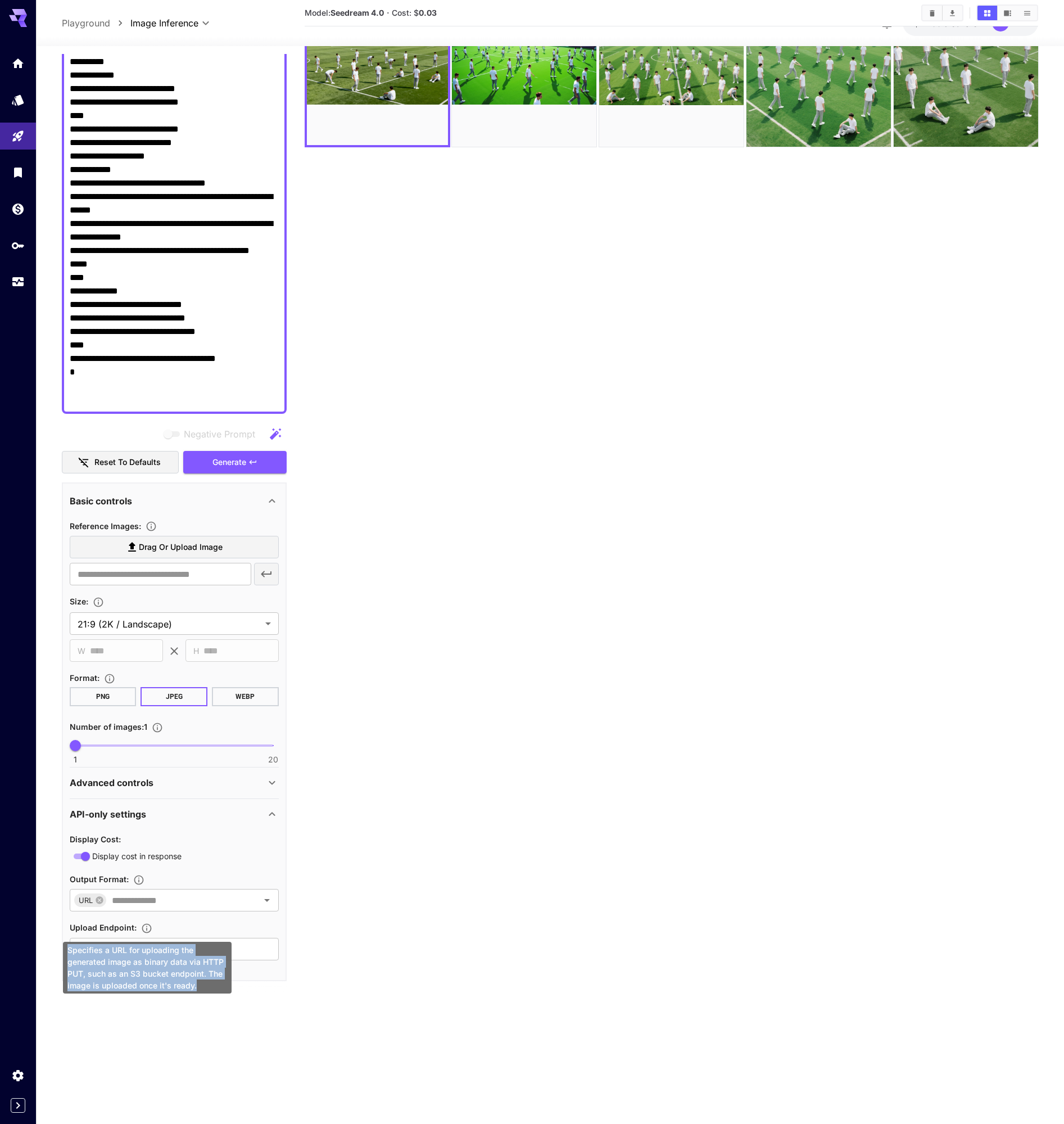
drag, startPoint x: 199, startPoint y: 985, endPoint x: 69, endPoint y: 952, distance: 134.1
click at [69, 952] on div "Specifies a URL for uploading the generated image as binary data via HTTP PUT, …" at bounding box center [147, 967] width 169 height 52
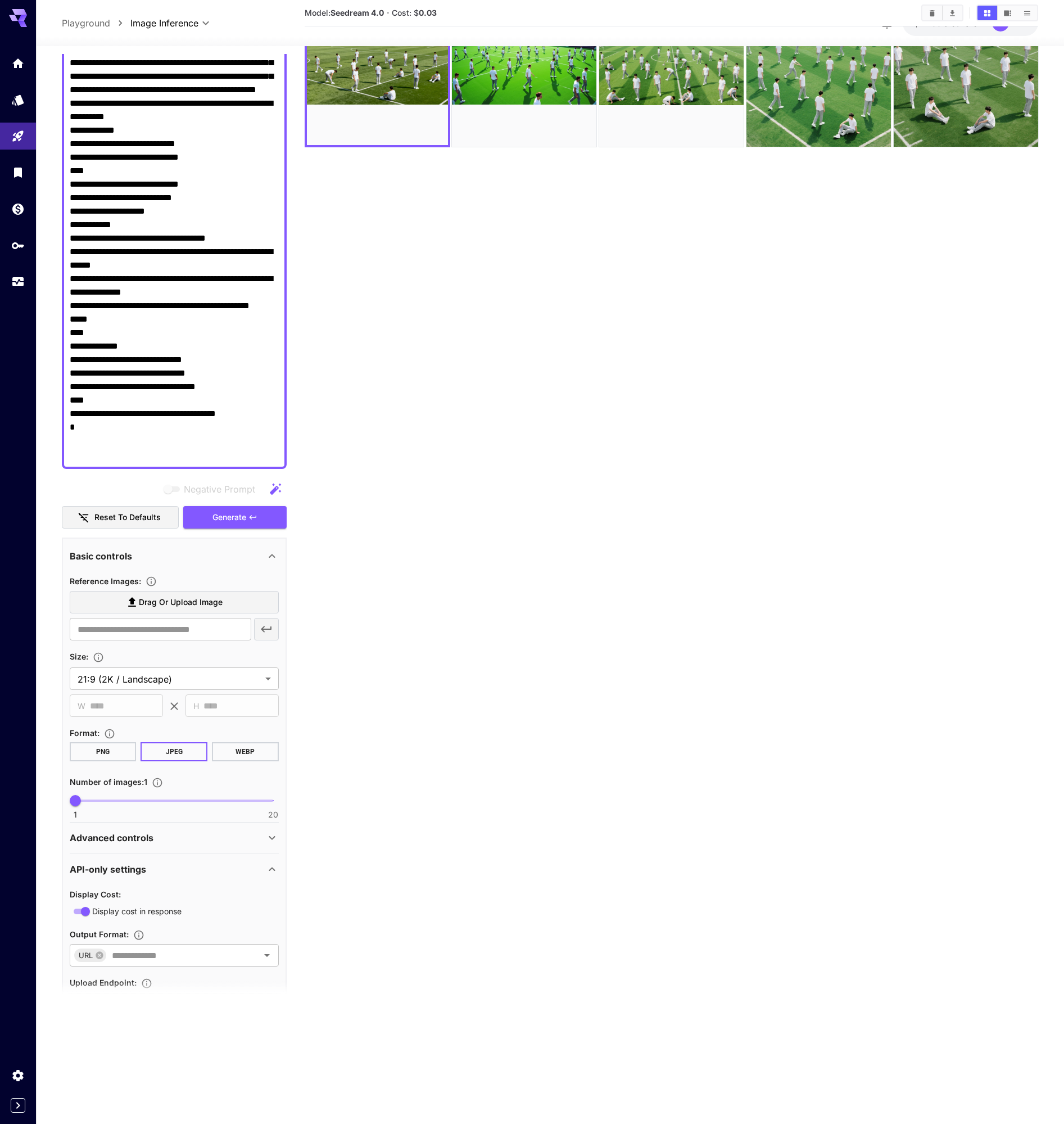
scroll to position [191, 0]
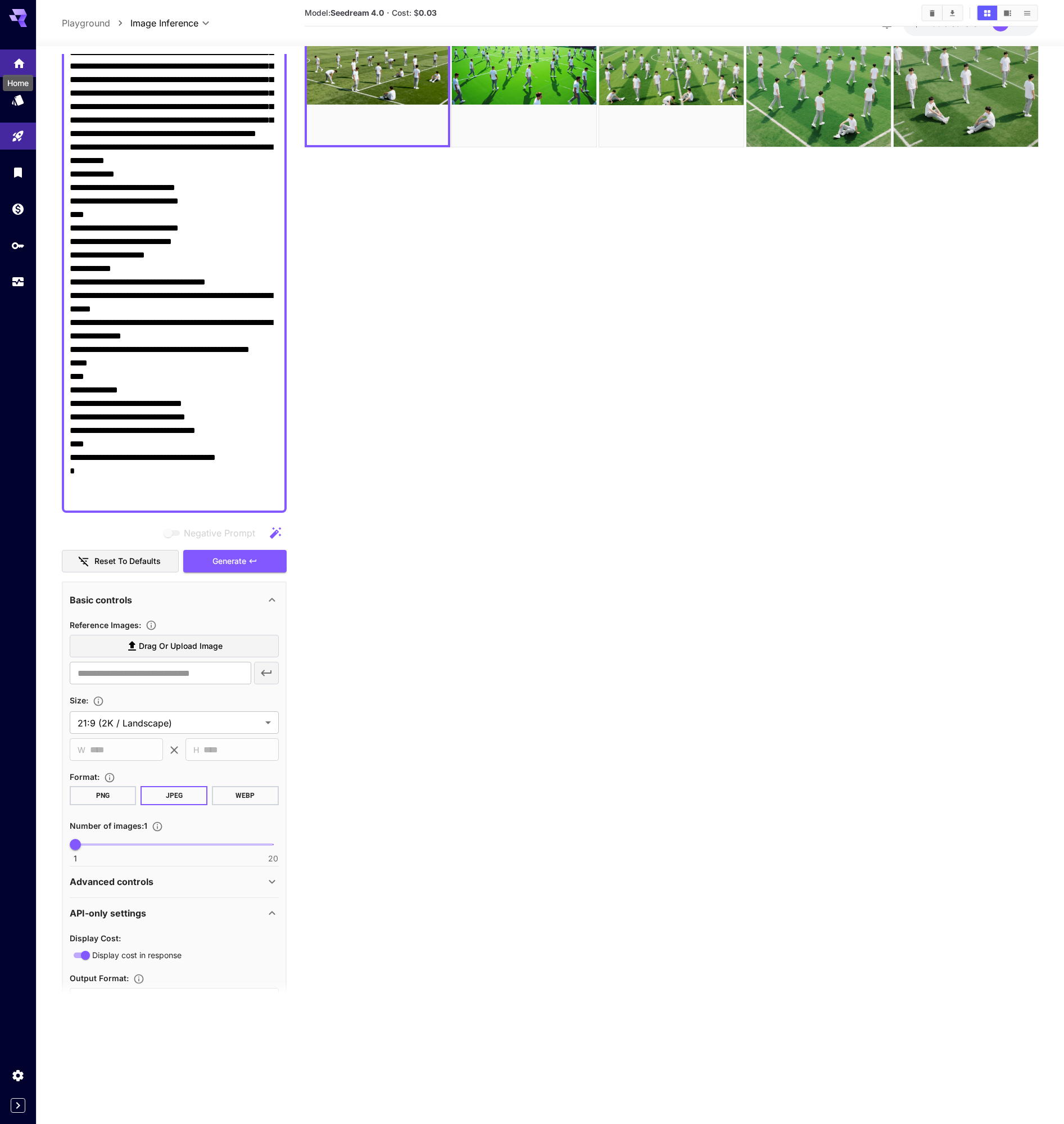
click at [20, 63] on icon "Home" at bounding box center [19, 60] width 13 height 13
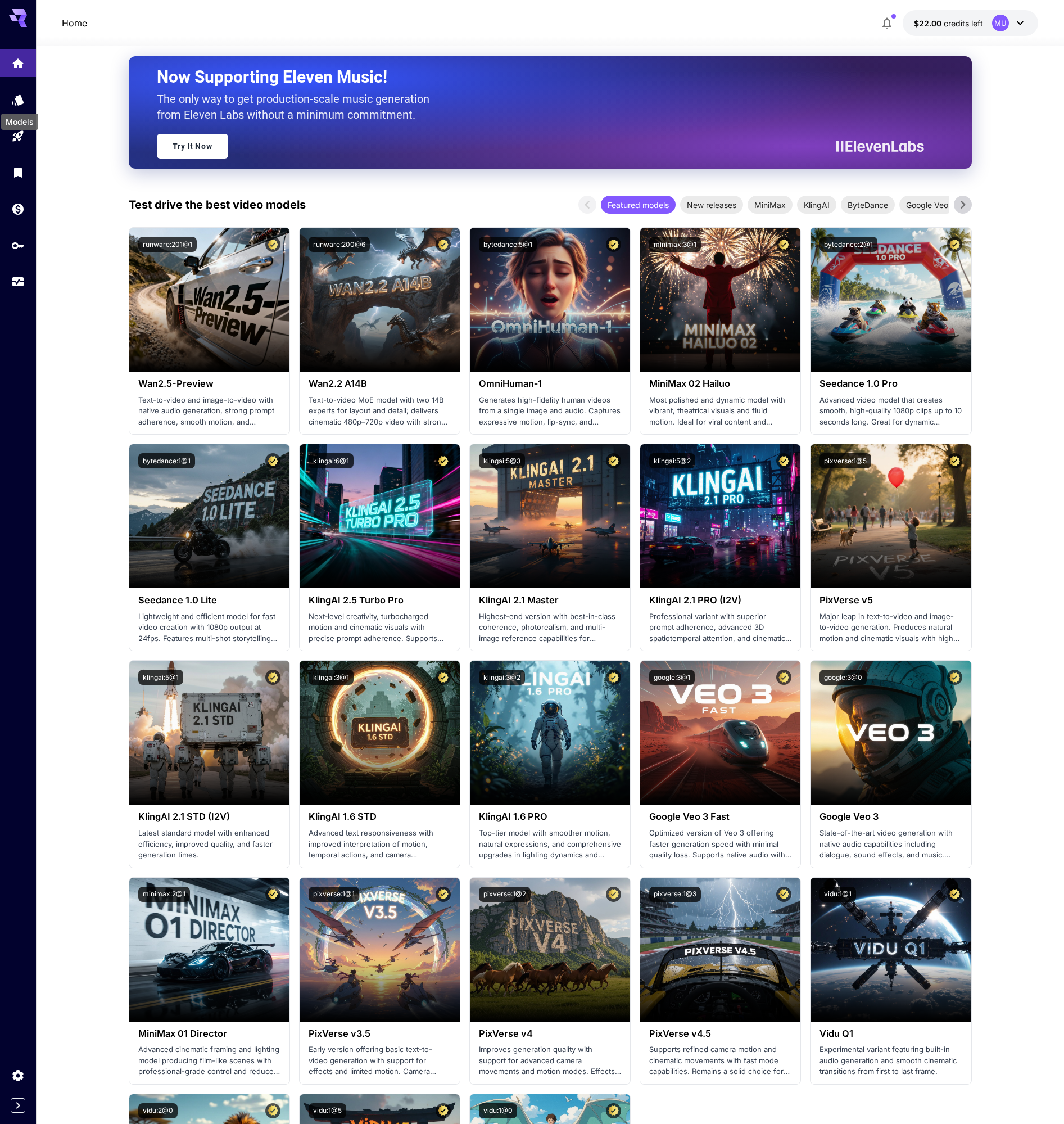
click at [19, 105] on div "Models" at bounding box center [20, 118] width 40 height 25
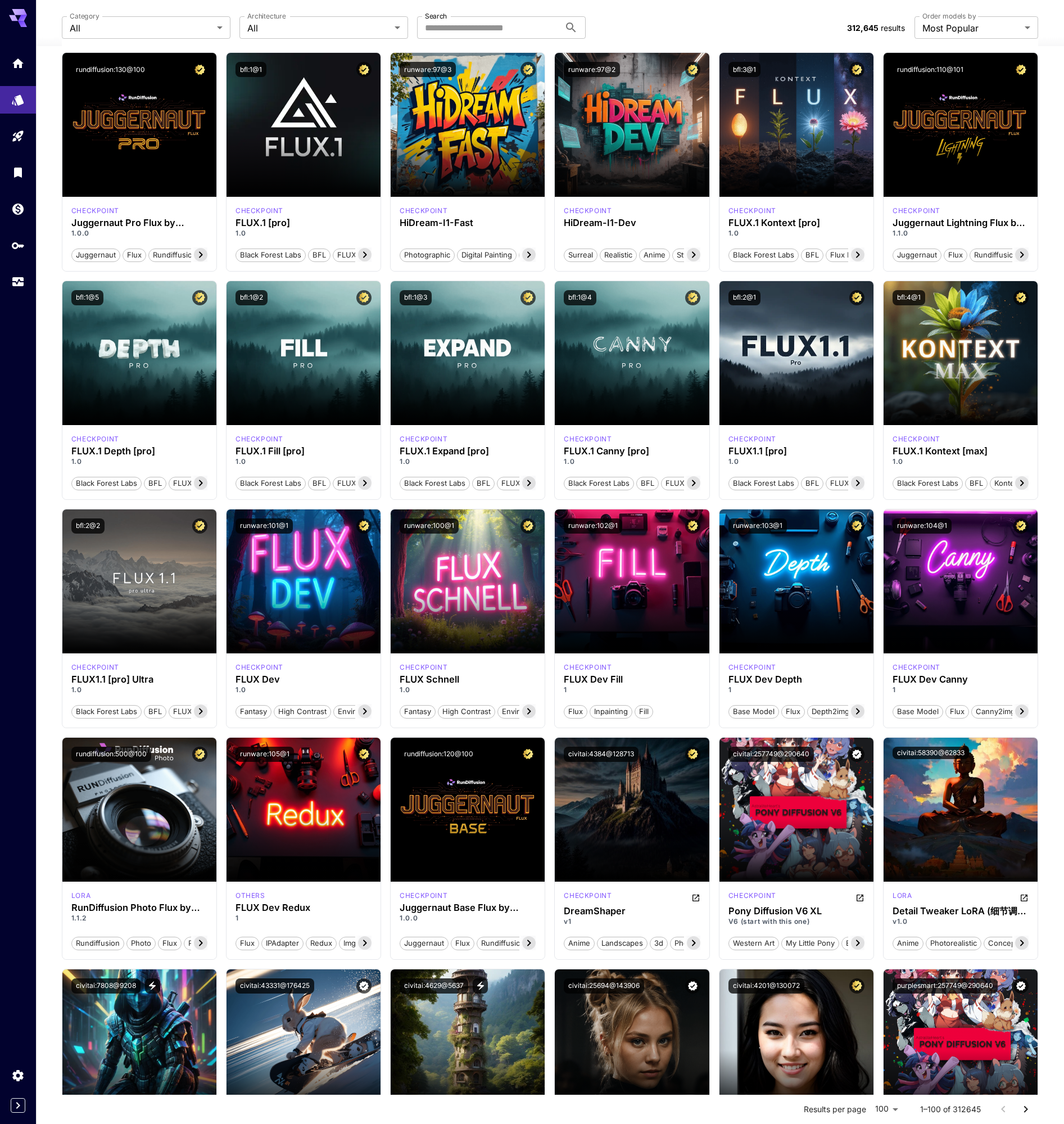
click at [7, 15] on div at bounding box center [18, 13] width 36 height 27
click at [12, 18] on icon at bounding box center [18, 15] width 18 height 12
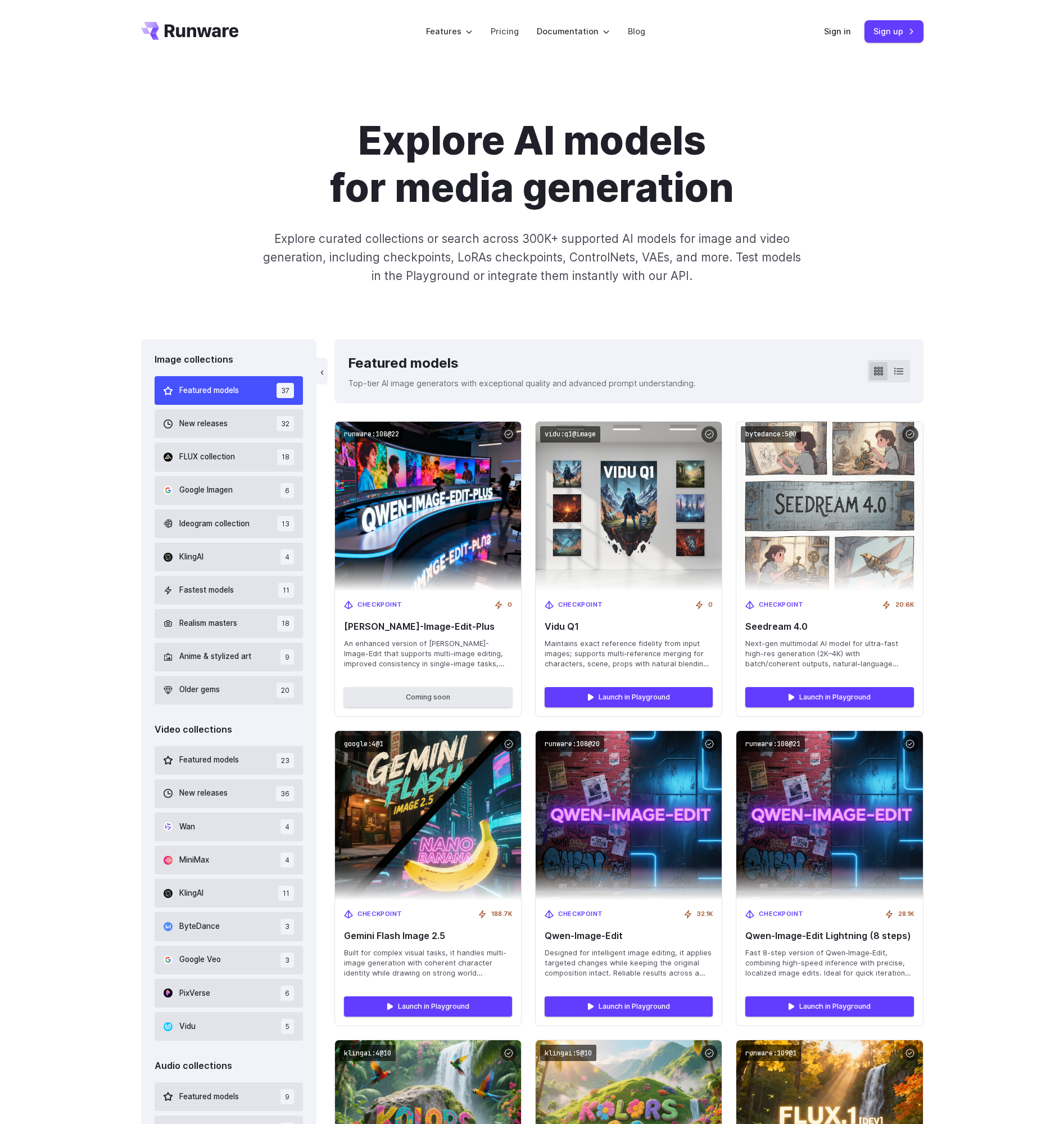
click at [211, 394] on span "Featured models" at bounding box center [209, 391] width 60 height 12
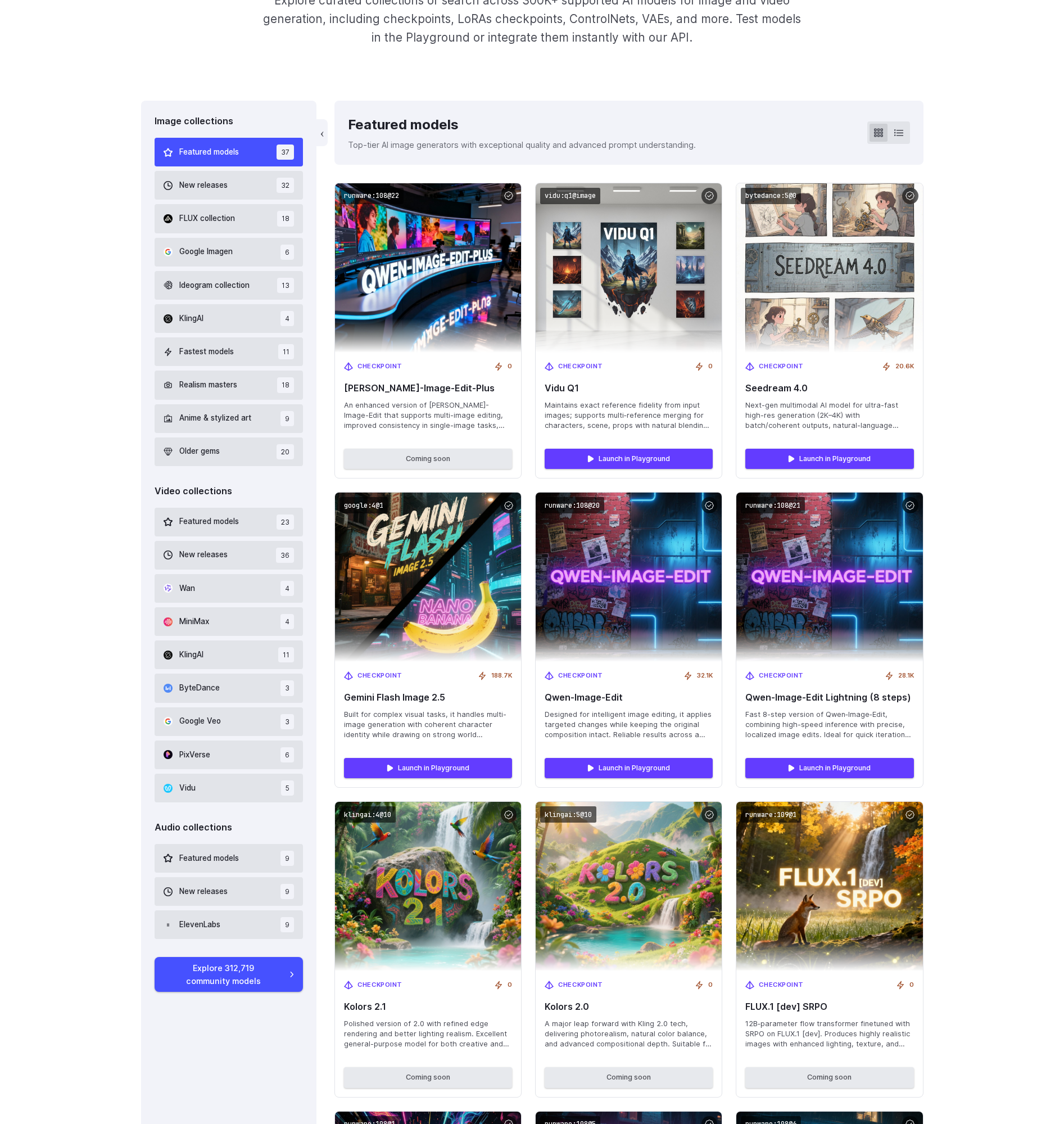
scroll to position [240, 0]
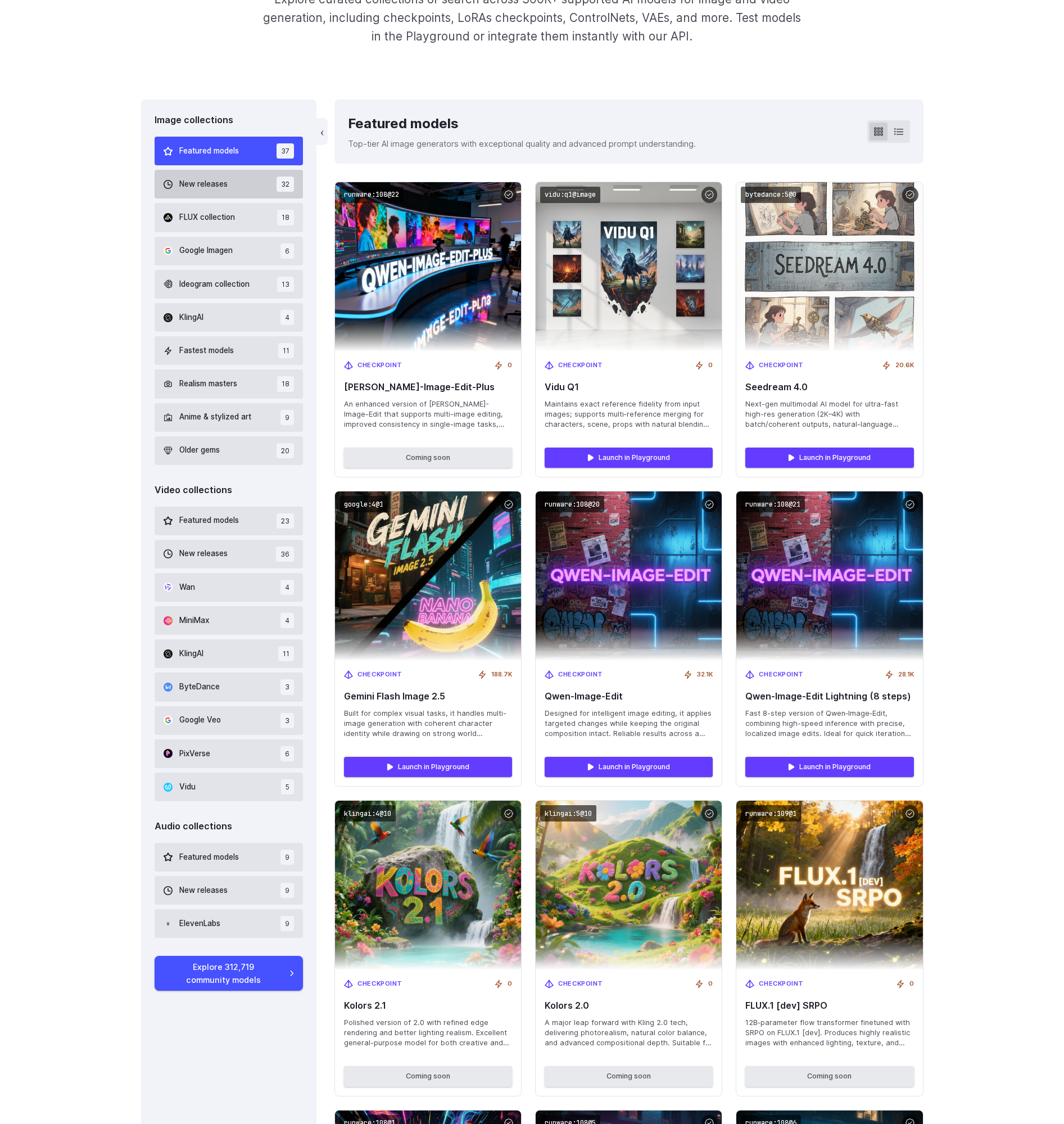
click at [221, 184] on span "New releases" at bounding box center [203, 184] width 48 height 12
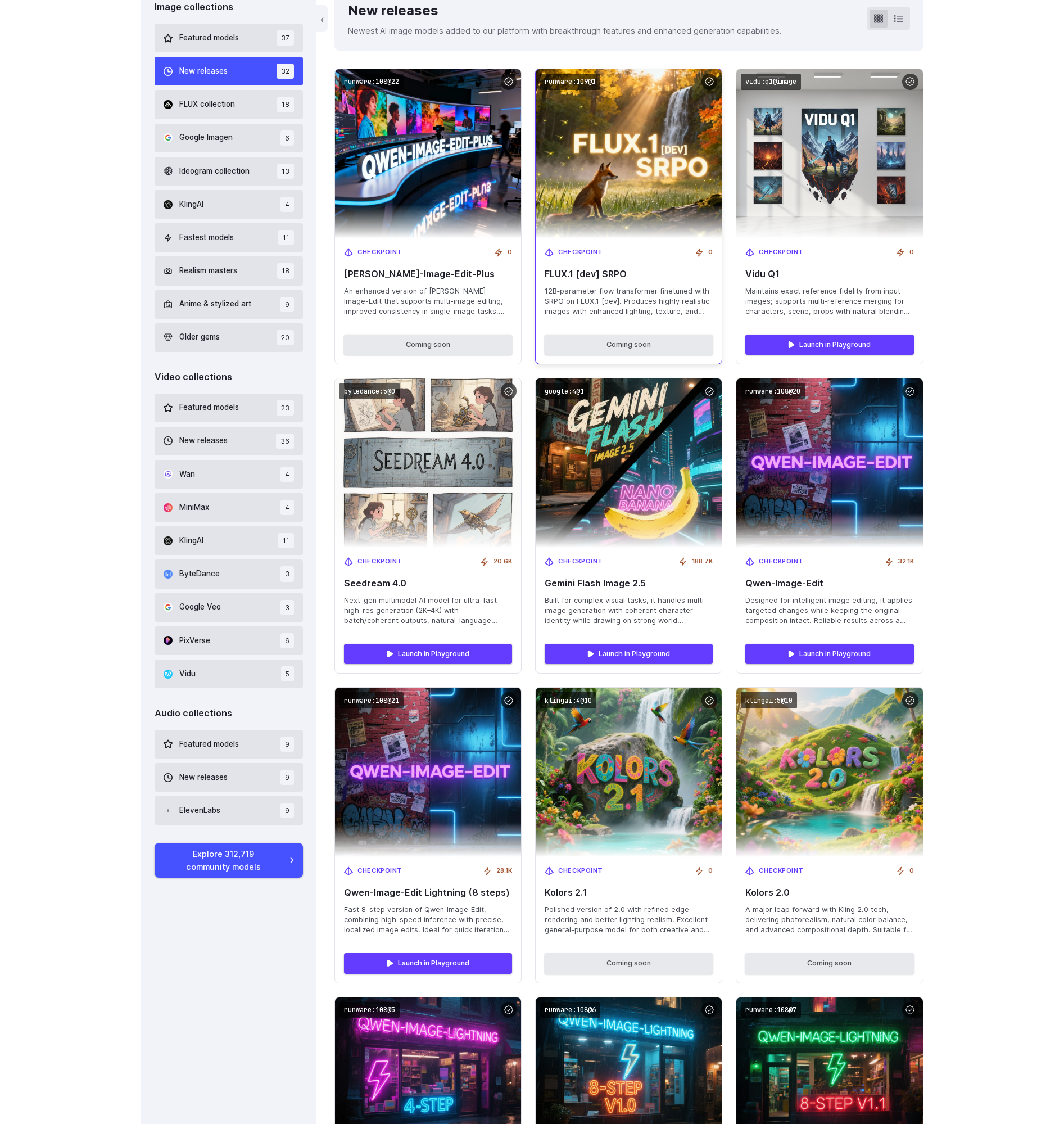
scroll to position [353, 0]
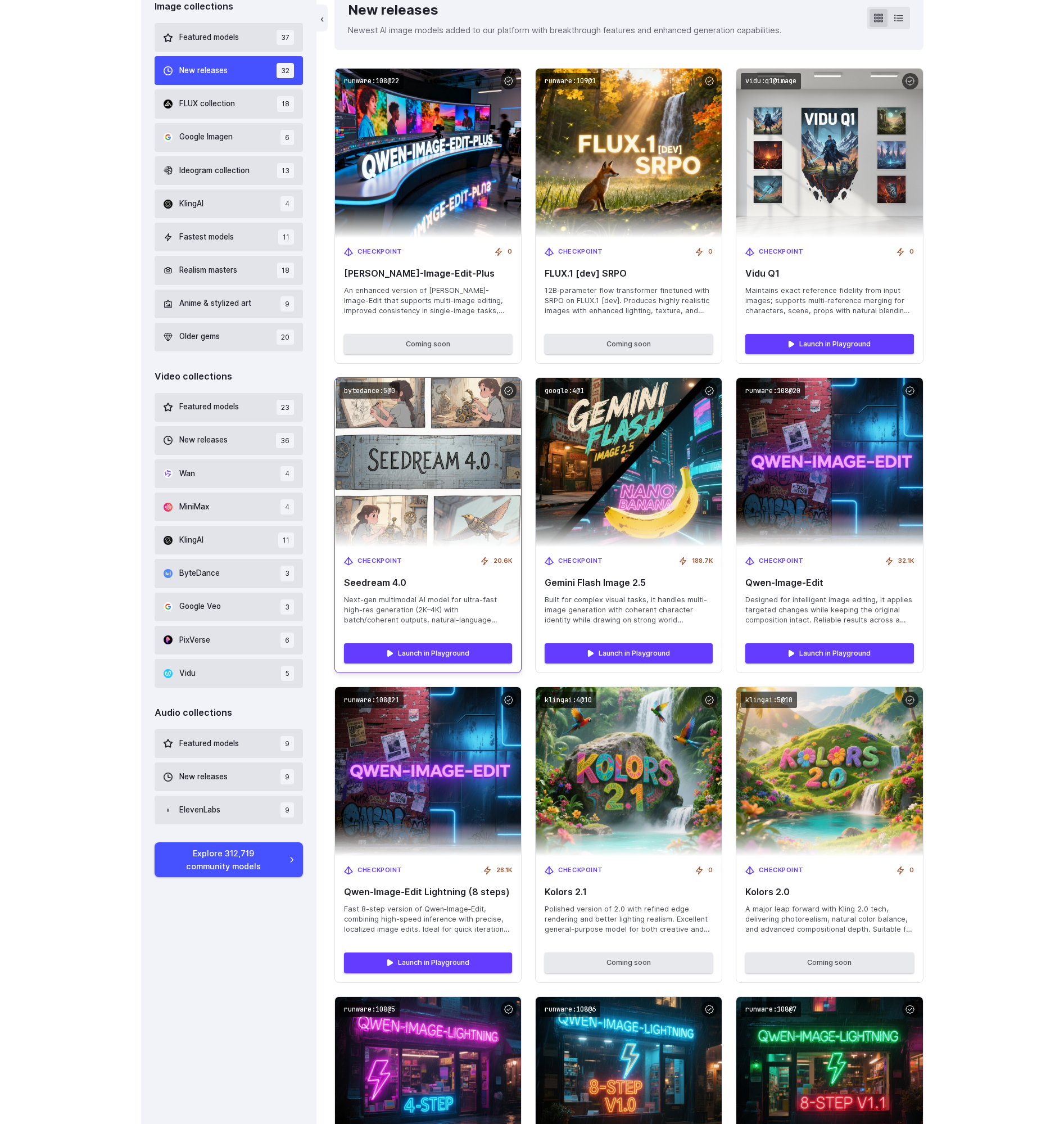
click at [424, 641] on div "Launch in Playground" at bounding box center [428, 653] width 186 height 38
click at [424, 594] on div "Checkpoint 20.6K Seedream 4.0 Next-gen multimodal AI model for ultra-fast high-…" at bounding box center [428, 590] width 186 height 87
click at [376, 558] on span "Checkpoint" at bounding box center [380, 561] width 45 height 10
click at [365, 552] on div "Checkpoint 20.6K Seedream 4.0 Next-gen multimodal AI model for ultra-fast high-…" at bounding box center [428, 590] width 186 height 87
click at [387, 389] on code "bytedance:5@0" at bounding box center [369, 390] width 60 height 16
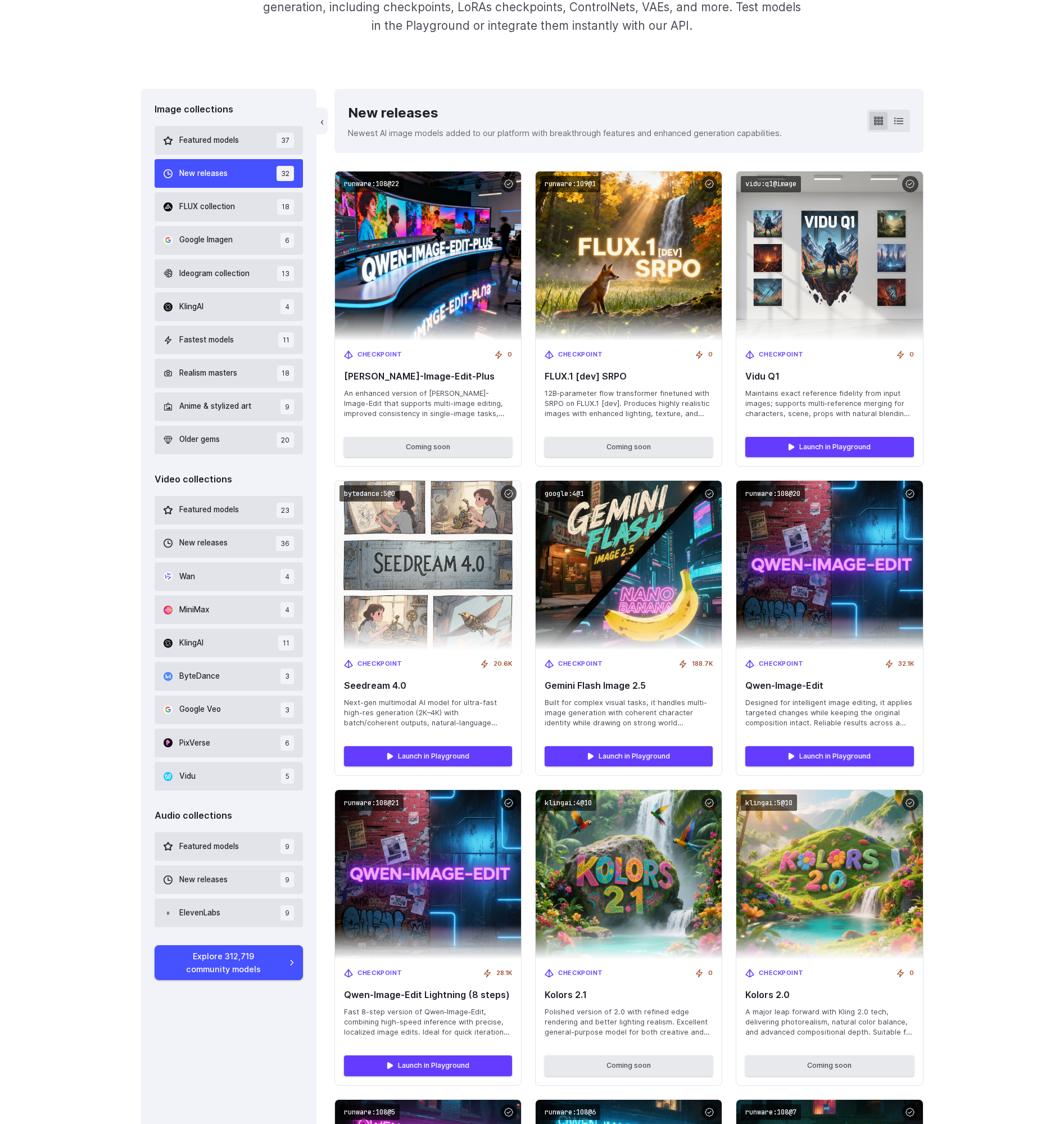
scroll to position [0, 0]
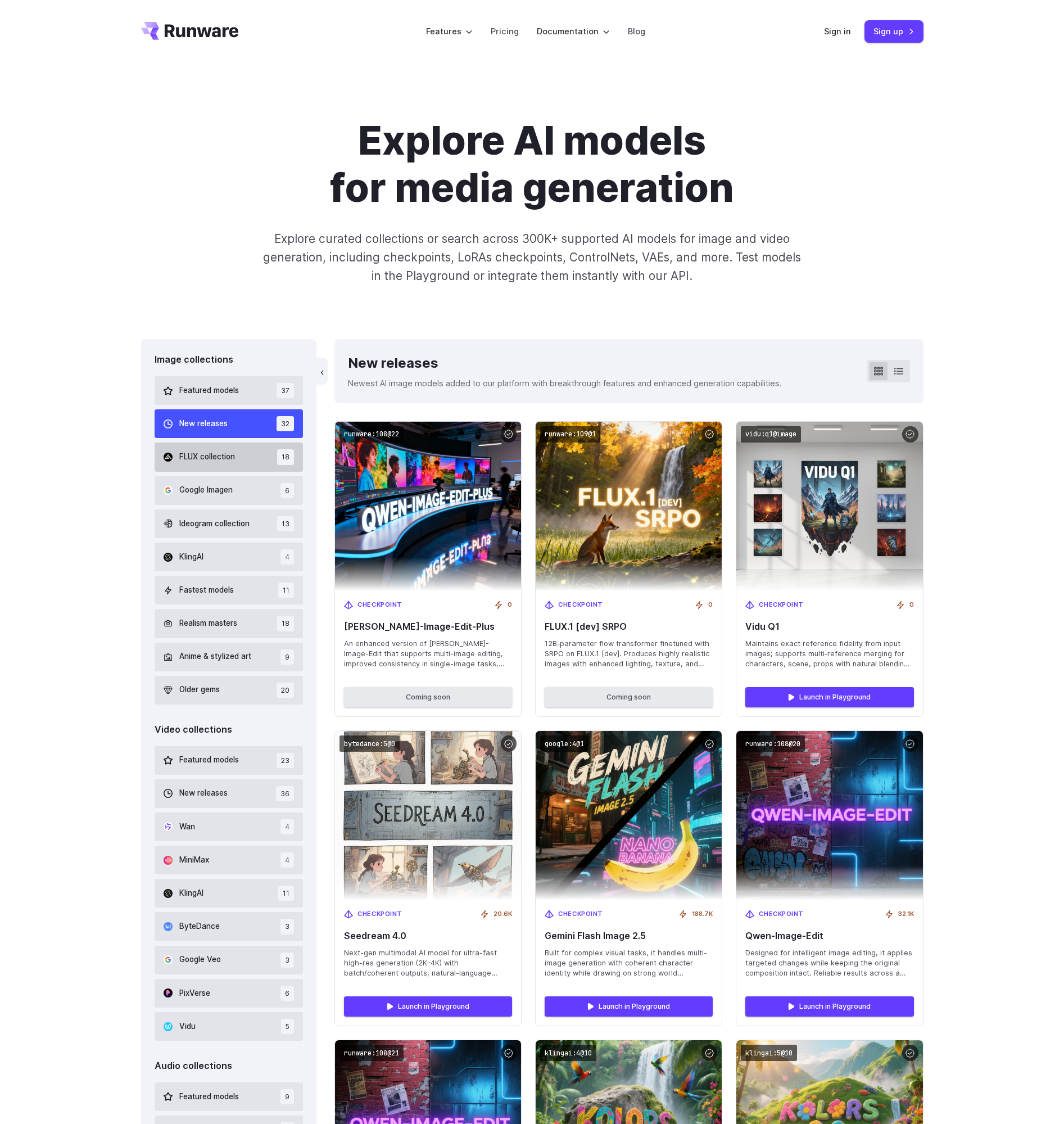
click at [232, 466] on button "FLUX collection 18" at bounding box center [229, 457] width 149 height 29
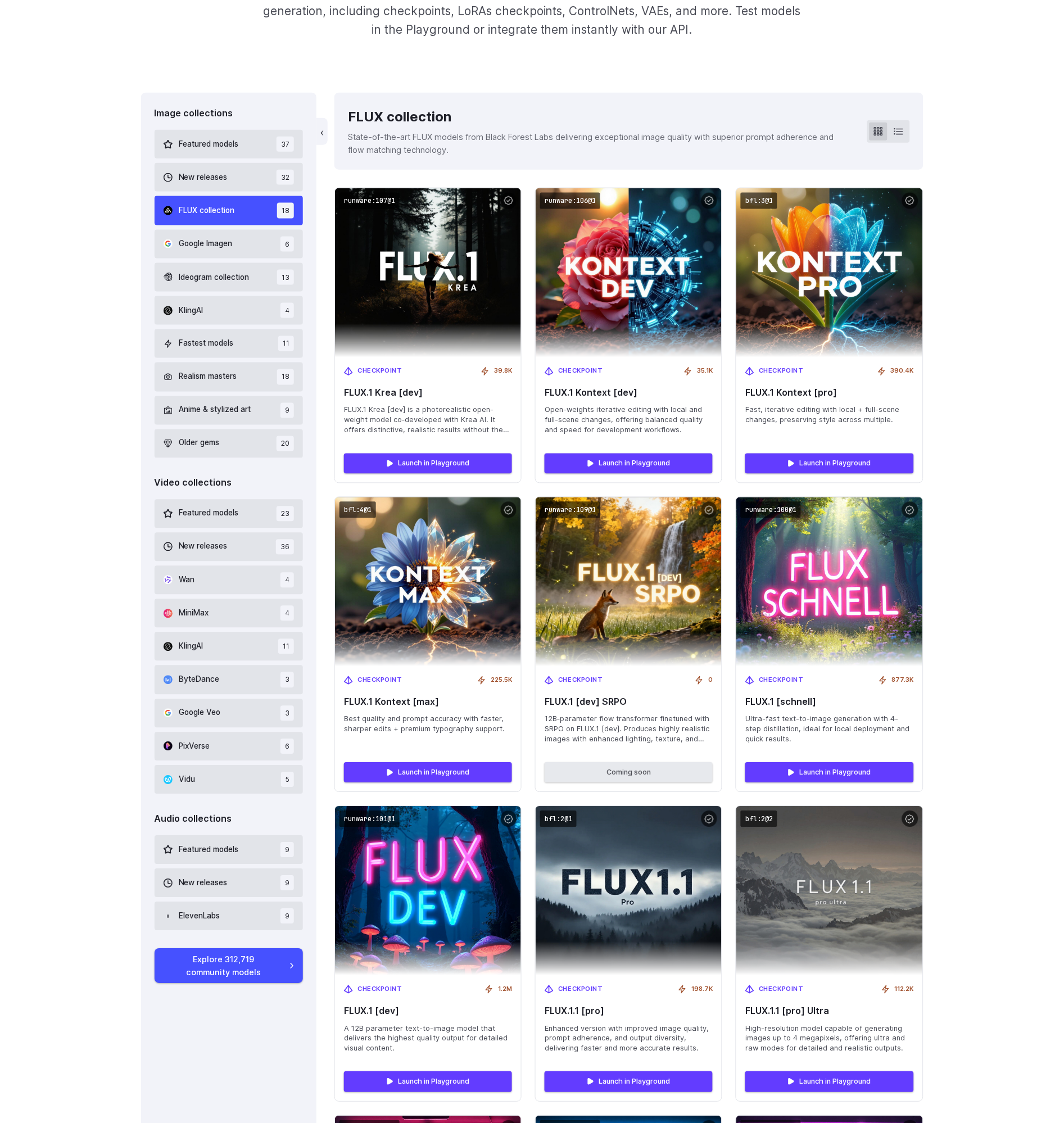
scroll to position [267, 0]
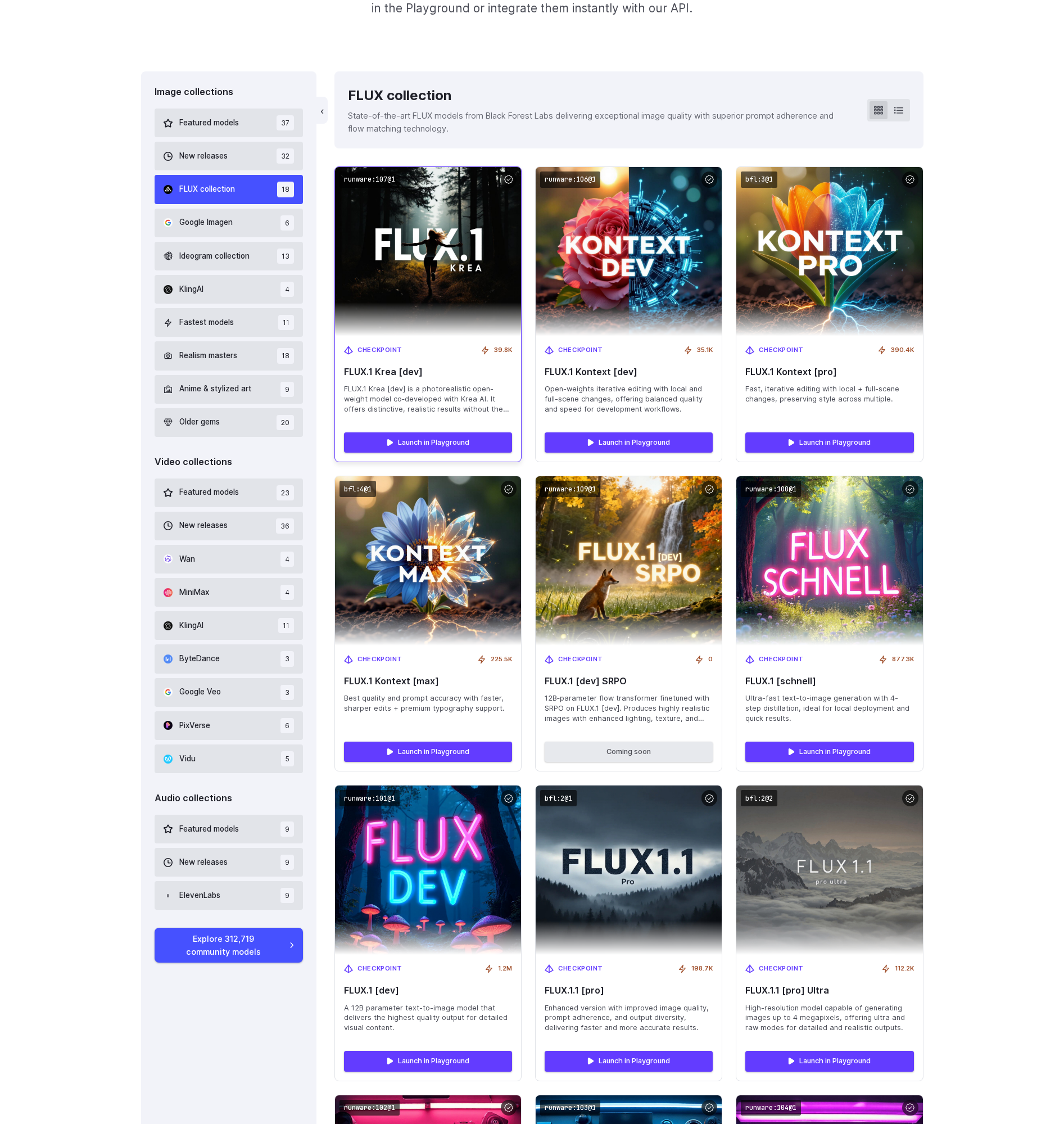
click at [434, 258] on img at bounding box center [428, 251] width 205 height 186
click at [378, 182] on code "runware:107@1" at bounding box center [369, 179] width 60 height 16
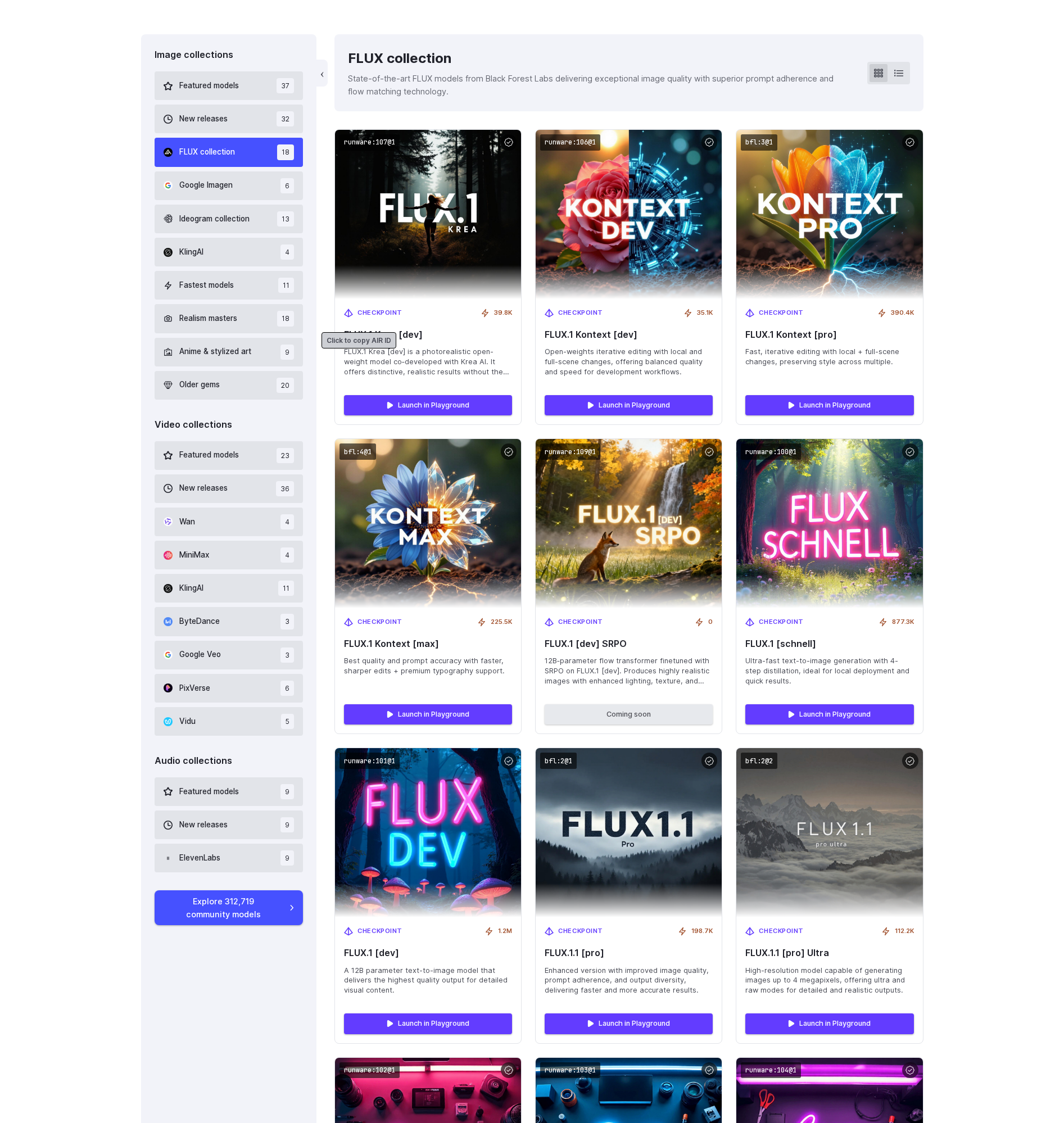
scroll to position [0, 0]
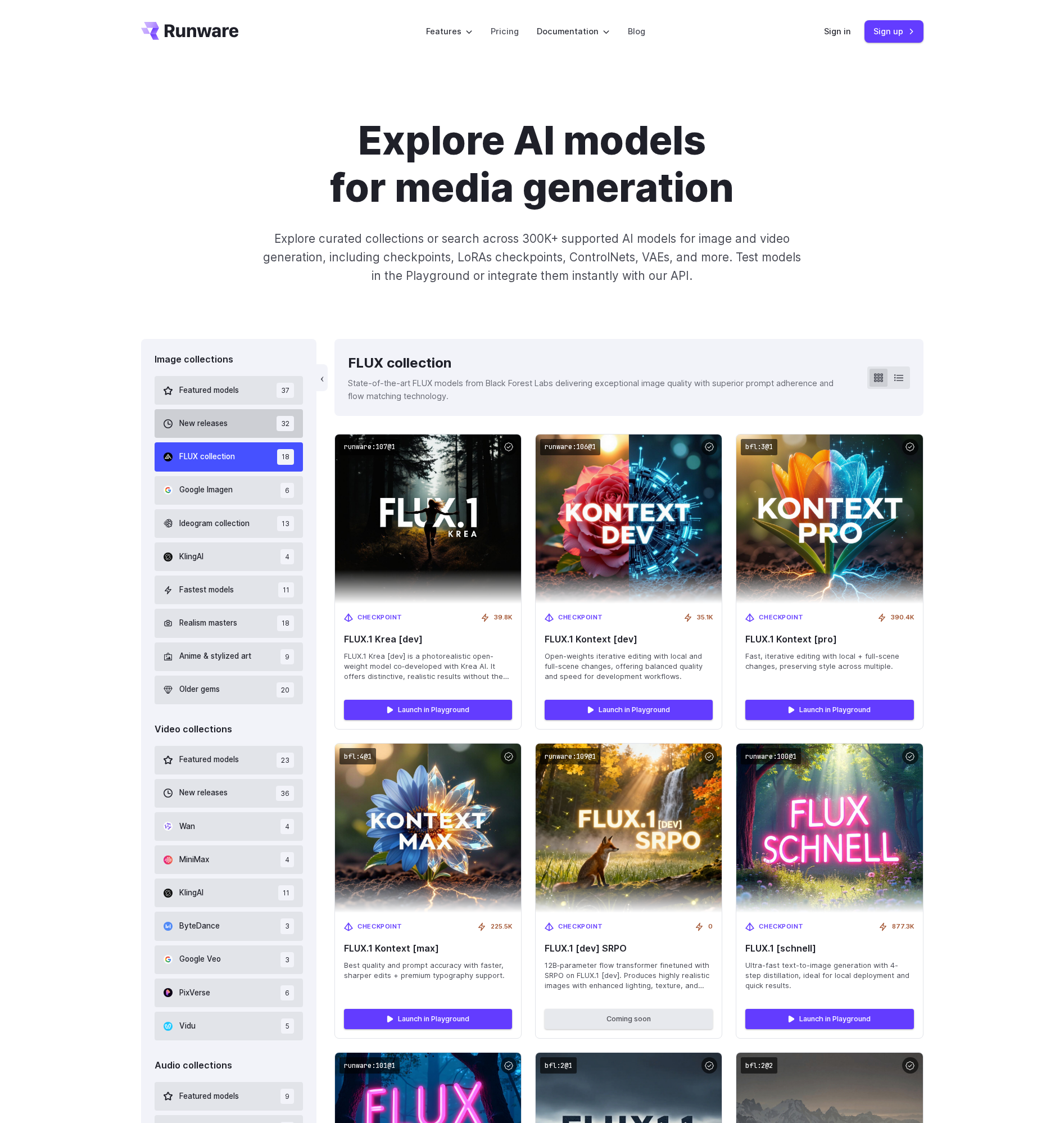
click at [222, 430] on span "New releases" at bounding box center [203, 423] width 48 height 12
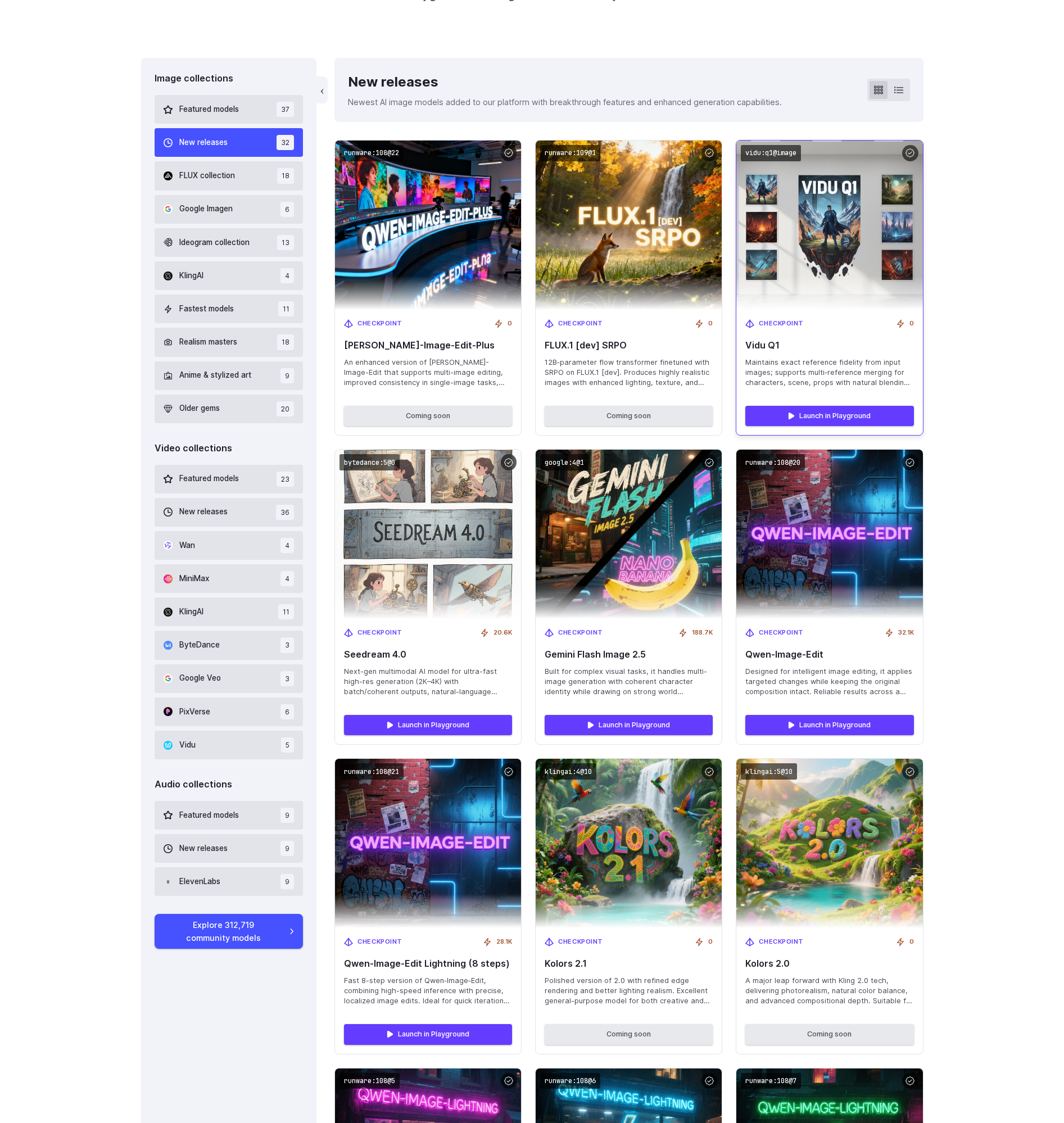
scroll to position [298, 0]
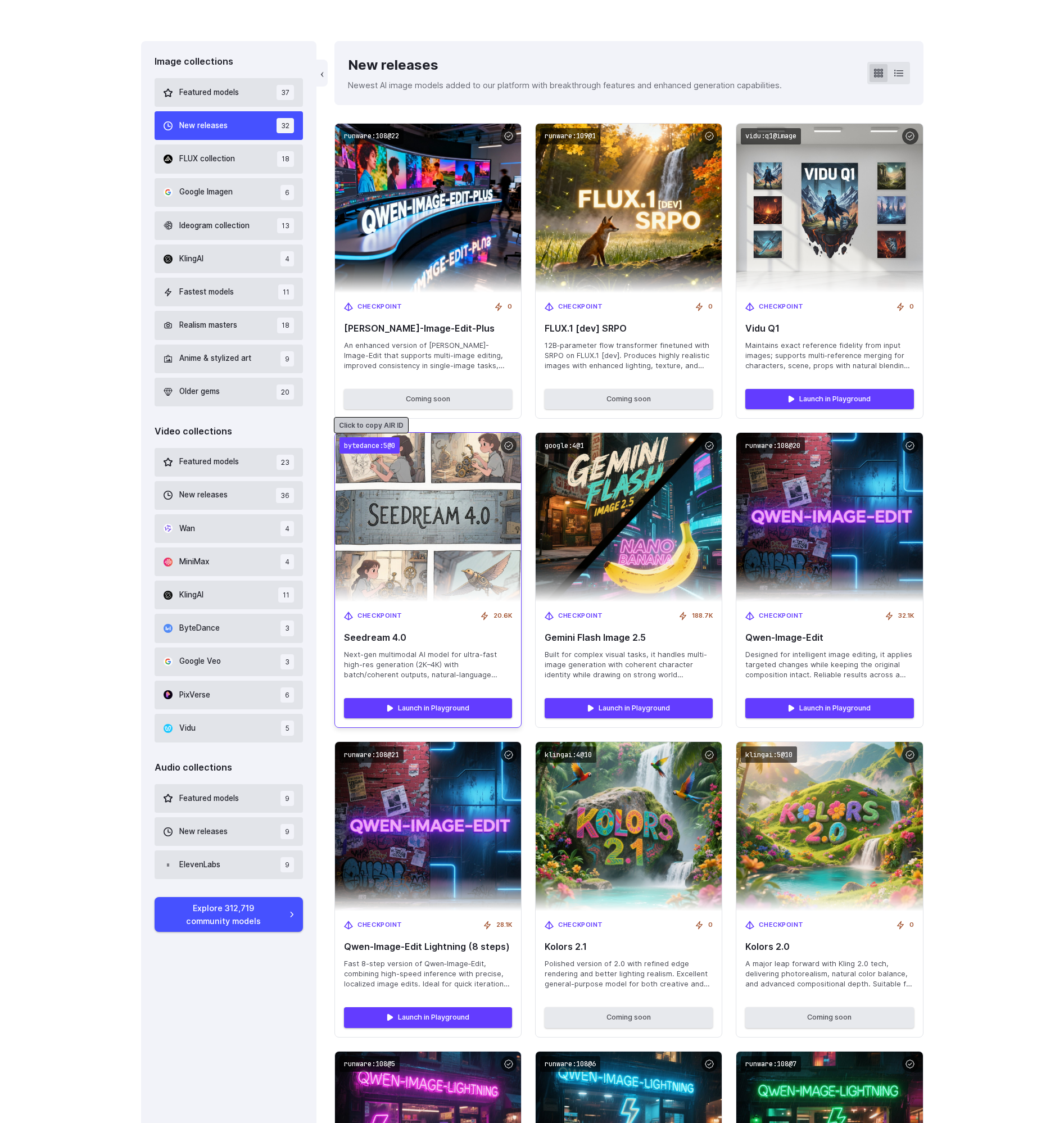
click at [366, 442] on code "bytedance:5@0" at bounding box center [369, 445] width 60 height 16
click at [366, 442] on code "Copied!" at bounding box center [358, 445] width 37 height 16
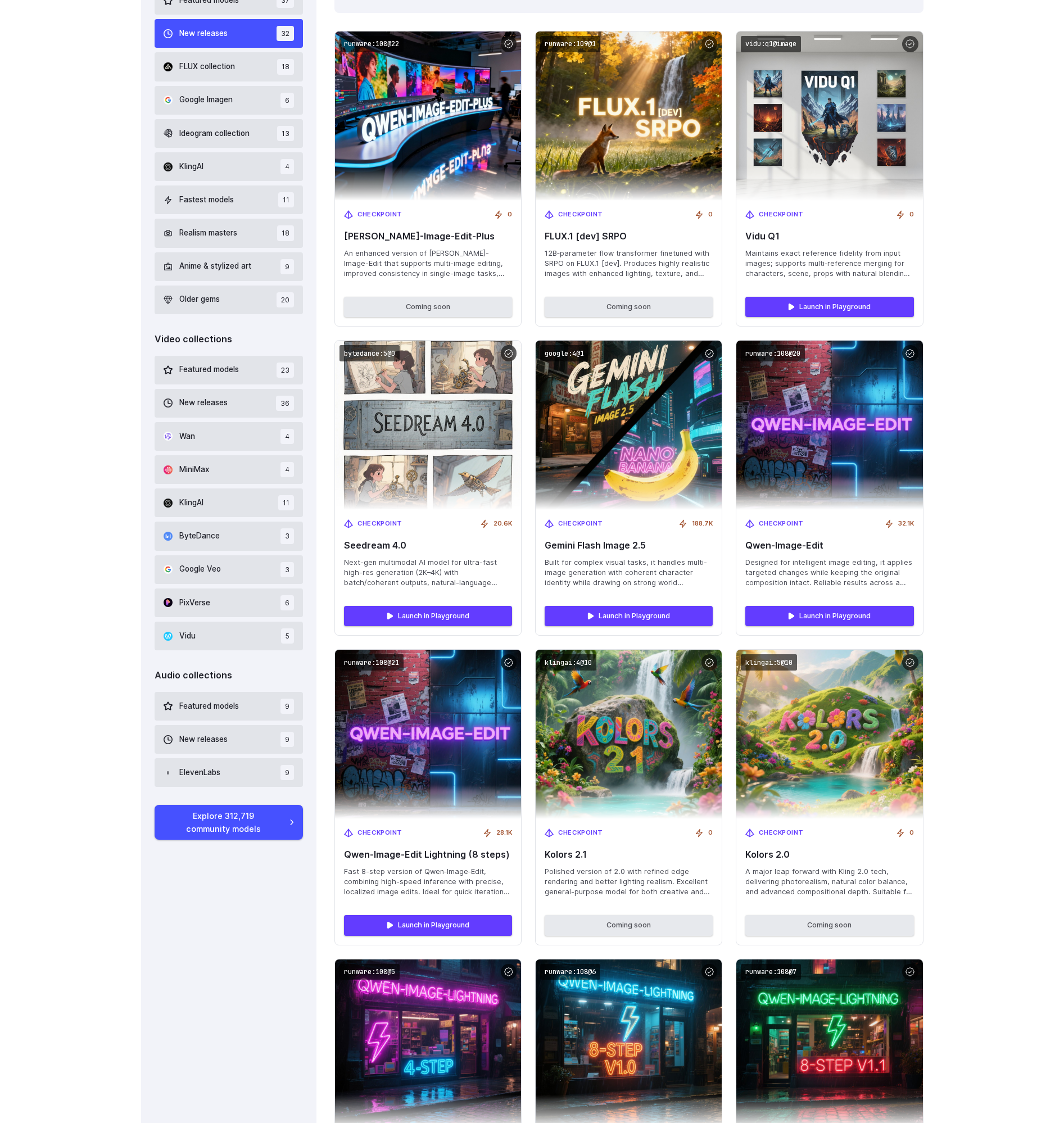
scroll to position [480, 0]
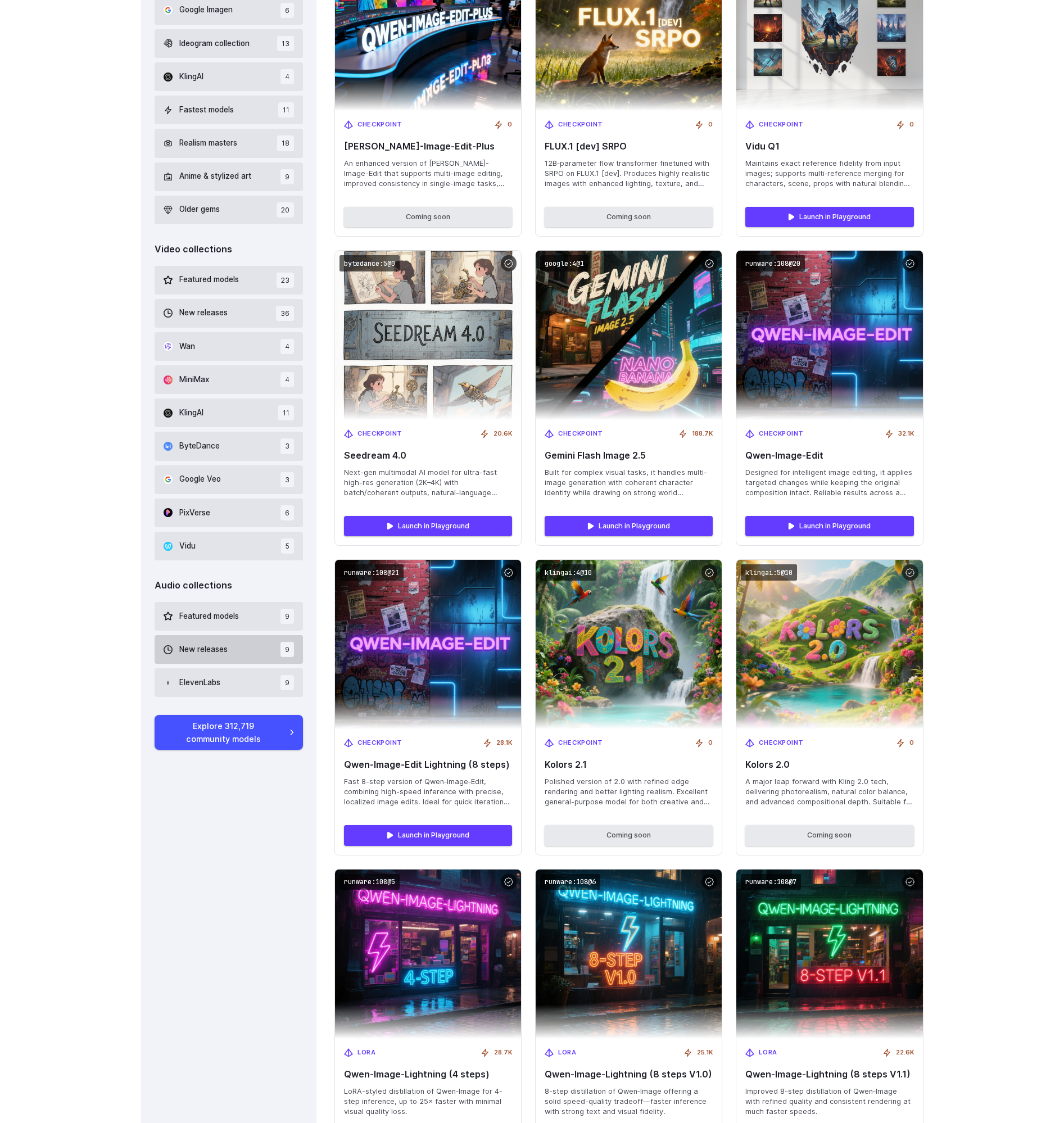
click at [215, 653] on span "New releases" at bounding box center [203, 650] width 48 height 12
